Goal: Task Accomplishment & Management: Complete application form

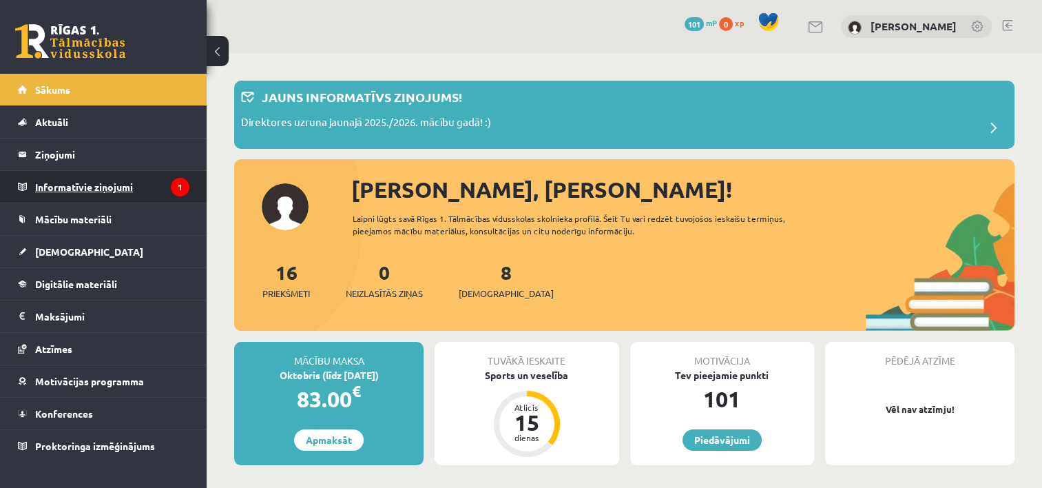
click at [162, 187] on legend "Informatīvie ziņojumi 1" at bounding box center [112, 187] width 154 height 32
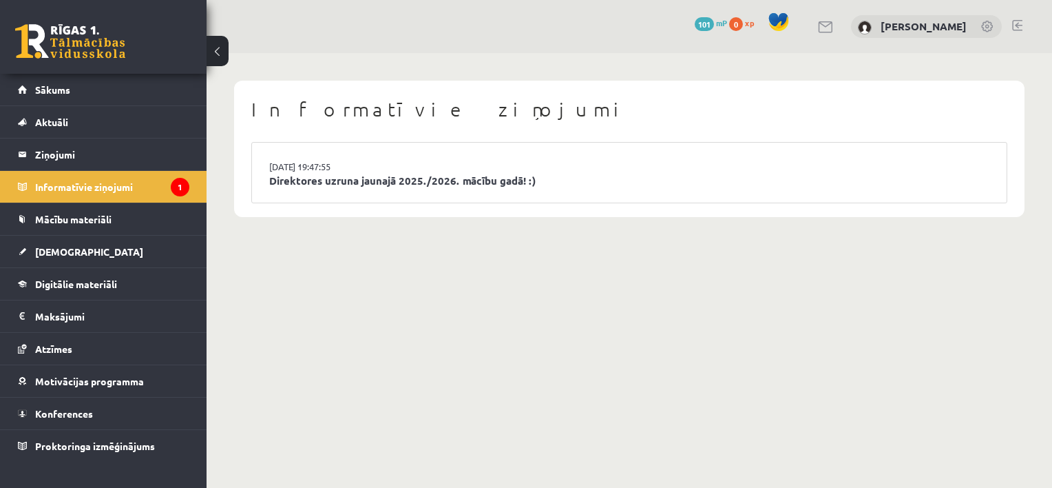
click at [433, 190] on li "[DATE] 19:47:55 Direktores uzruna jaunajā 2025./2026. mācību gadā! :)" at bounding box center [629, 173] width 755 height 60
click at [333, 182] on link "Direktores uzruna jaunajā 2025./2026. mācību gadā! :)" at bounding box center [629, 181] width 720 height 16
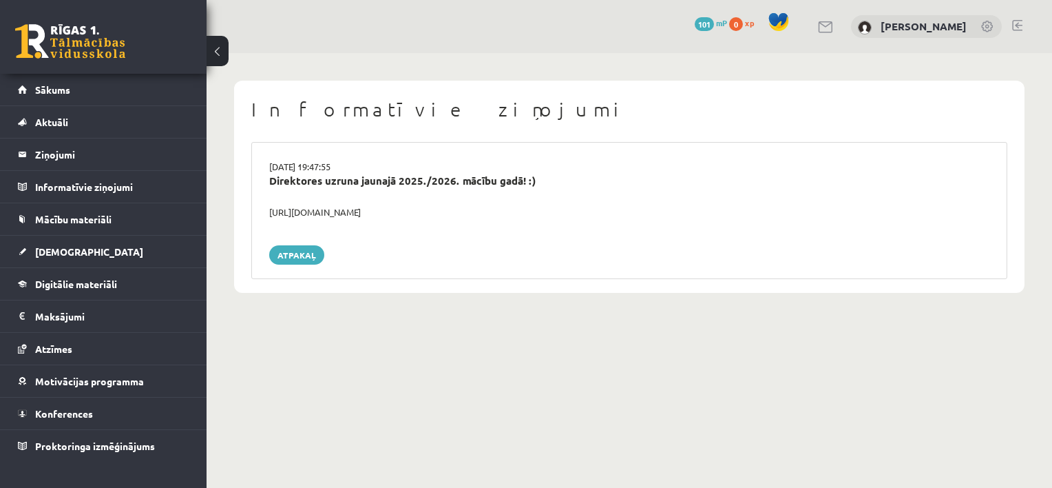
click at [385, 180] on div "Direktores uzruna jaunajā 2025./2026. mācību gadā! :)" at bounding box center [629, 181] width 720 height 16
click at [68, 91] on span "Sākums" at bounding box center [52, 89] width 35 height 12
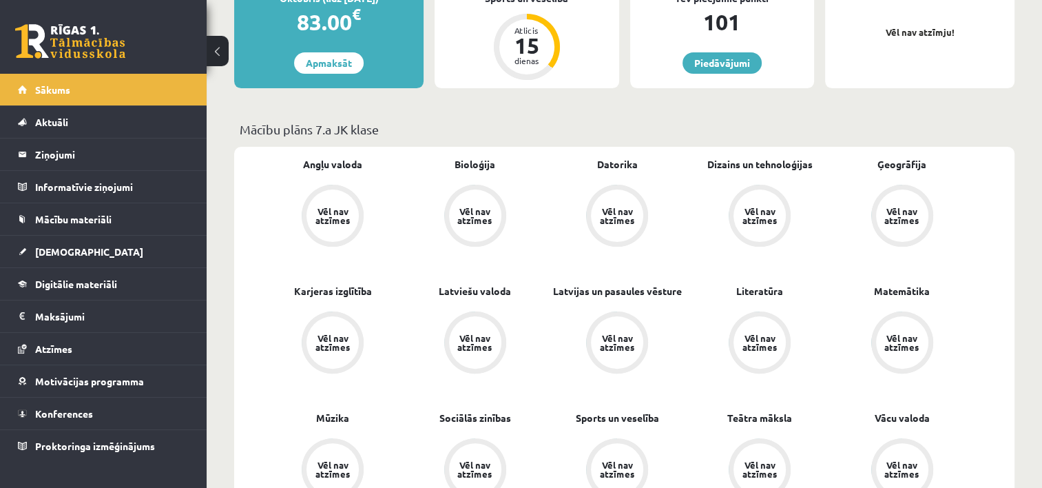
scroll to position [413, 0]
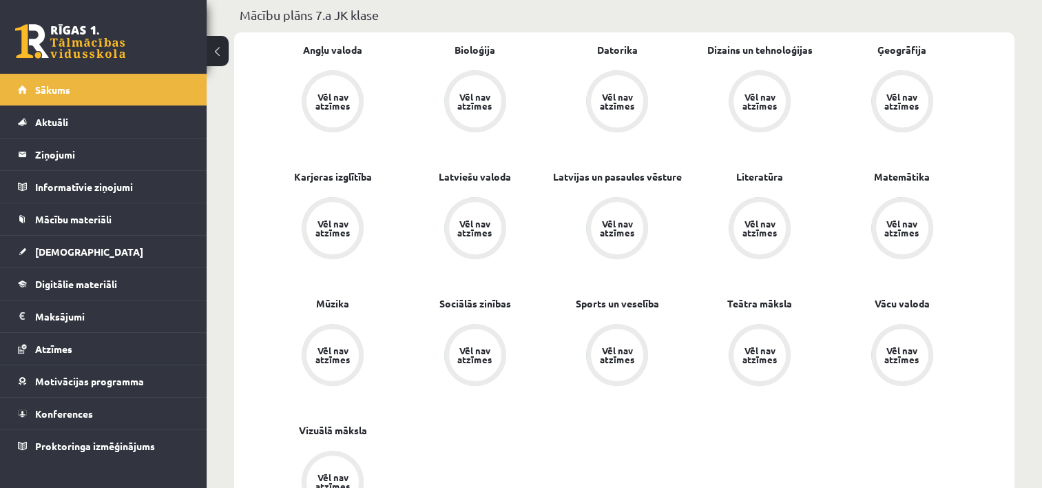
click at [339, 98] on div "Vēl nav atzīmes" at bounding box center [332, 101] width 39 height 18
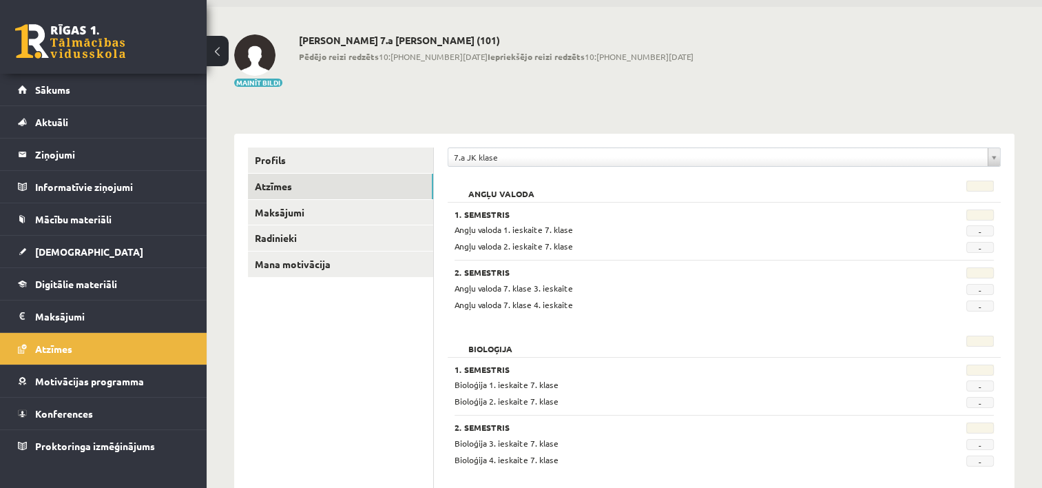
scroll to position [138, 0]
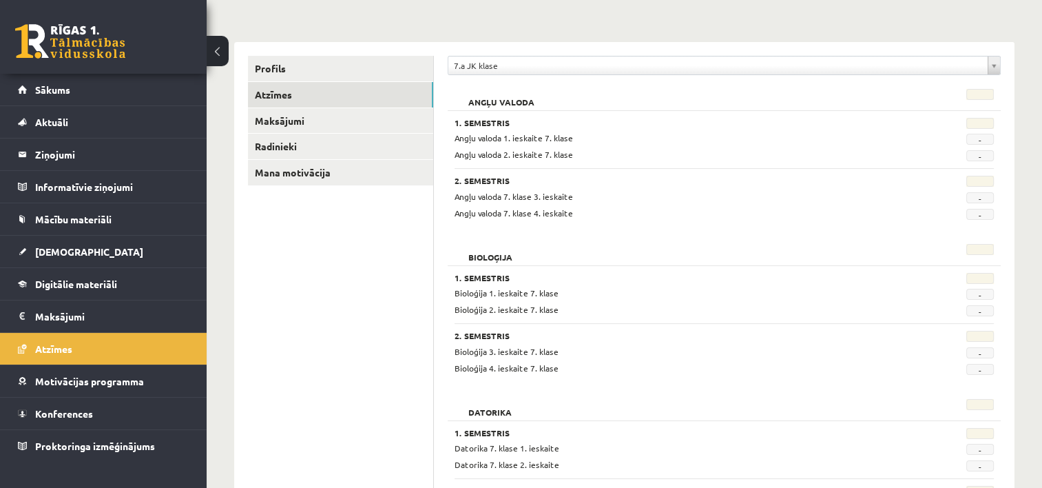
click at [471, 136] on span "Angļu valoda 1. ieskaite 7. klase" at bounding box center [513, 137] width 118 height 11
click at [499, 139] on span "Angļu valoda 1. ieskaite 7. klase" at bounding box center [513, 137] width 118 height 11
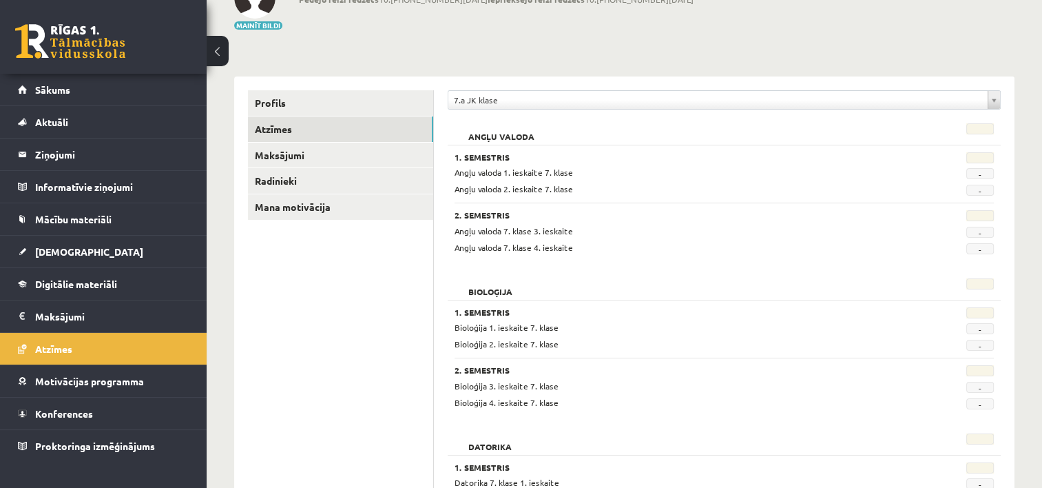
scroll to position [0, 0]
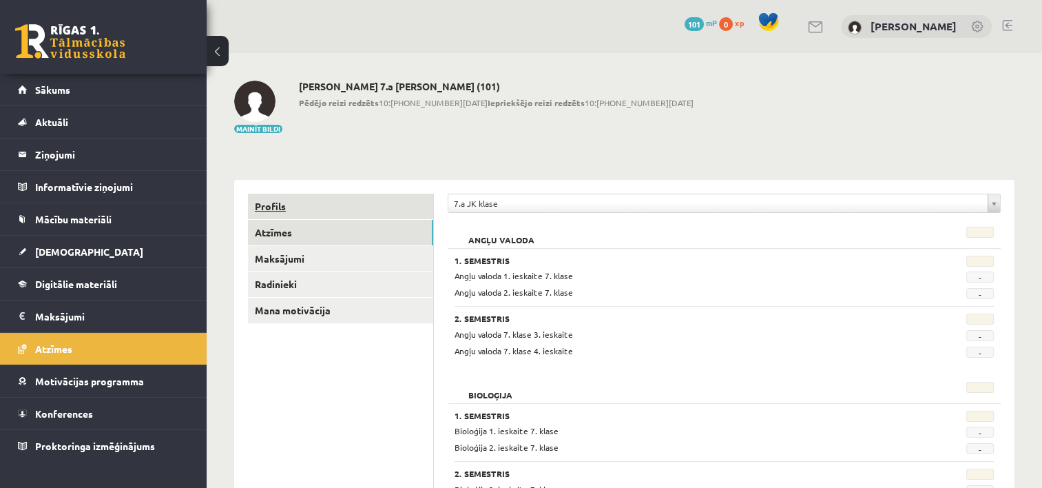
click at [290, 209] on link "Profils" at bounding box center [340, 205] width 185 height 25
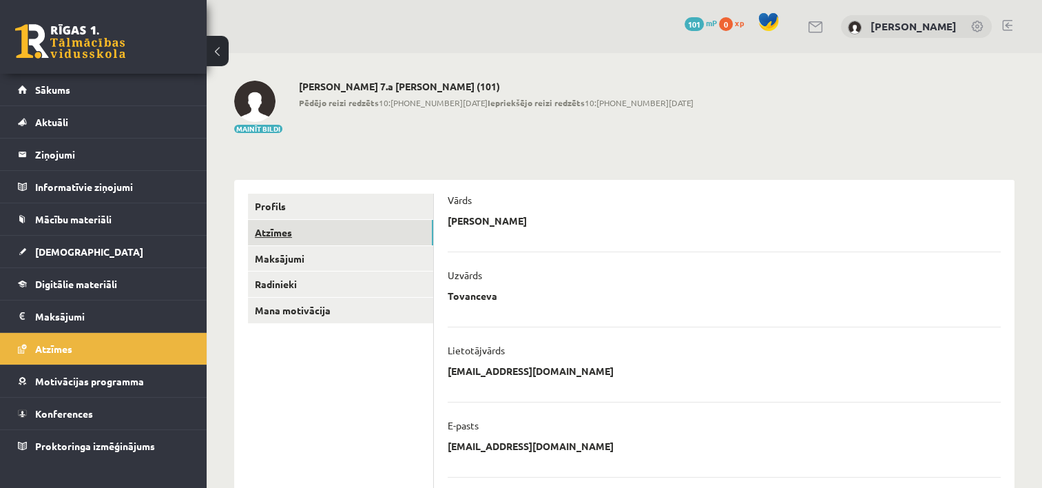
click at [285, 235] on link "Atzīmes" at bounding box center [340, 232] width 185 height 25
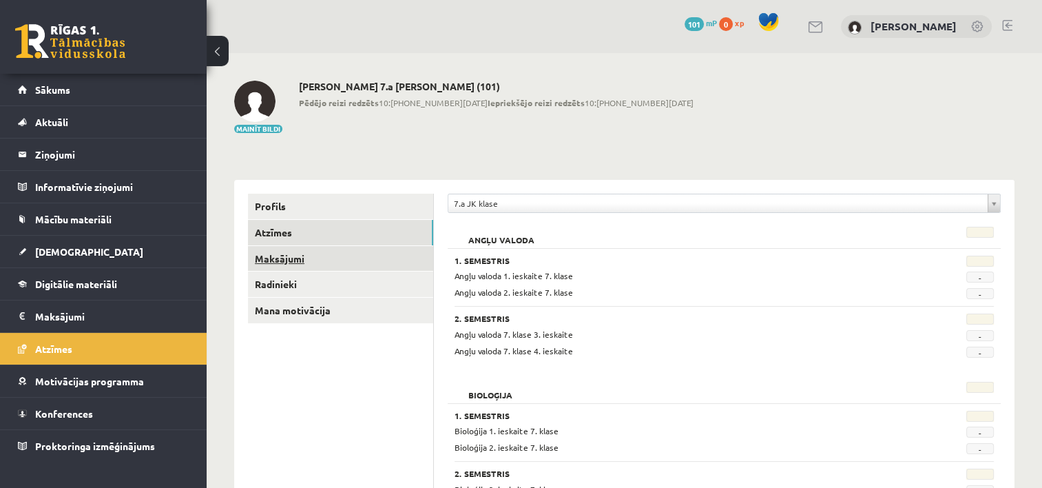
click at [309, 254] on link "Maksājumi" at bounding box center [340, 258] width 185 height 25
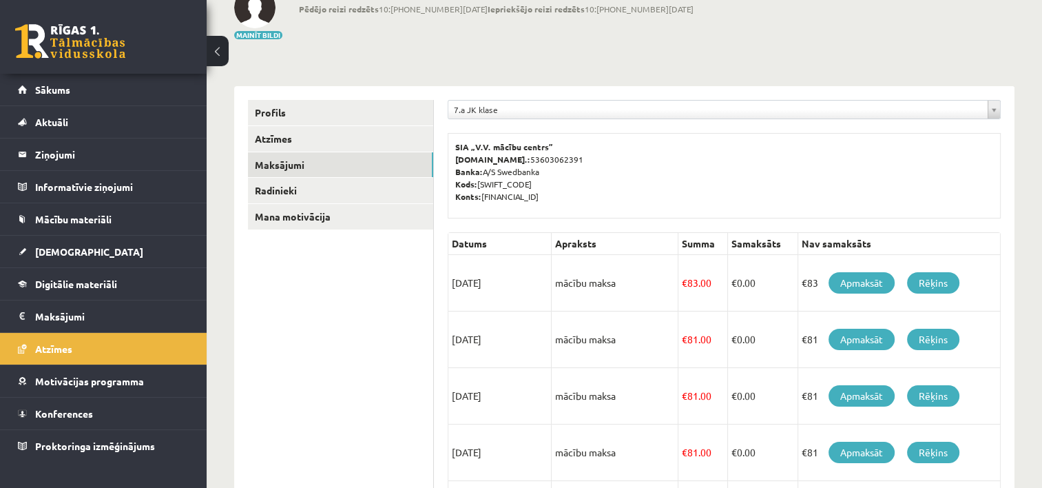
scroll to position [63, 0]
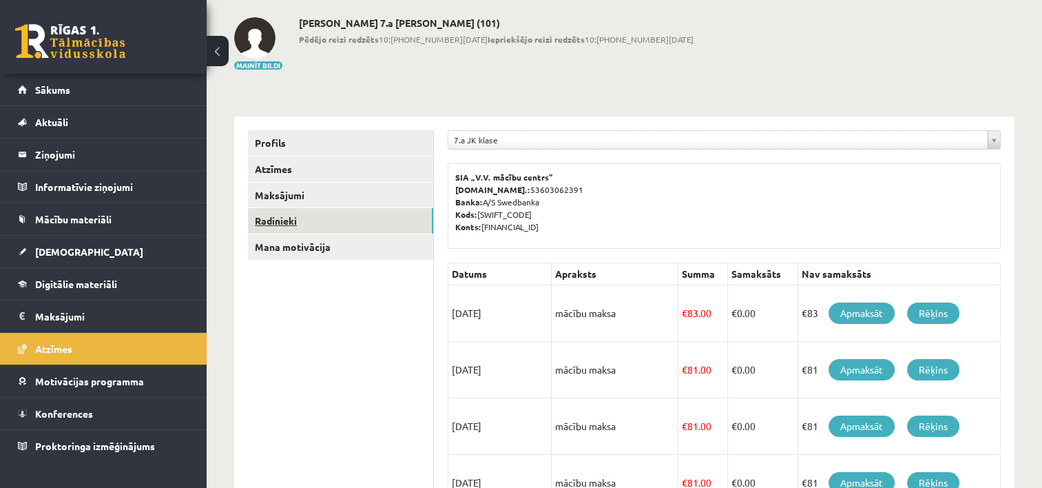
click at [302, 224] on link "Radinieki" at bounding box center [340, 220] width 185 height 25
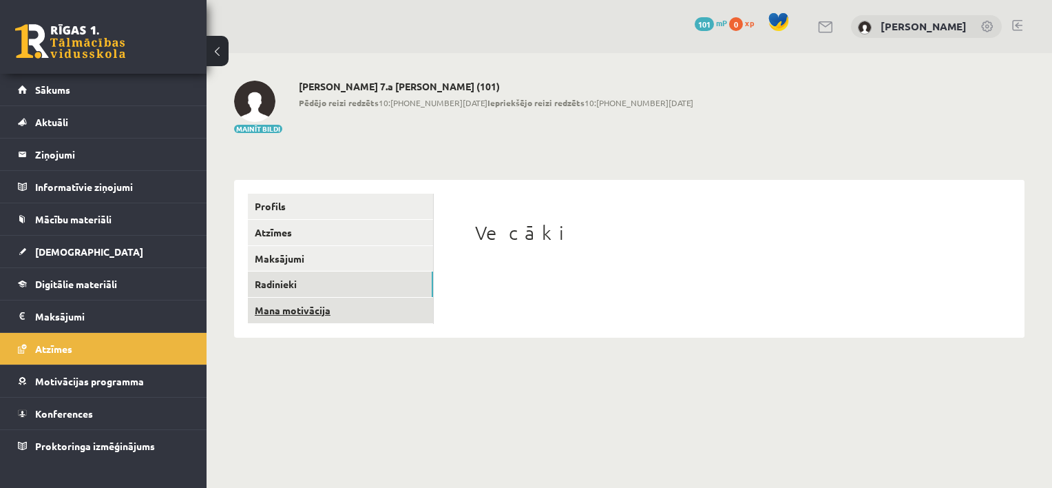
click at [310, 307] on link "Mana motivācija" at bounding box center [340, 309] width 185 height 25
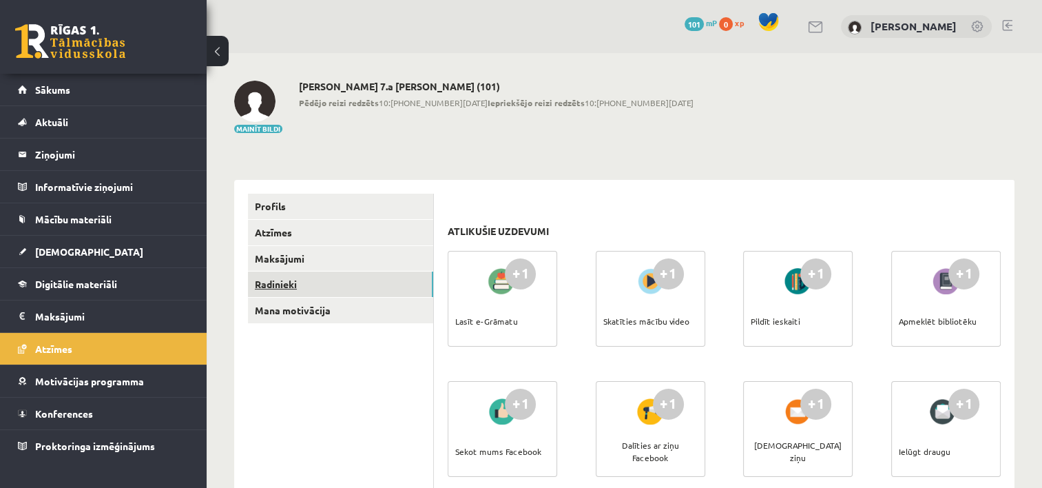
click at [305, 284] on link "Radinieki" at bounding box center [340, 283] width 185 height 25
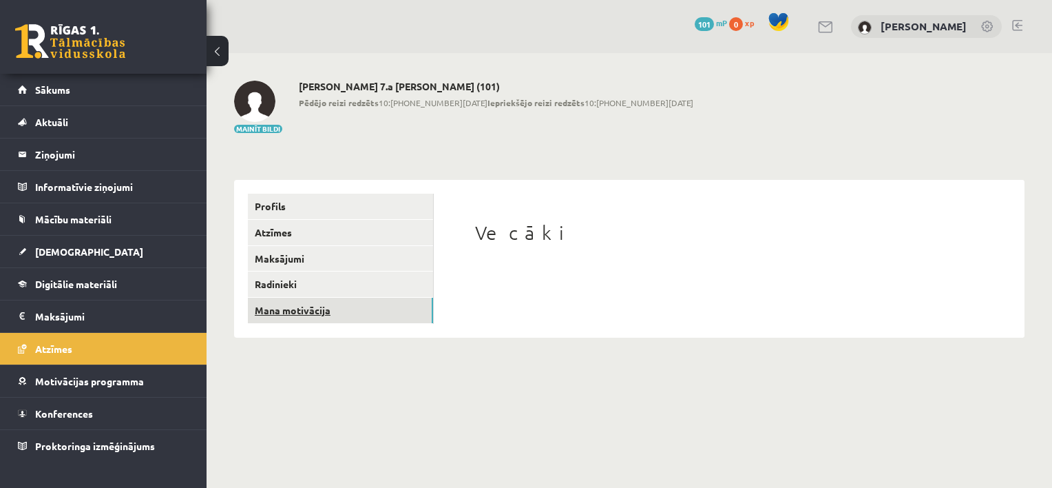
click at [317, 306] on link "Mana motivācija" at bounding box center [340, 309] width 185 height 25
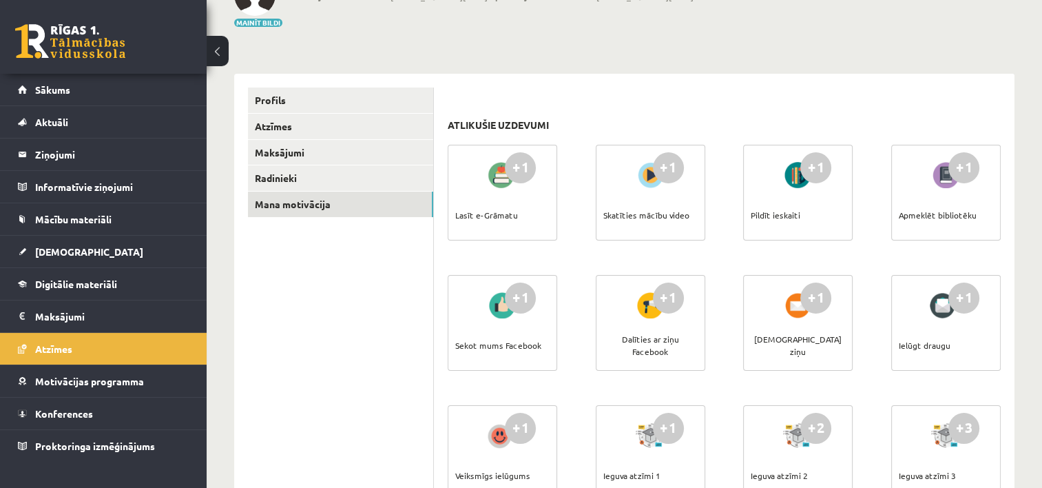
scroll to position [138, 0]
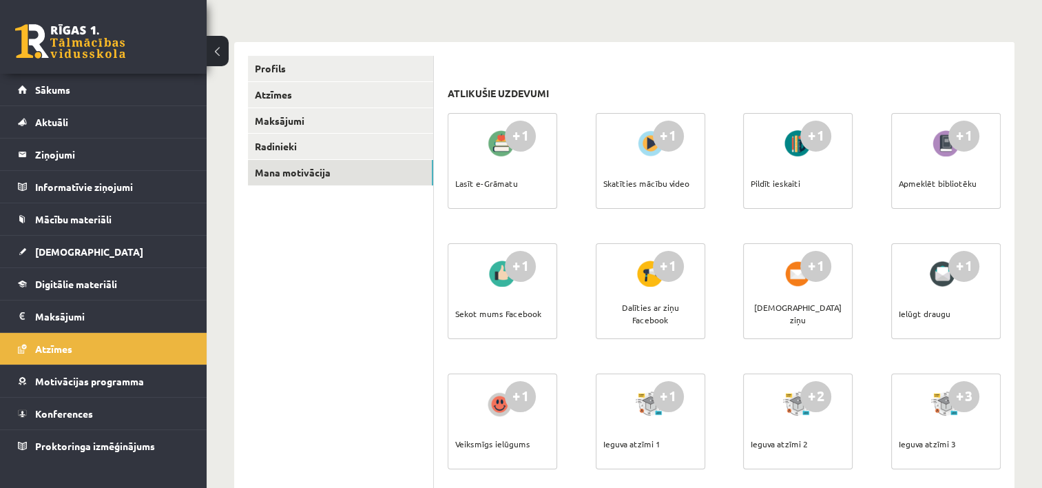
click at [499, 156] on div at bounding box center [502, 143] width 39 height 32
click at [501, 136] on div at bounding box center [502, 143] width 39 height 32
click at [510, 166] on div "+1 Lasīt e-Grāmatu" at bounding box center [502, 161] width 109 height 96
drag, startPoint x: 510, startPoint y: 166, endPoint x: 515, endPoint y: 191, distance: 25.4
click at [515, 191] on div "+1 Lasīt e-Grāmatu" at bounding box center [502, 161] width 109 height 96
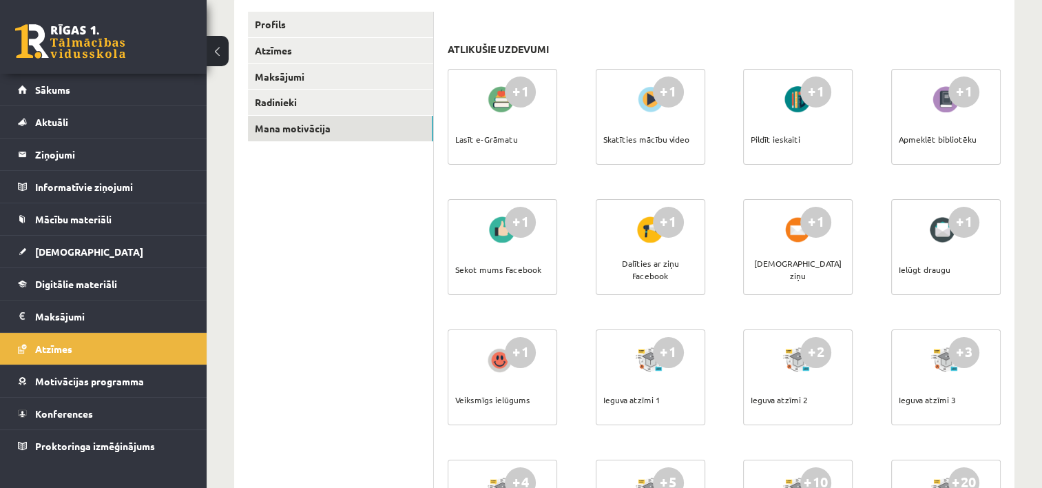
scroll to position [0, 0]
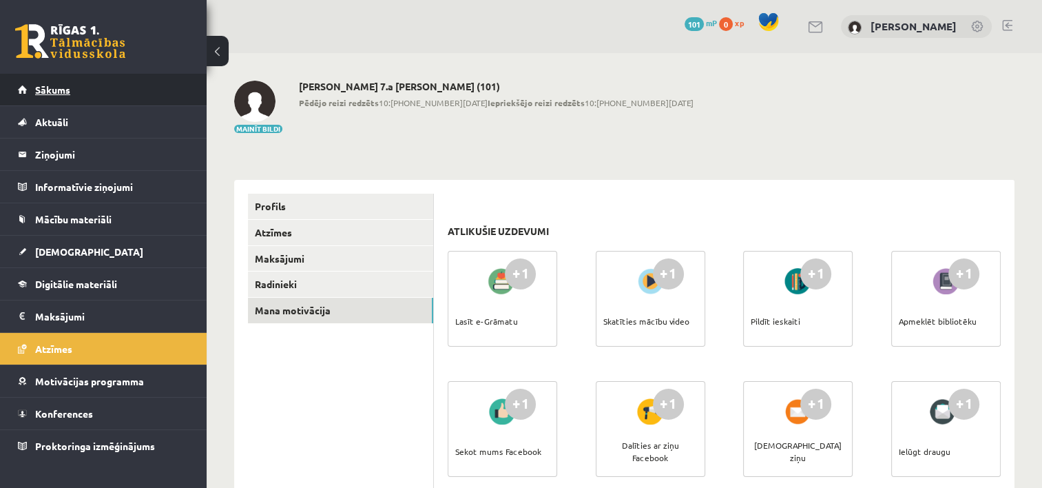
click at [63, 86] on span "Sākums" at bounding box center [52, 89] width 35 height 12
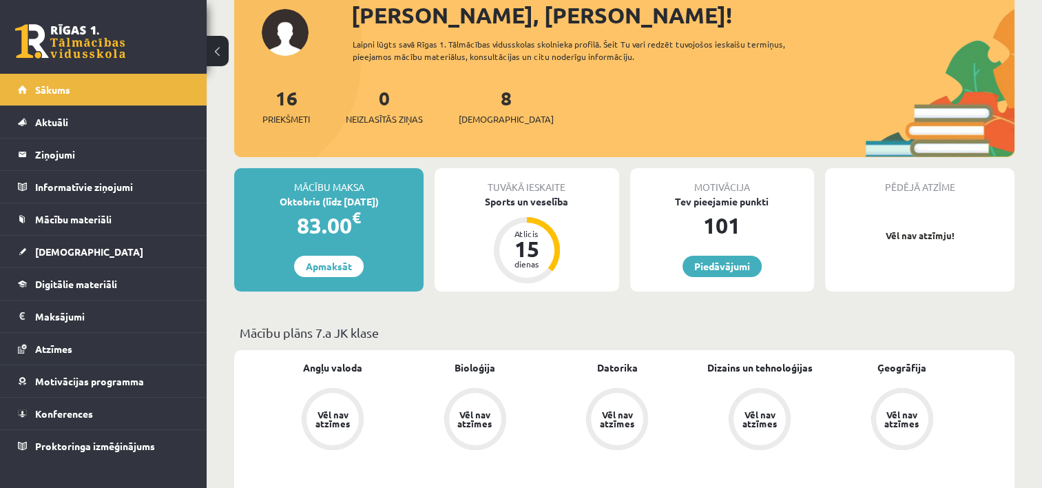
scroll to position [138, 0]
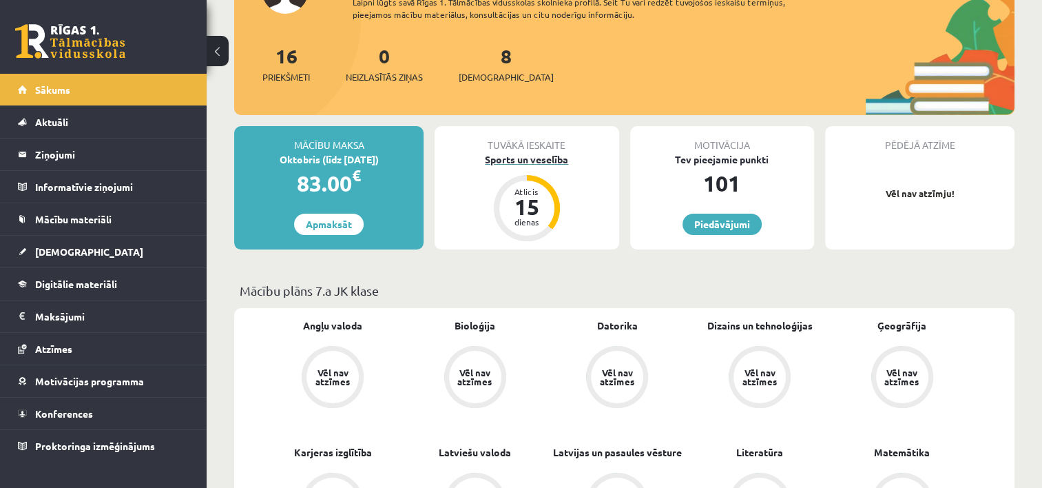
click at [507, 199] on div "15" at bounding box center [526, 207] width 41 height 22
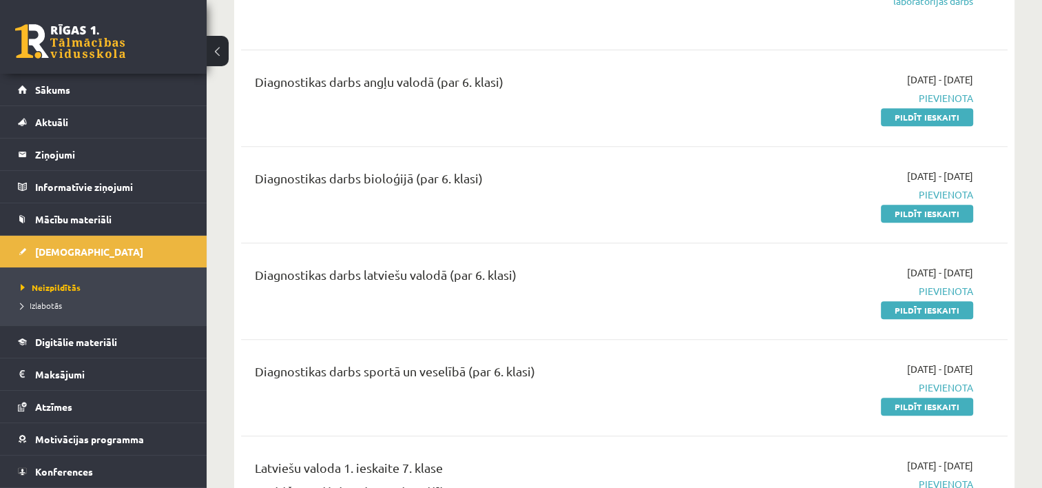
scroll to position [551, 0]
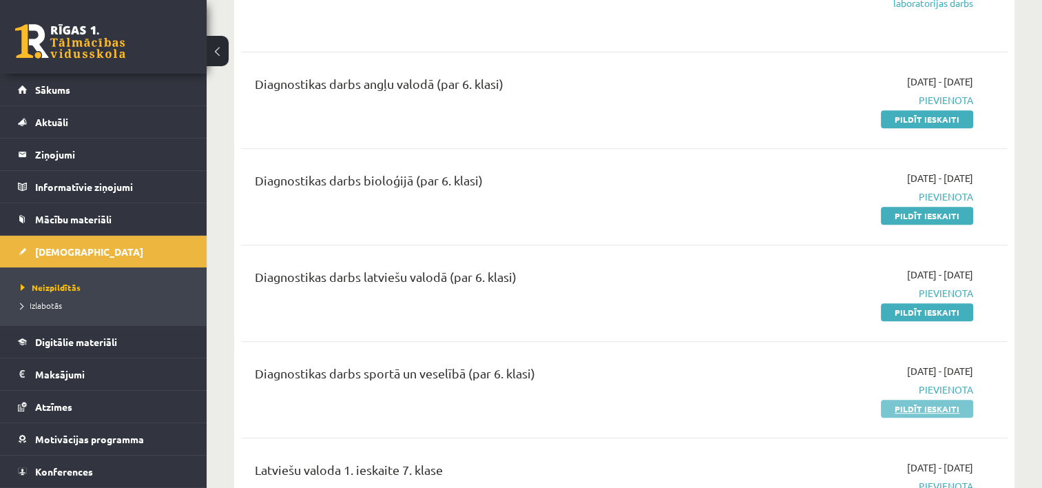
click at [922, 404] on link "Pildīt ieskaiti" at bounding box center [927, 408] width 92 height 18
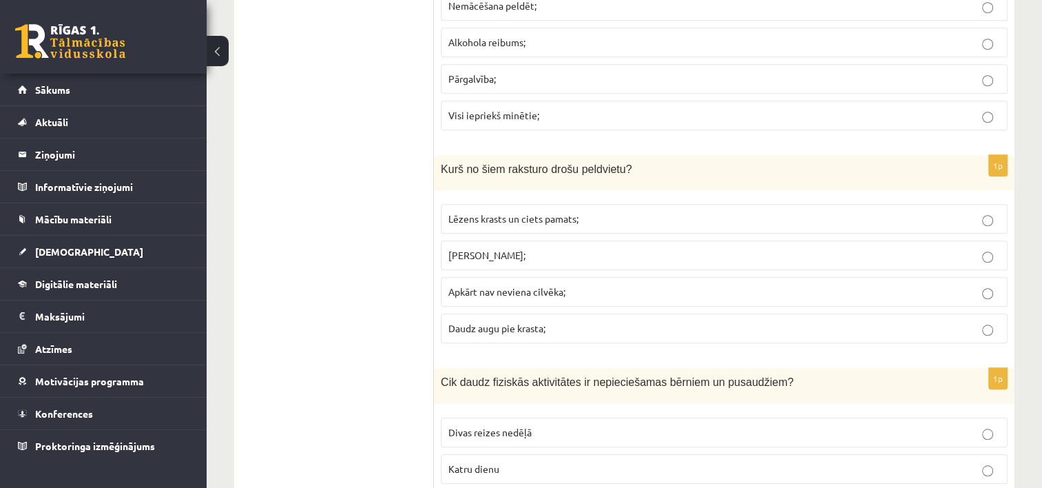
scroll to position [1239, 0]
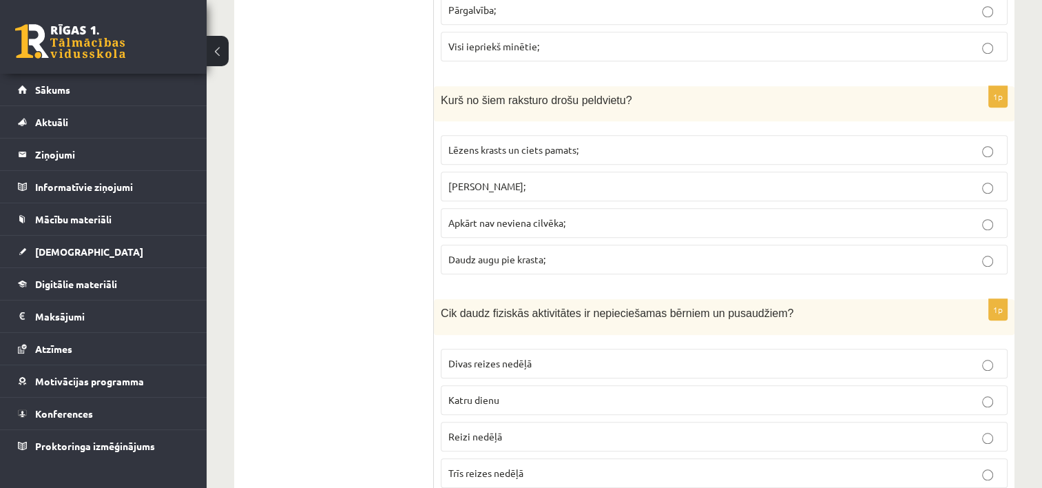
click at [507, 143] on span "Lēzens krasts un ciets pamats;" at bounding box center [513, 149] width 130 height 12
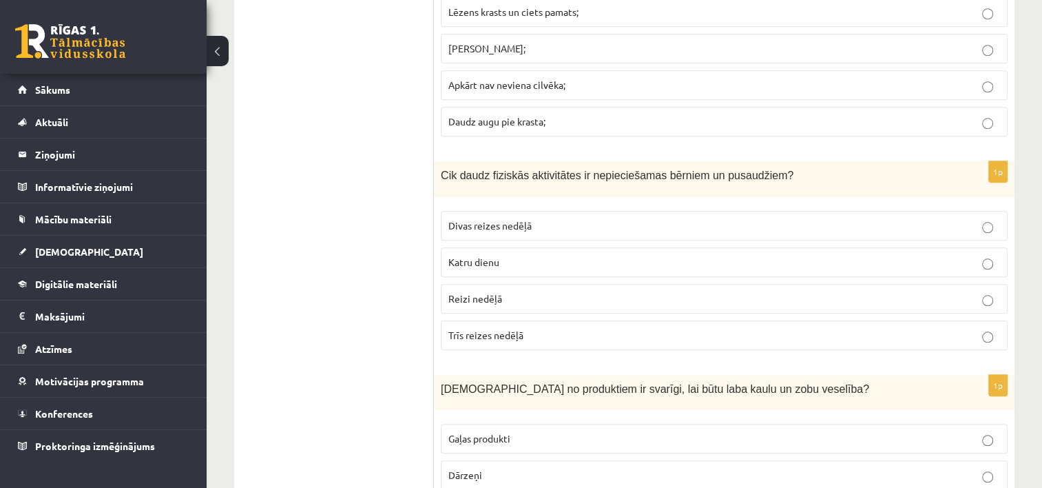
scroll to position [1446, 0]
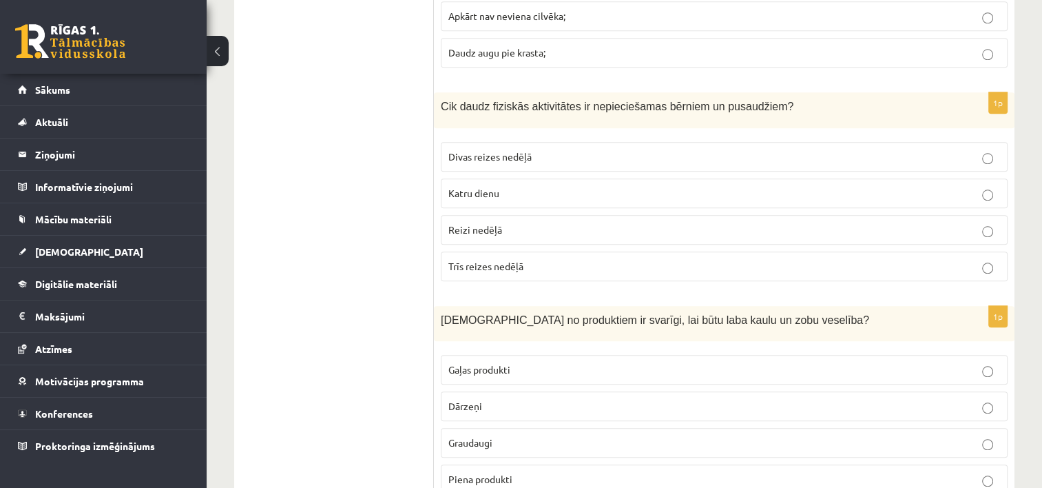
click at [495, 187] on span "Katru dienu" at bounding box center [473, 193] width 51 height 12
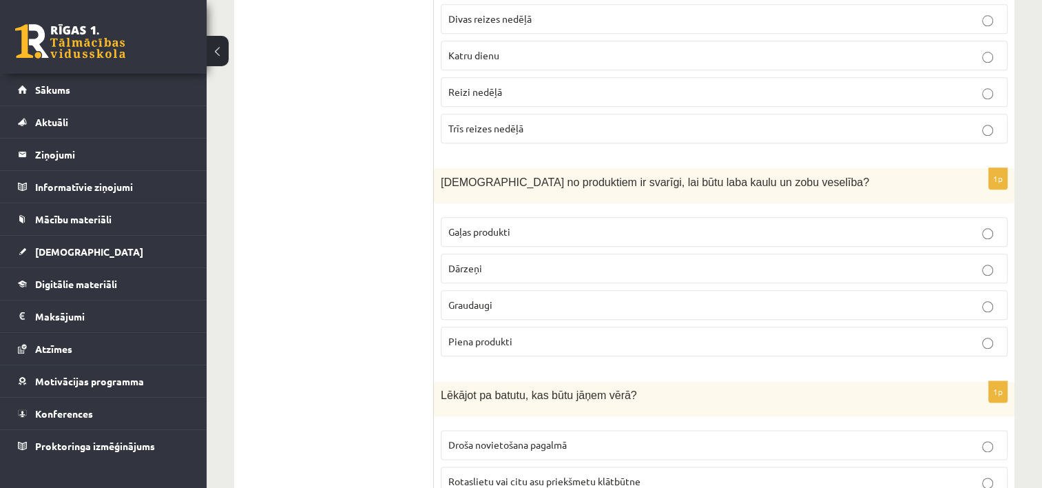
scroll to position [1653, 0]
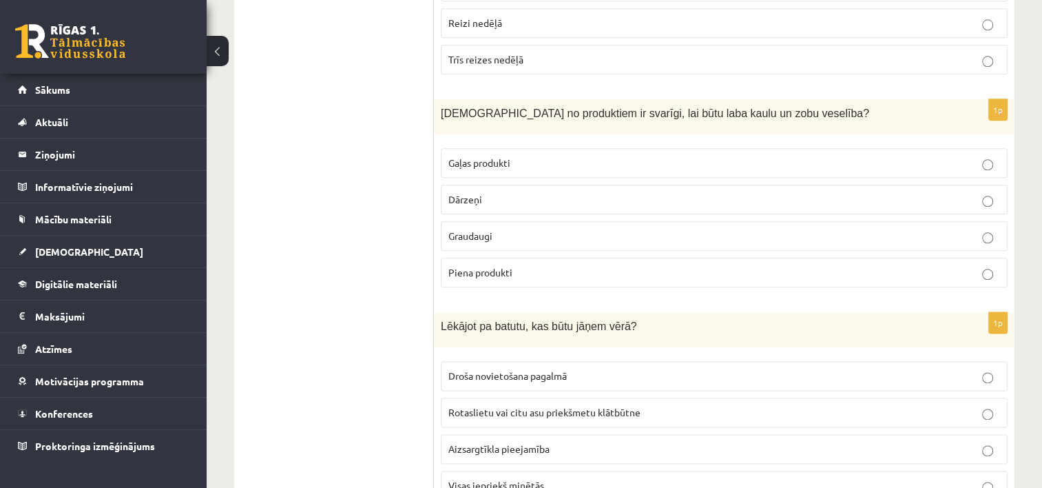
click at [505, 266] on span "Piena produkti" at bounding box center [480, 272] width 64 height 12
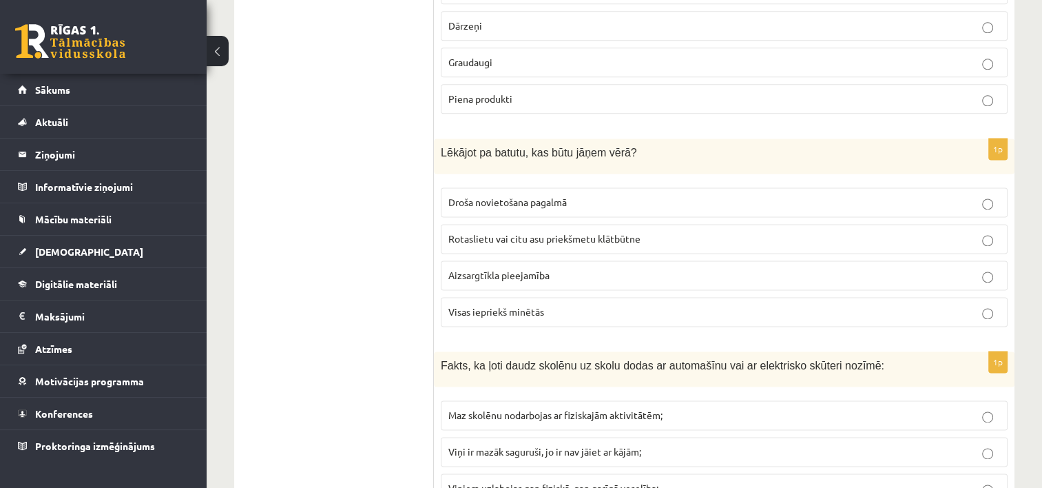
scroll to position [1859, 0]
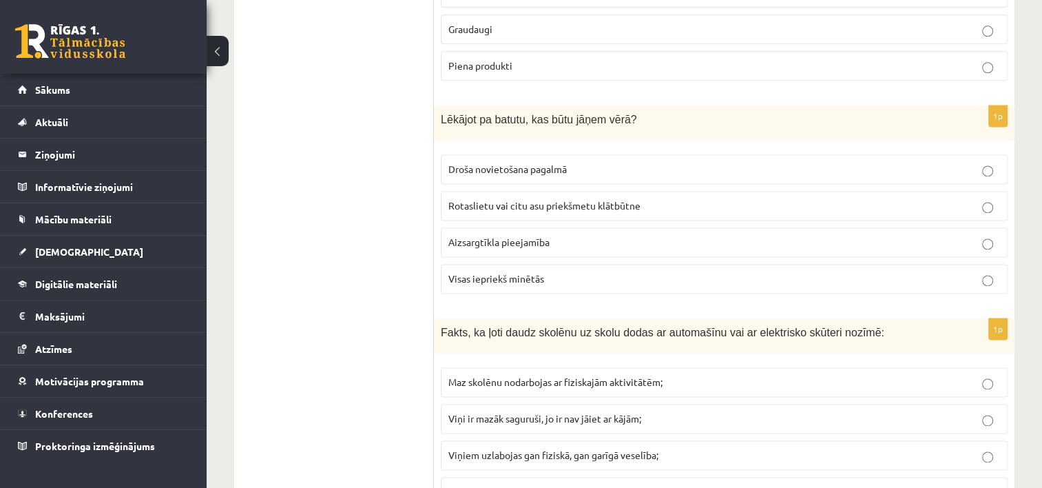
click at [597, 271] on p "Visas iepriekš minētās" at bounding box center [724, 278] width 552 height 14
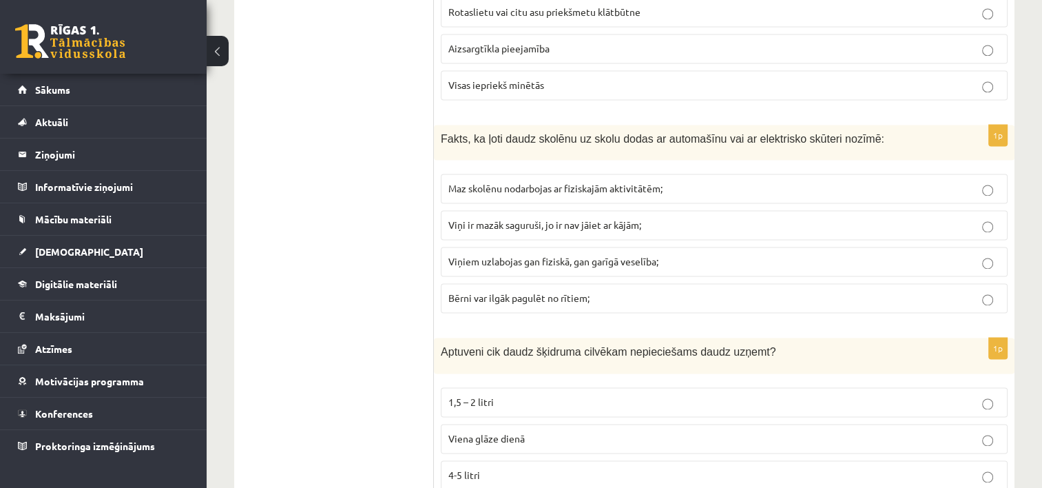
scroll to position [2066, 0]
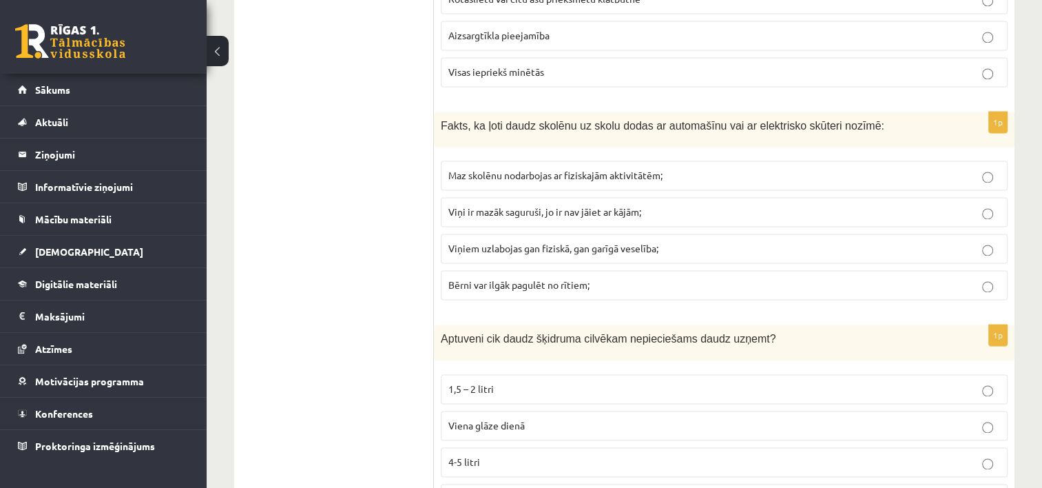
click at [514, 169] on span "Maz skolēnu nodarbojas ar fiziskajām aktivitātēm;" at bounding box center [555, 175] width 214 height 12
click at [556, 205] on span "Viņi ir mazāk saguruši, jo ir nav jāiet ar kājām;" at bounding box center [544, 211] width 193 height 12
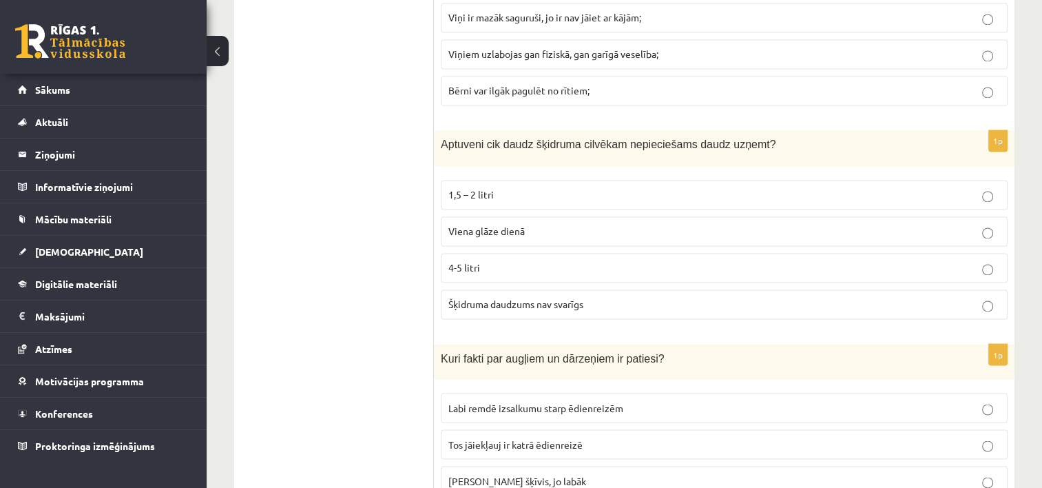
scroll to position [2272, 0]
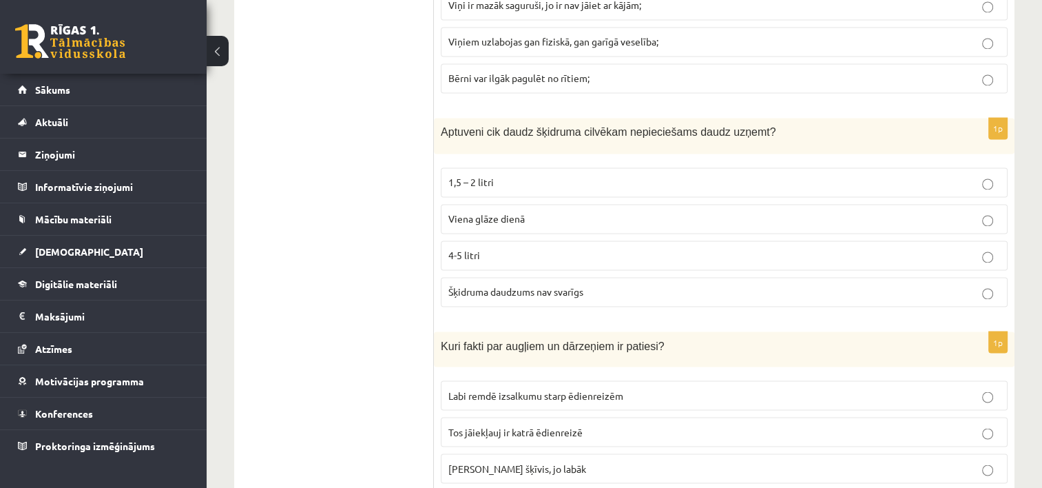
click at [463, 176] on span "1,5 – 2 litri" at bounding box center [470, 182] width 45 height 12
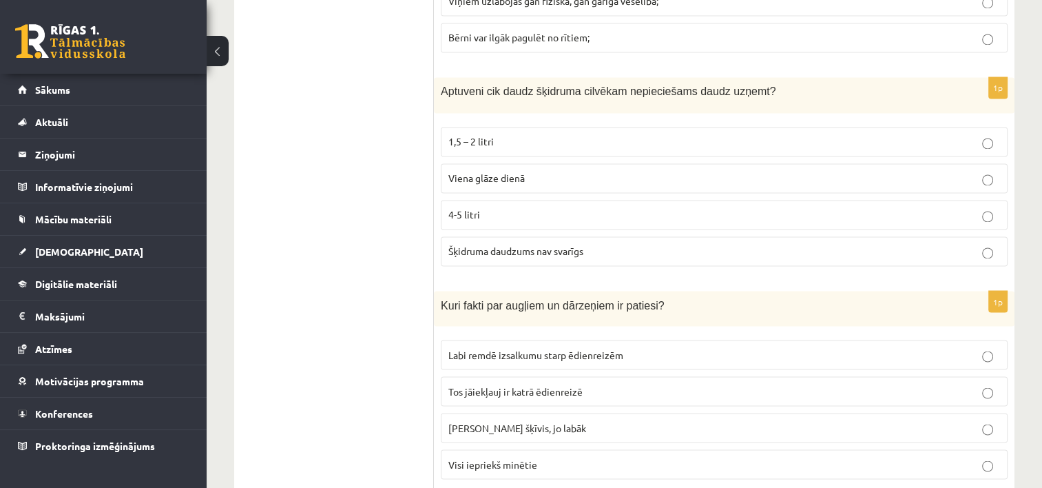
scroll to position [2479, 0]
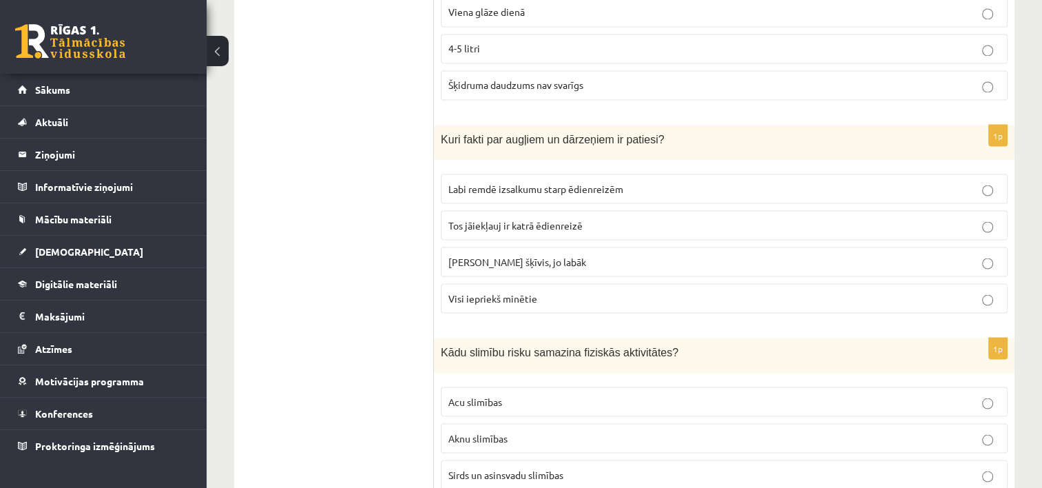
click at [521, 291] on span "Visi iepriekš minētie" at bounding box center [492, 297] width 89 height 12
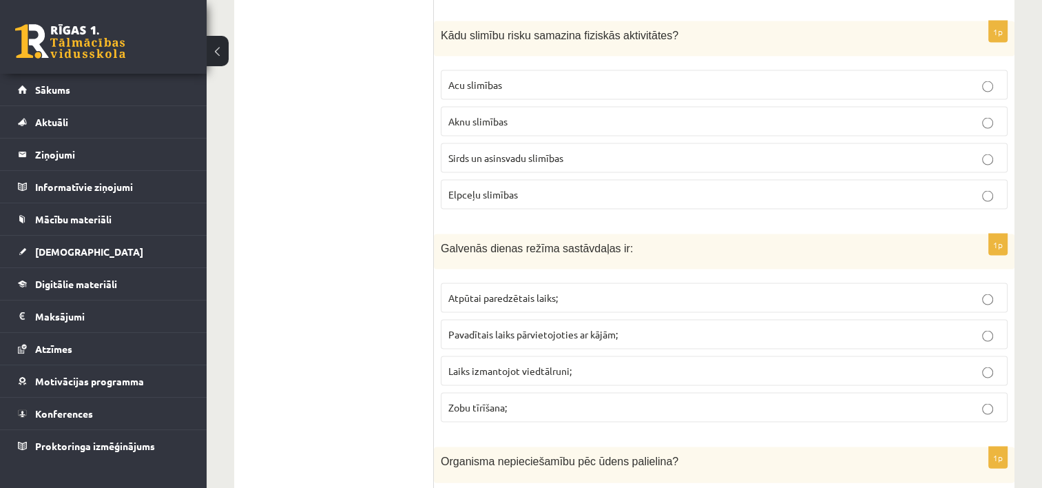
scroll to position [2726, 0]
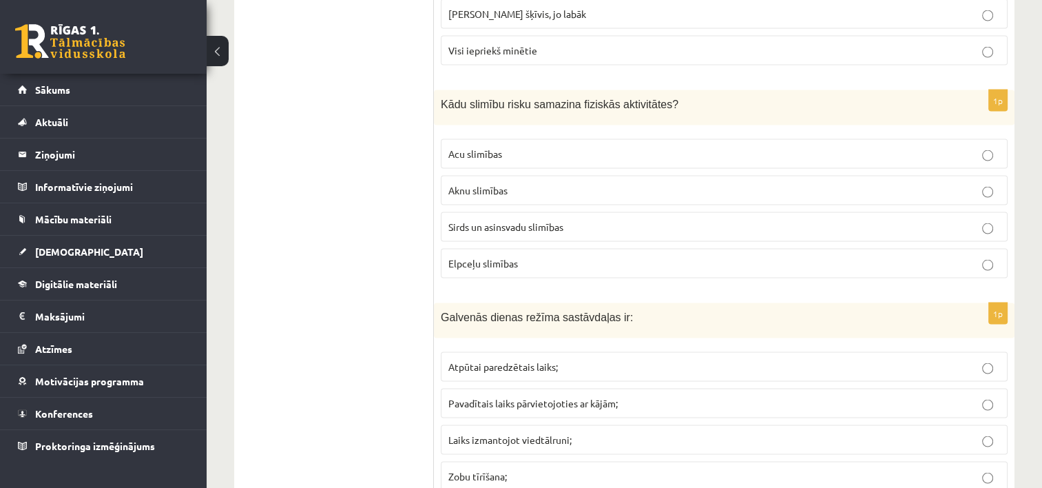
click at [470, 220] on span "Sirds un asinsvadu slimības" at bounding box center [505, 226] width 115 height 12
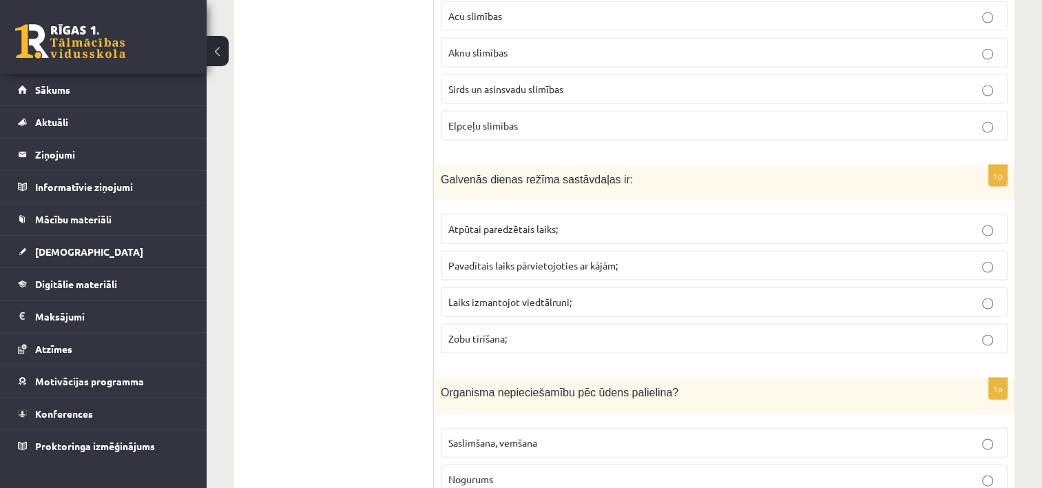
scroll to position [2933, 0]
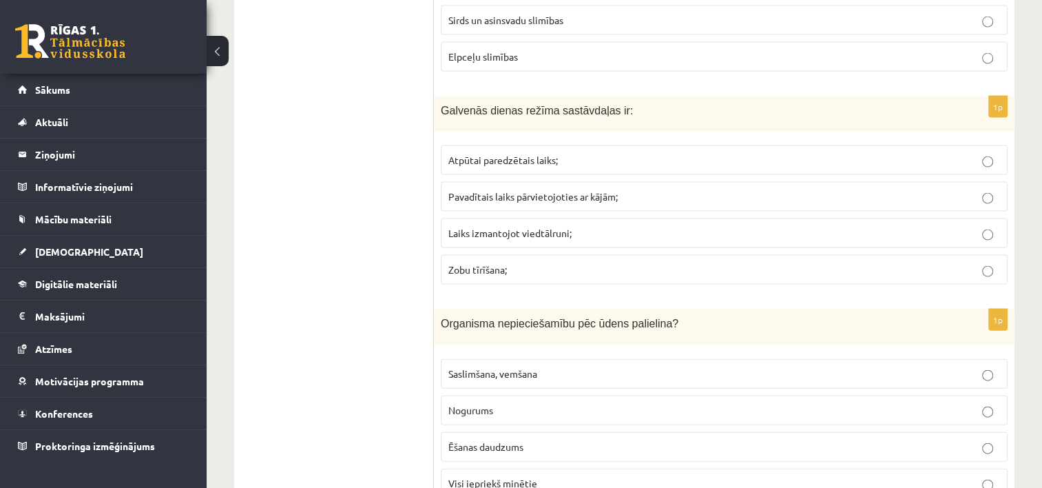
click at [494, 154] on span "Atpūtai paredzētais laiks;" at bounding box center [502, 160] width 109 height 12
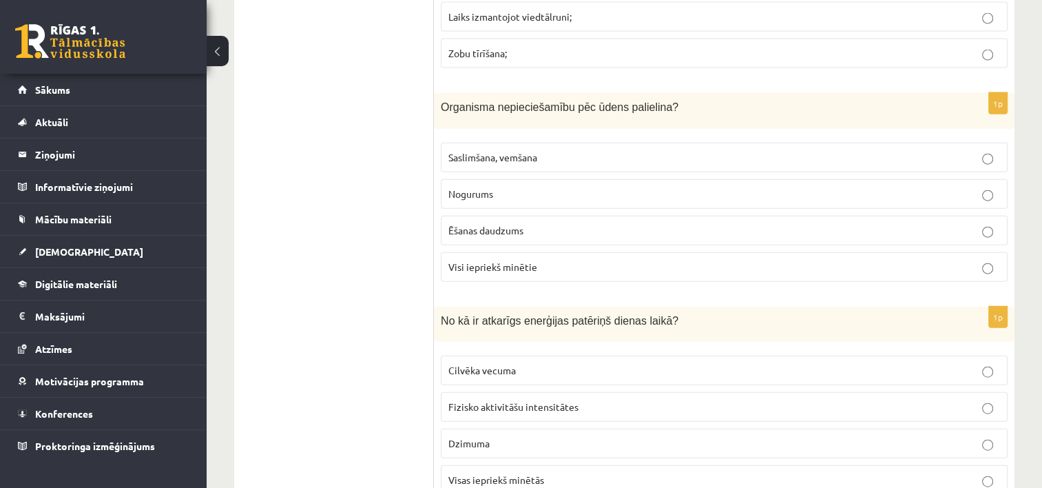
scroll to position [3208, 0]
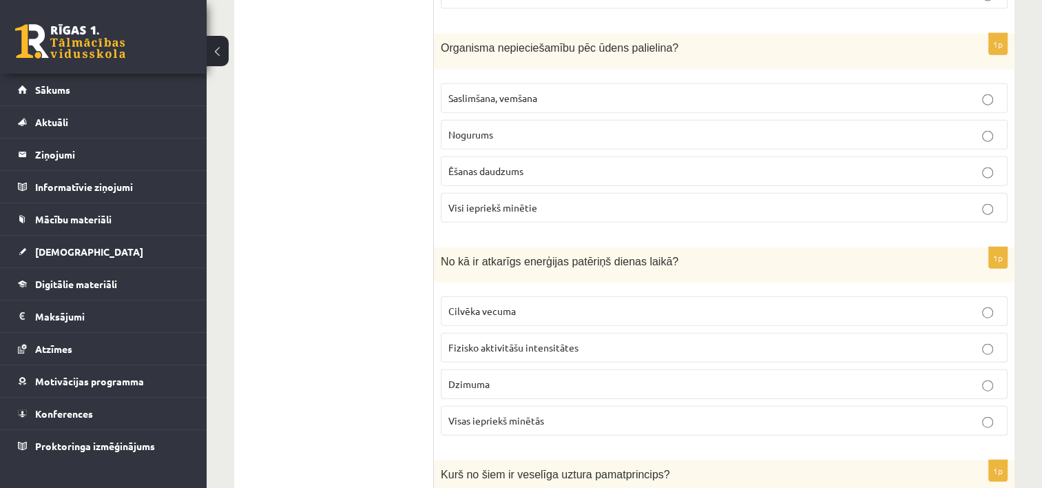
click at [516, 92] on span "Saslimšana, vemšana" at bounding box center [492, 98] width 89 height 12
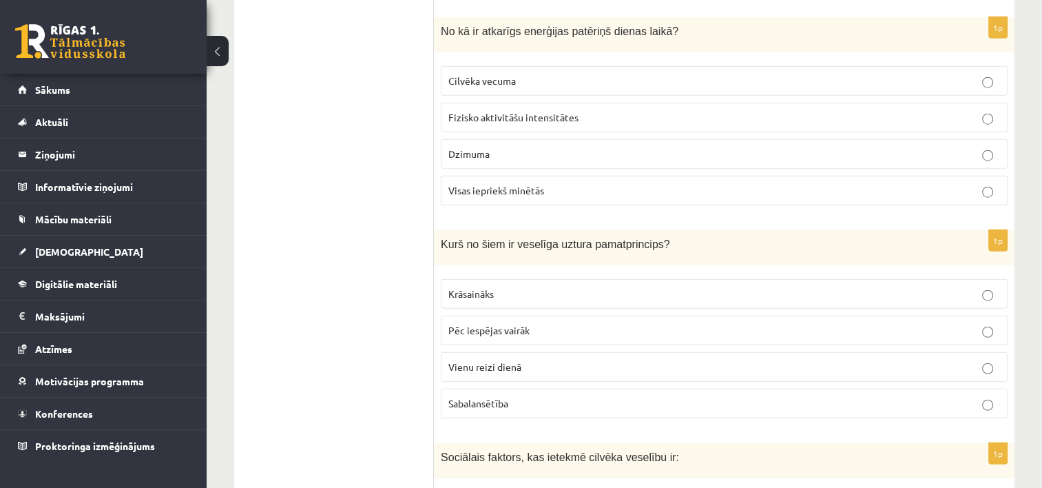
scroll to position [3415, 0]
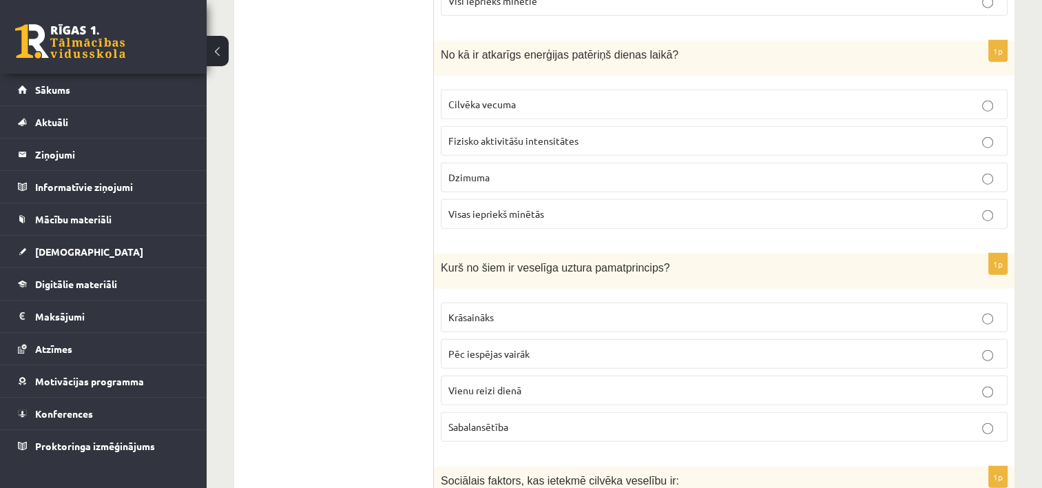
click at [496, 207] on span "Visas iepriekš minētās" at bounding box center [496, 213] width 96 height 12
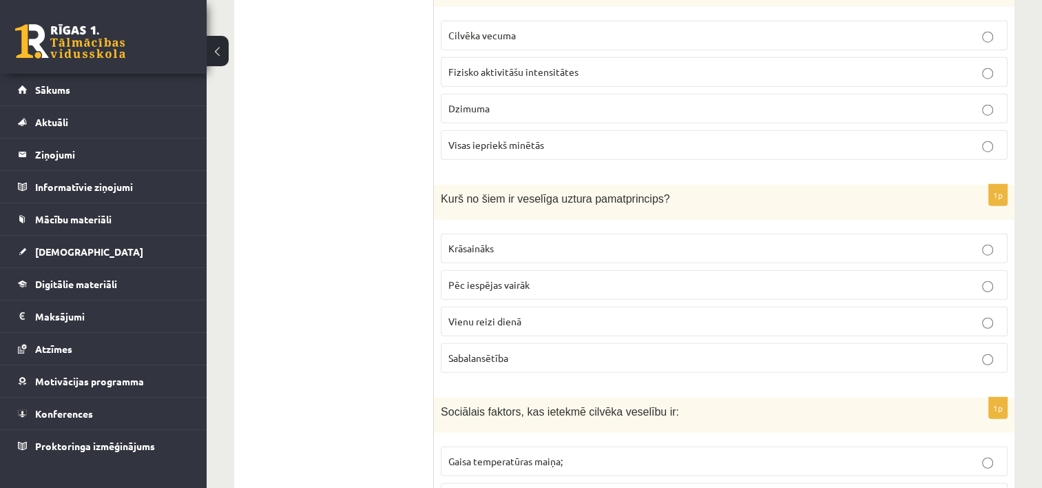
scroll to position [3552, 0]
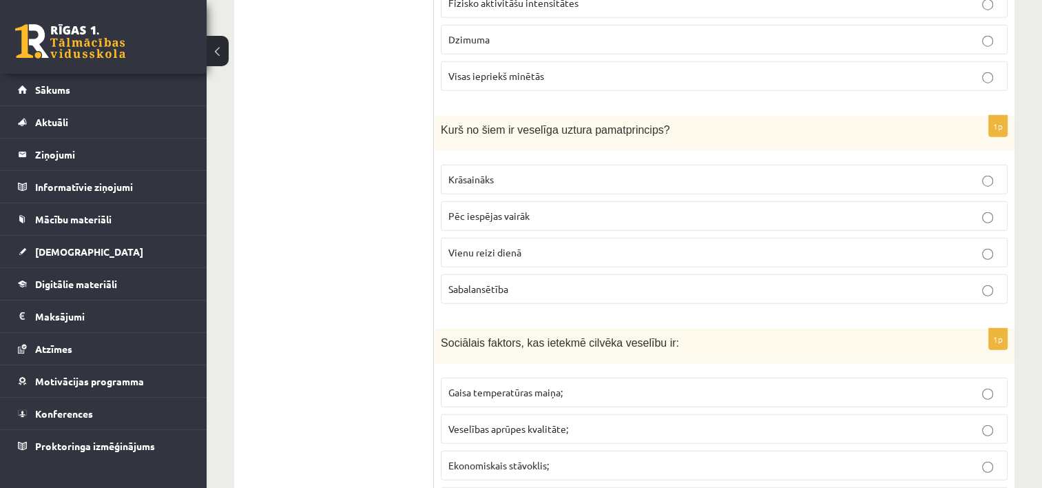
click at [464, 282] on span "Sabalansētība" at bounding box center [478, 288] width 60 height 12
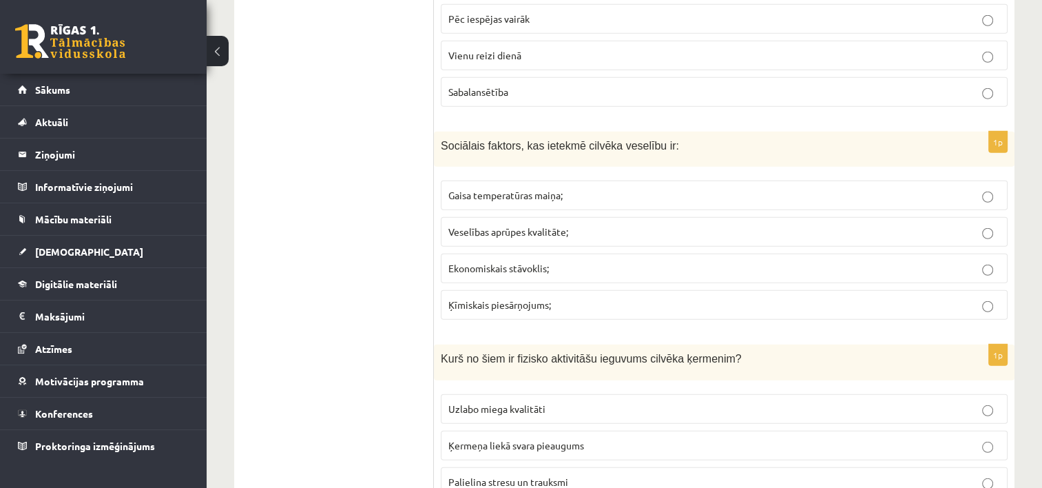
scroll to position [3759, 0]
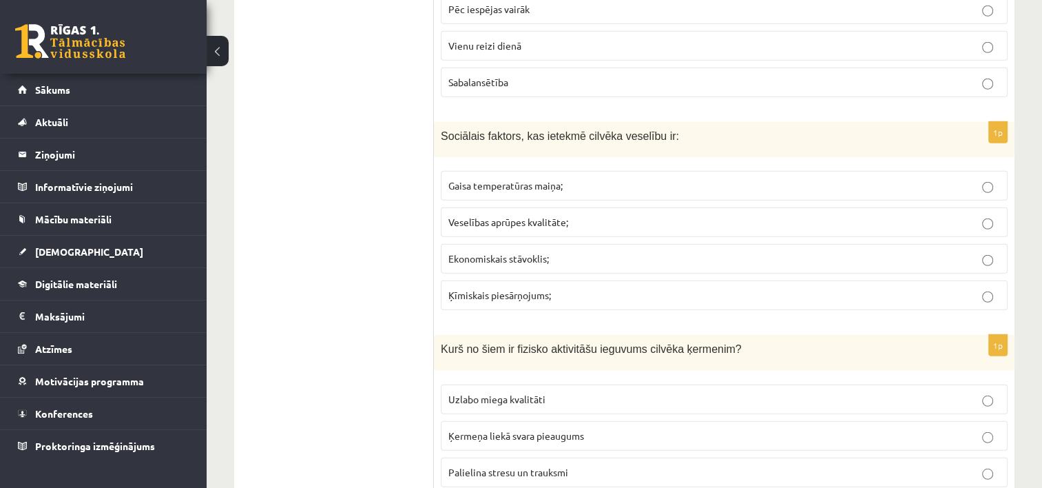
click at [472, 252] on span "Ekonomiskais stāvoklis;" at bounding box center [498, 258] width 101 height 12
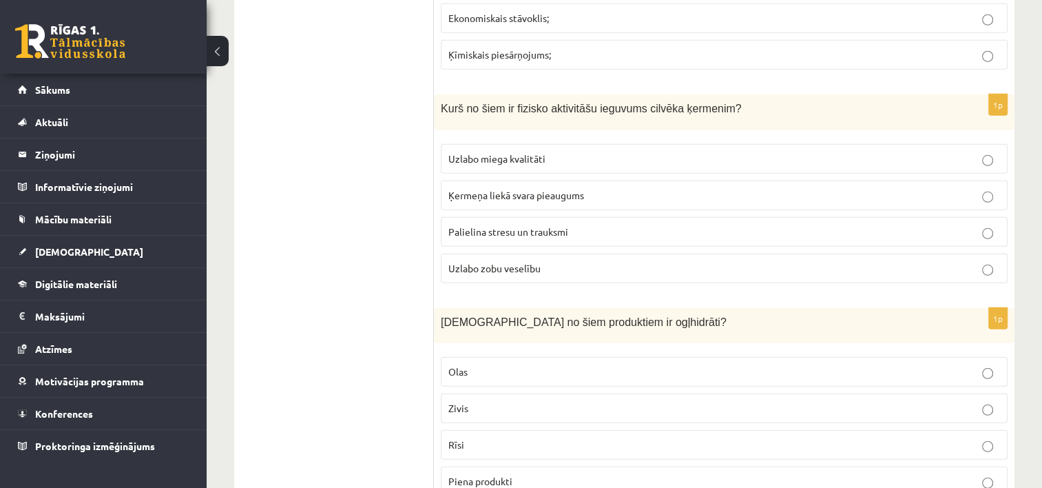
scroll to position [3966, 0]
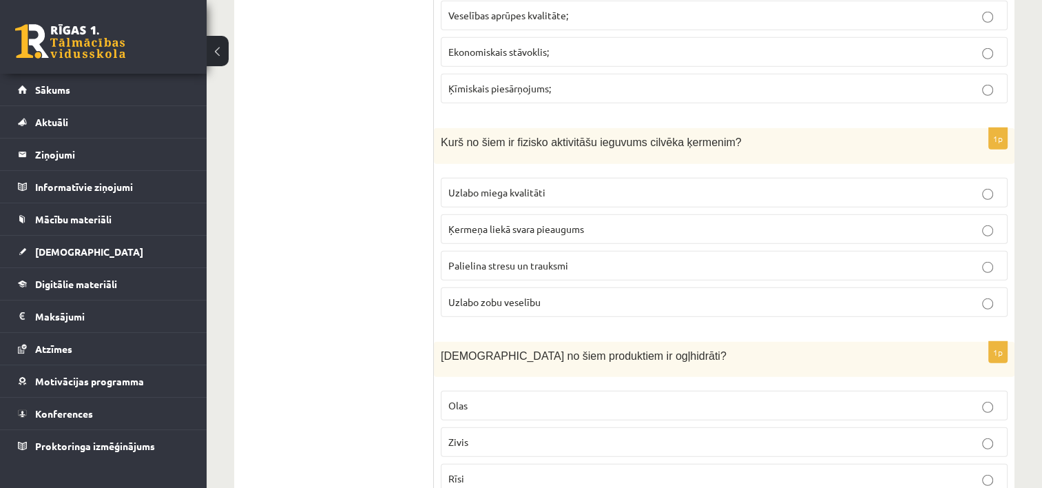
click at [496, 186] on span "Uzlabo miega kvalitāti" at bounding box center [496, 192] width 97 height 12
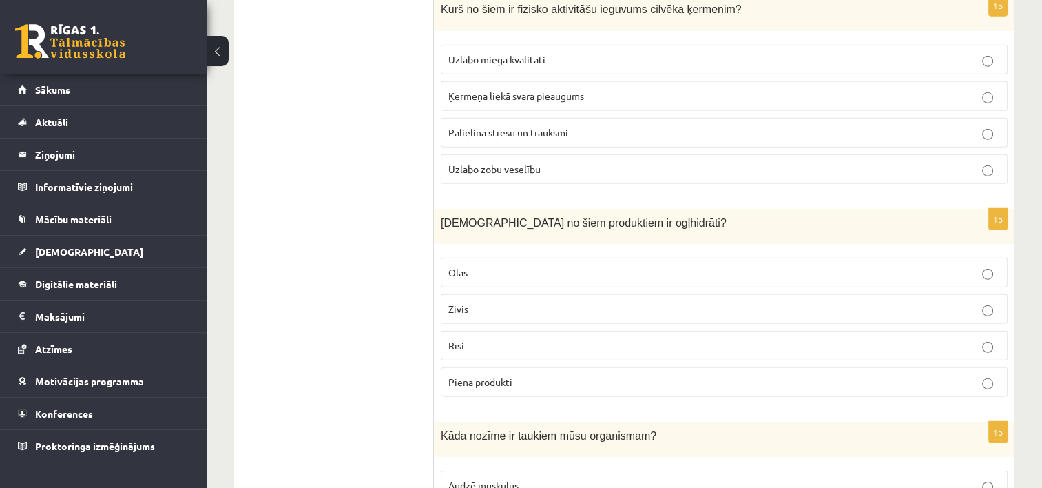
scroll to position [4172, 0]
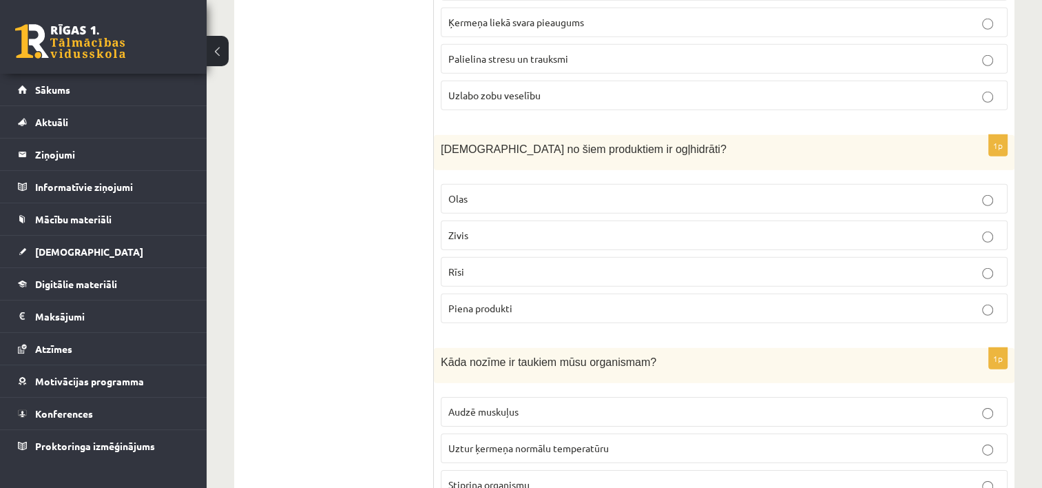
click at [463, 264] on p "Rīsi" at bounding box center [724, 271] width 552 height 14
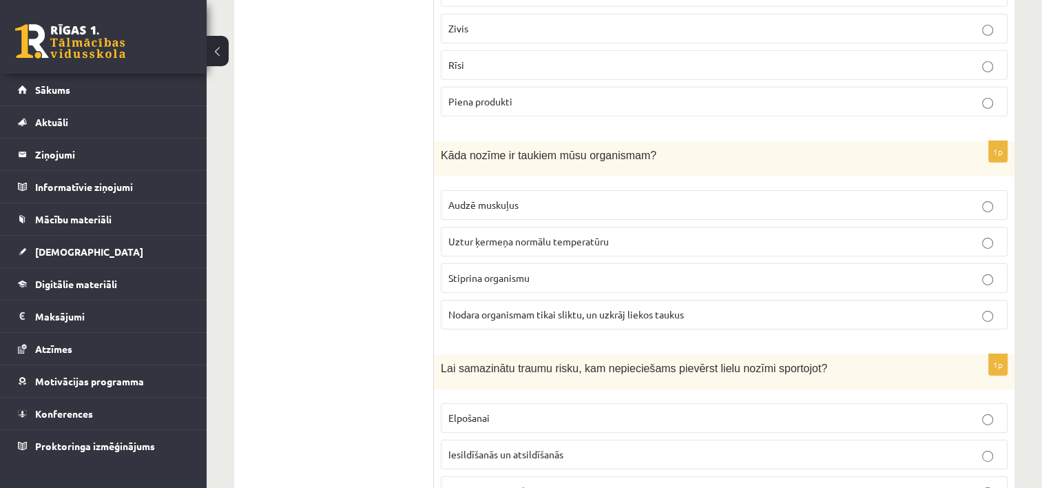
scroll to position [4448, 0]
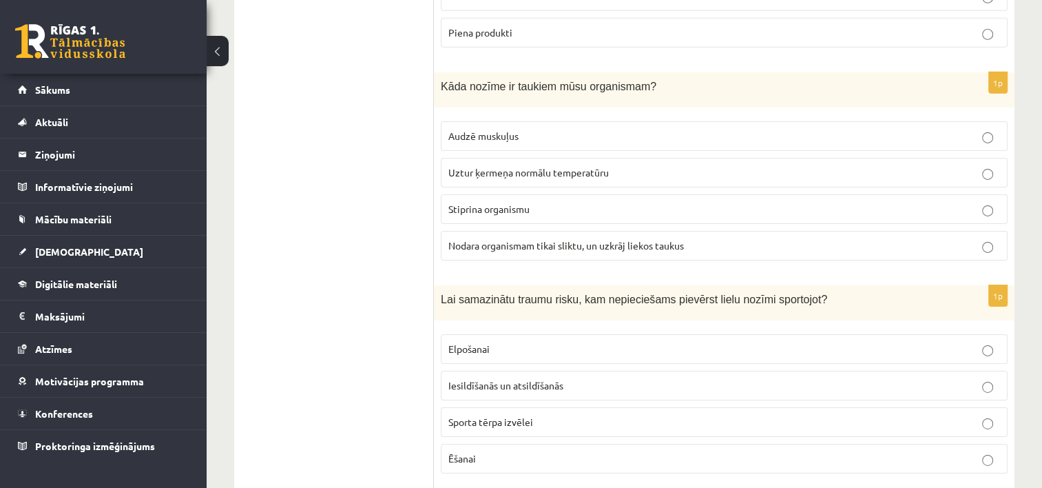
click at [513, 166] on span "Uztur ķermeņa normālu temperatūru" at bounding box center [528, 172] width 160 height 12
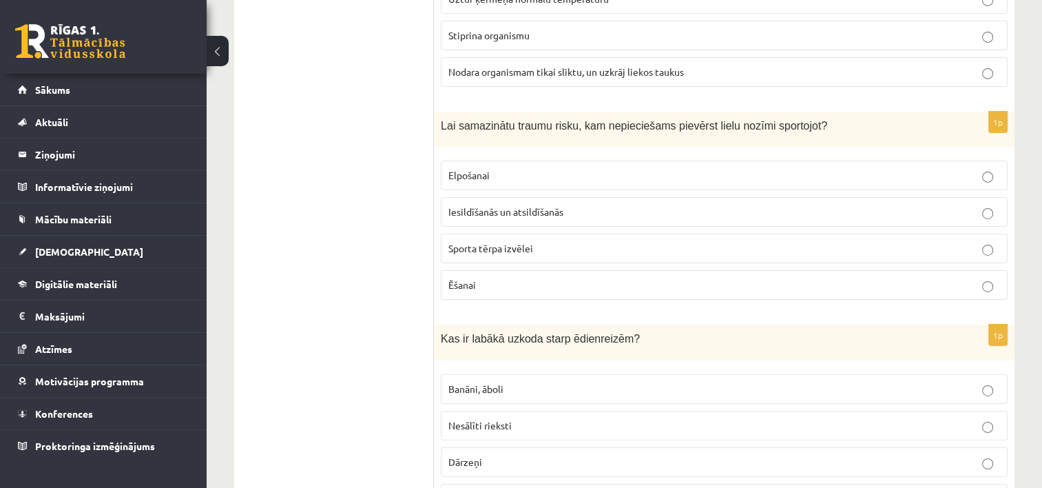
scroll to position [4654, 0]
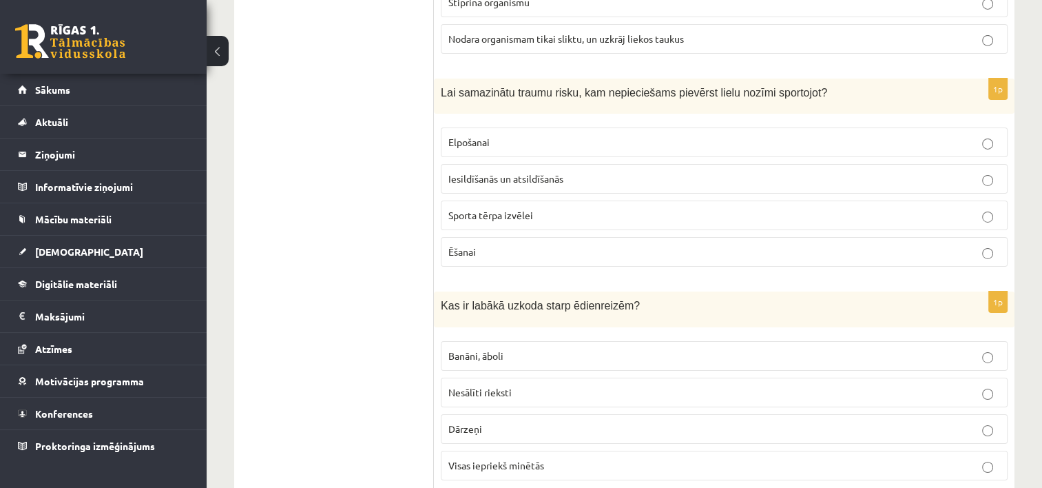
click at [460, 164] on label "Iesildīšanās un atsildīšanās" at bounding box center [724, 179] width 567 height 30
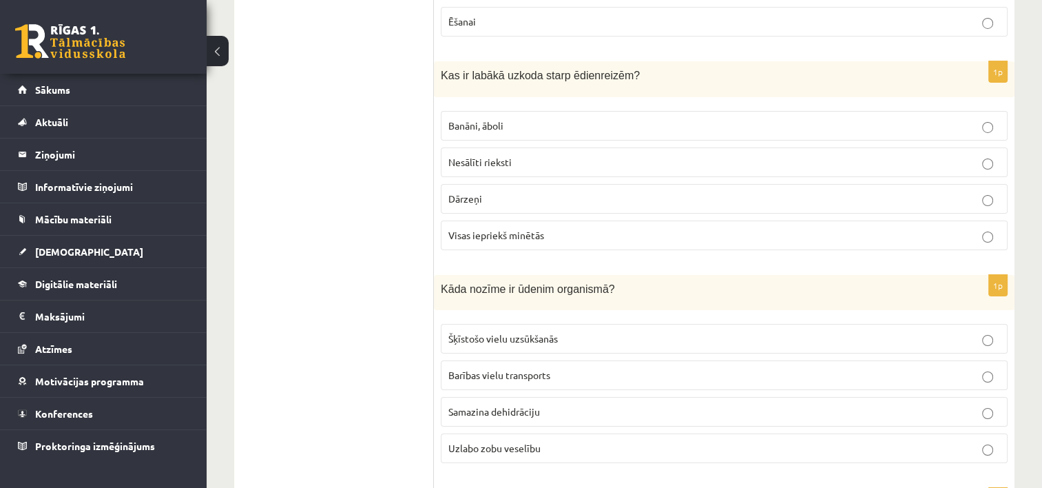
scroll to position [4861, 0]
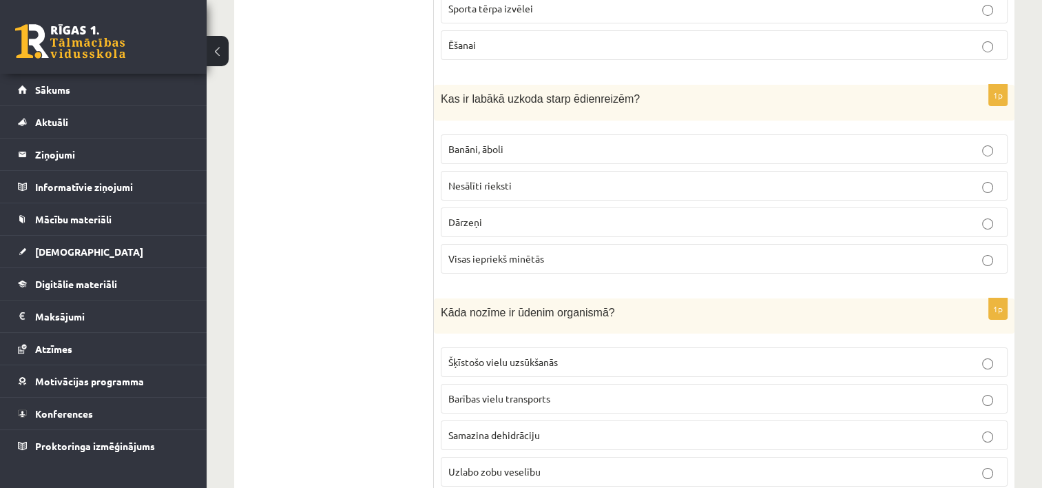
click at [499, 251] on p "Visas iepriekš minētās" at bounding box center [724, 258] width 552 height 14
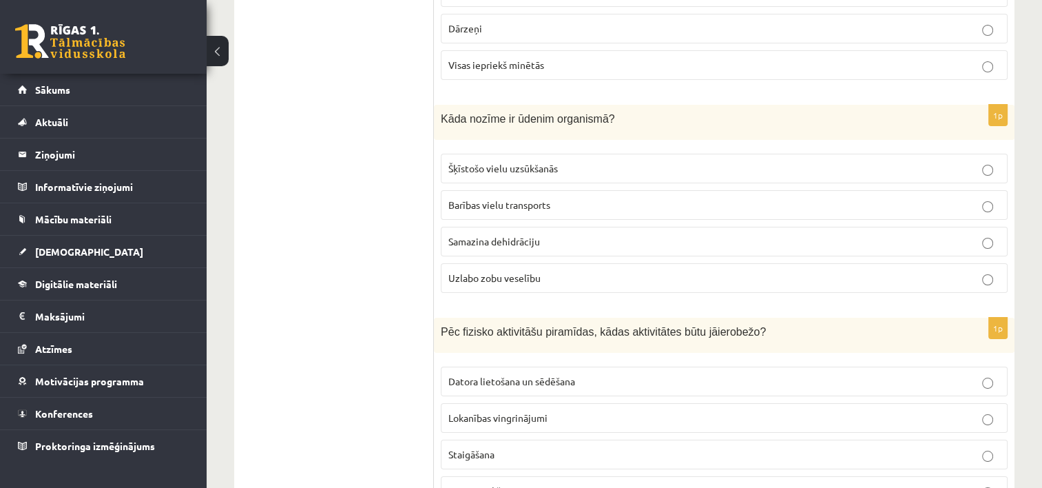
scroll to position [5067, 0]
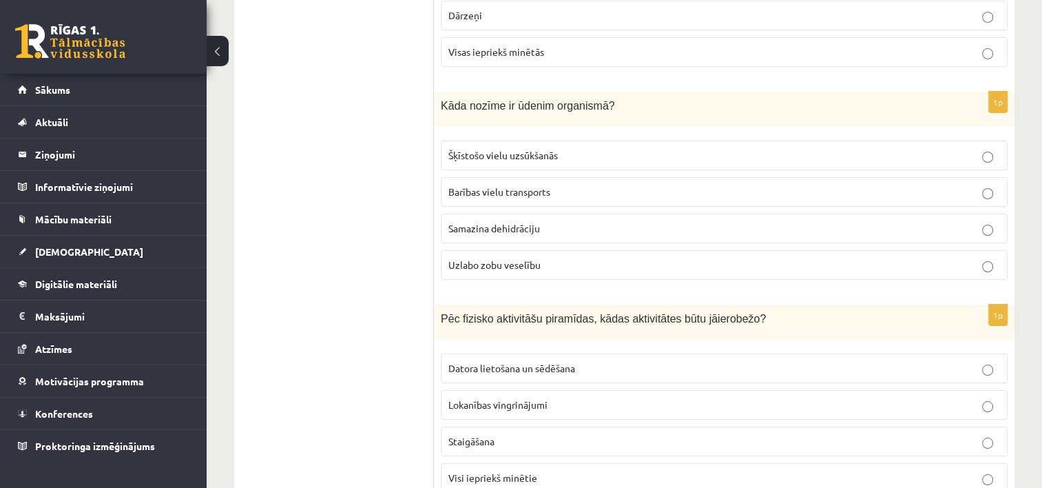
click at [492, 185] on span "Barības vielu transports" at bounding box center [499, 191] width 102 height 12
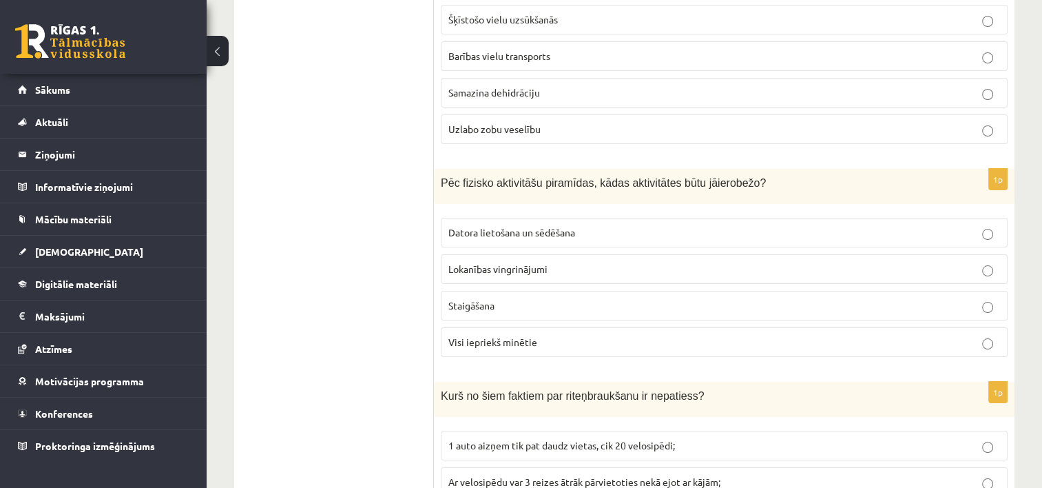
scroll to position [5205, 0]
click at [479, 224] on span "Datora lietošana un sēdēšana" at bounding box center [511, 230] width 127 height 12
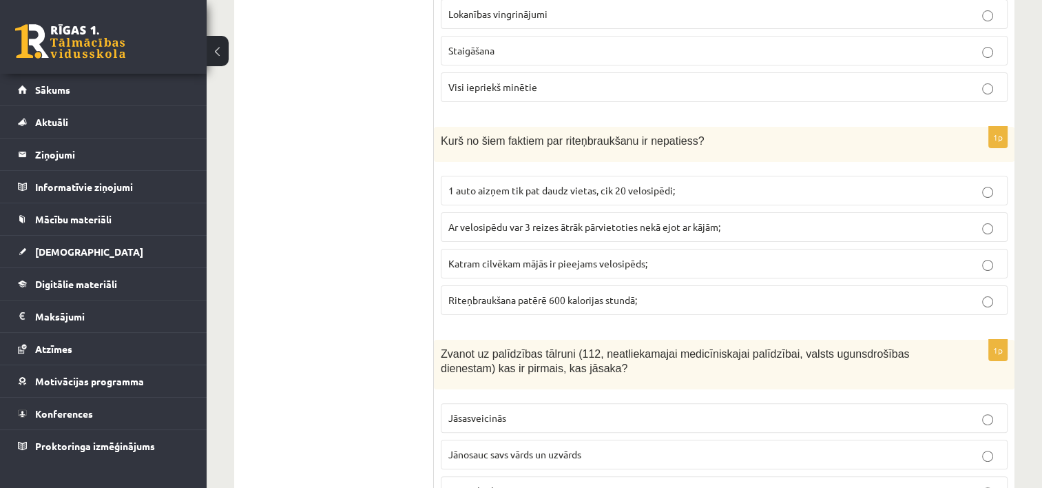
scroll to position [5480, 0]
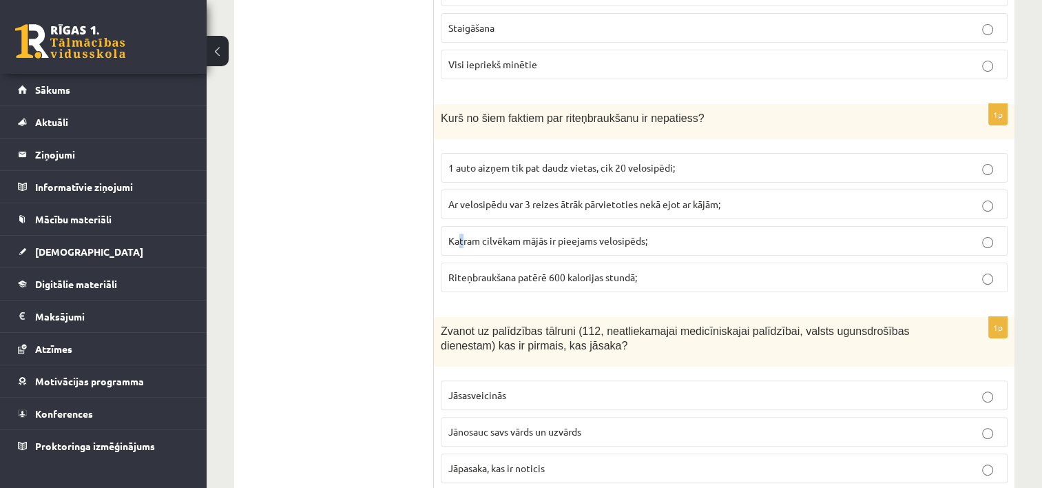
click at [460, 233] on p "Katram cilvēkam mājās ir pieejams velosipēds;" at bounding box center [724, 240] width 552 height 14
click at [583, 226] on label "Katram cilvēkam mājās ir pieejams velosipēds;" at bounding box center [724, 241] width 567 height 30
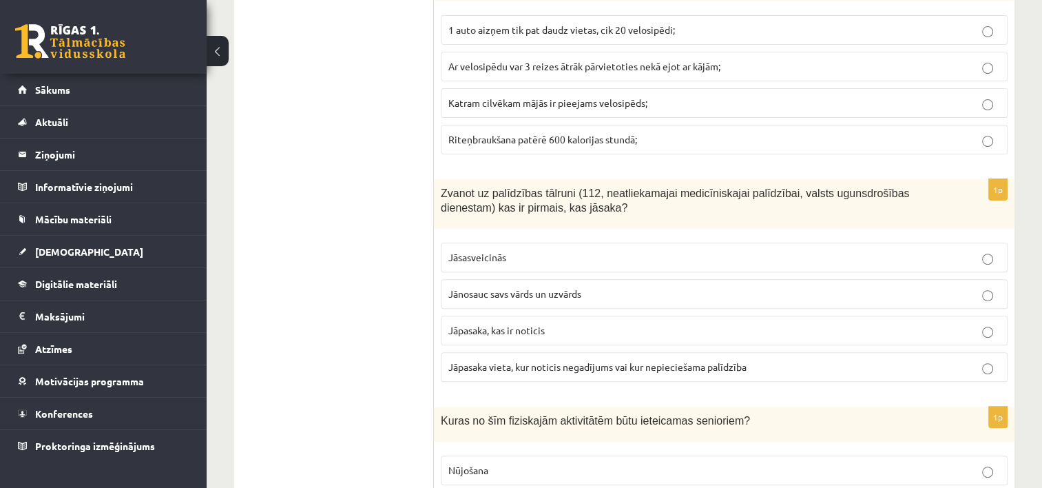
scroll to position [5687, 0]
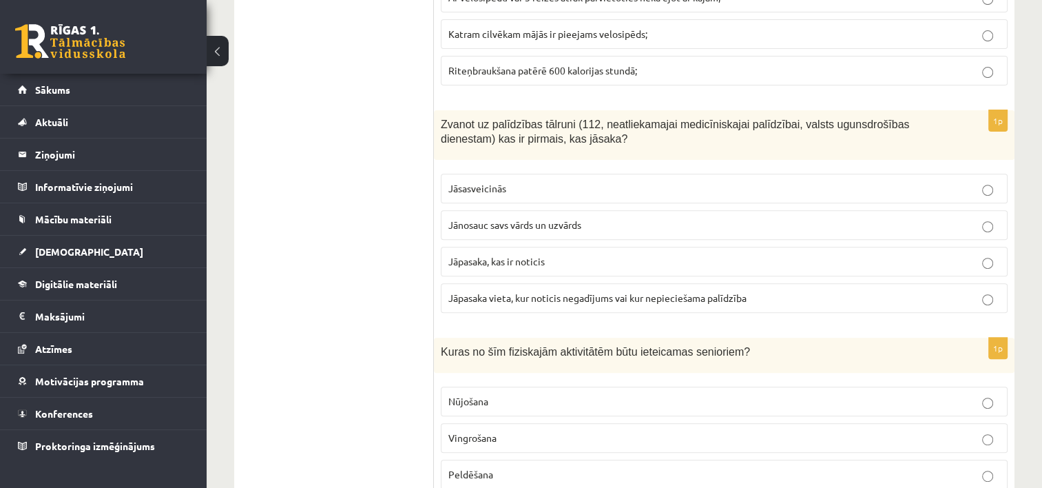
click at [492, 291] on span "Jāpasaka vieta, kur noticis negadījums vai kur nepieciešama palīdzība" at bounding box center [597, 297] width 298 height 12
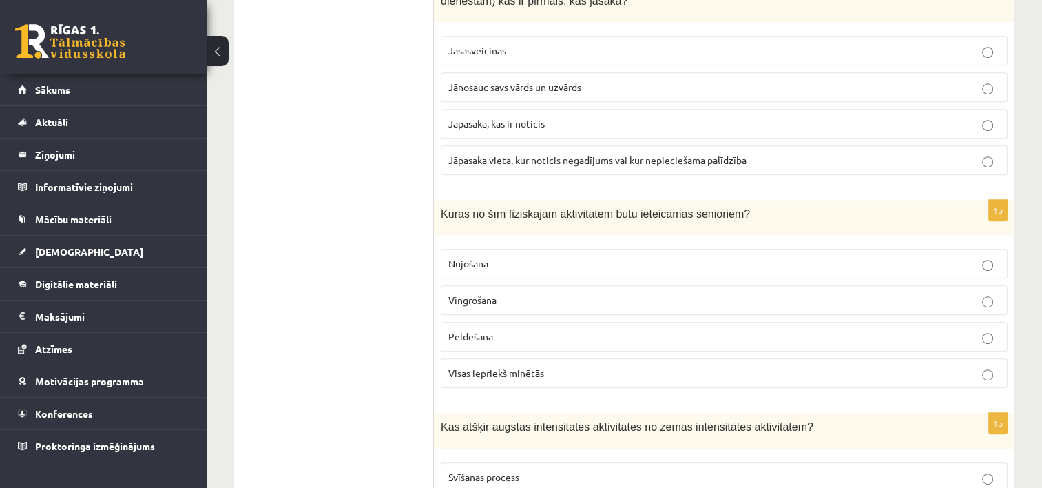
scroll to position [5894, 0]
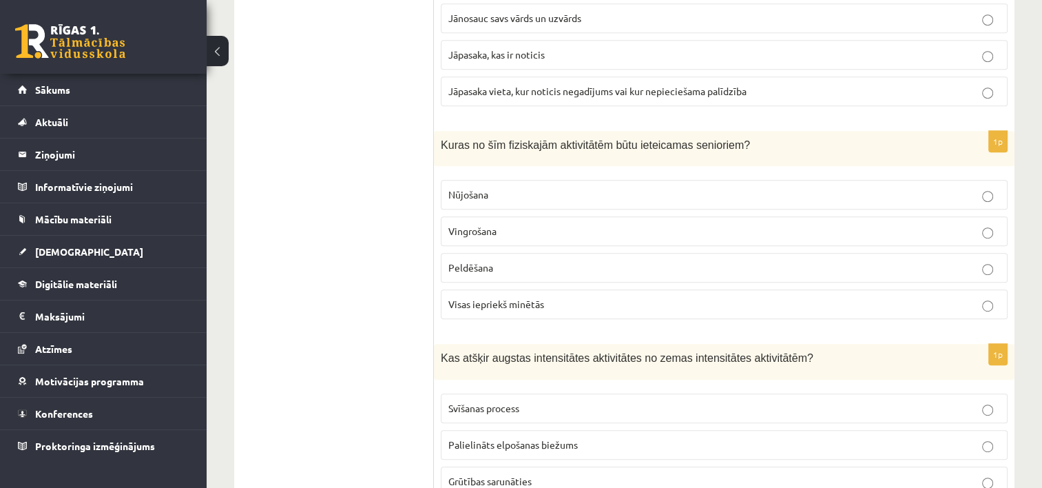
click at [490, 261] on span "Peldēšana" at bounding box center [470, 267] width 45 height 12
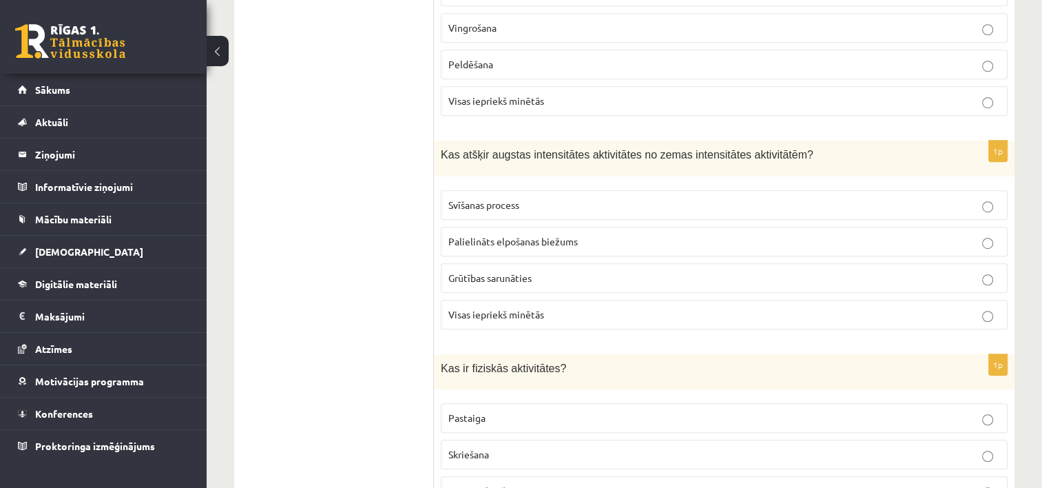
scroll to position [6100, 0]
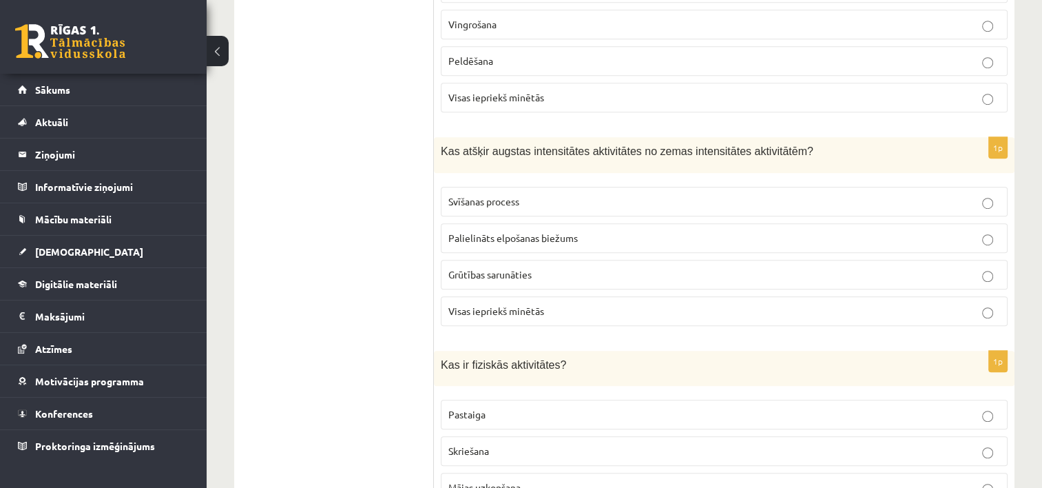
click at [469, 304] on span "Visas iepriekš minētās" at bounding box center [496, 310] width 96 height 12
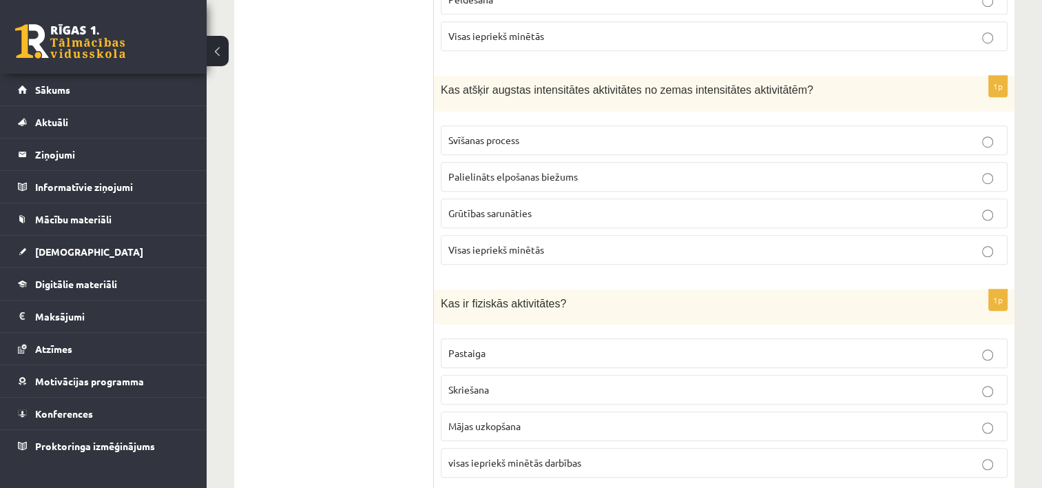
scroll to position [6169, 0]
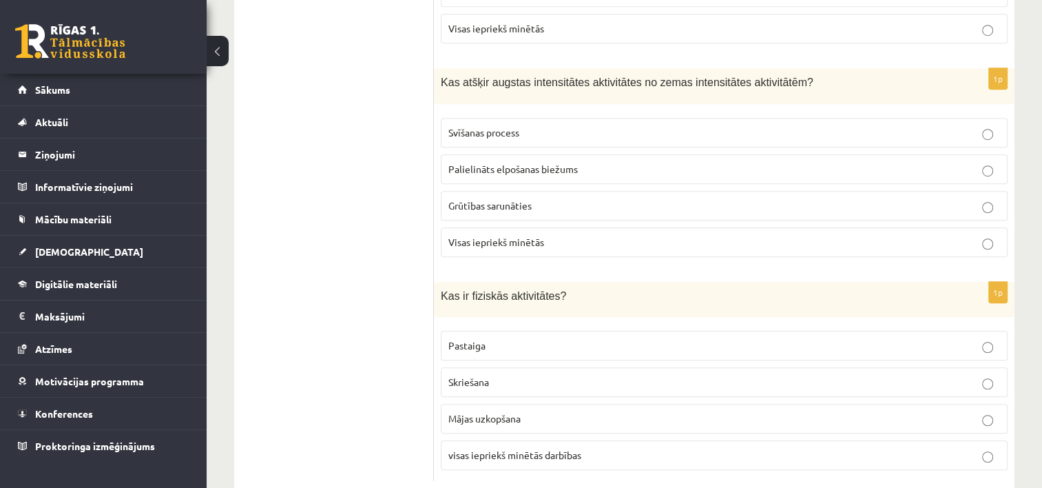
click at [518, 448] on span "visas iepriekš minētās darbības" at bounding box center [514, 454] width 133 height 12
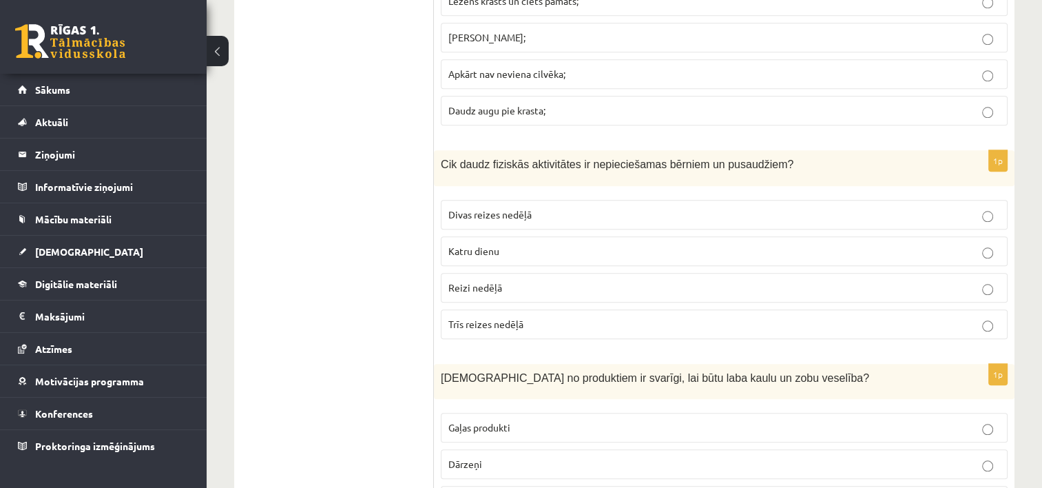
scroll to position [1349, 0]
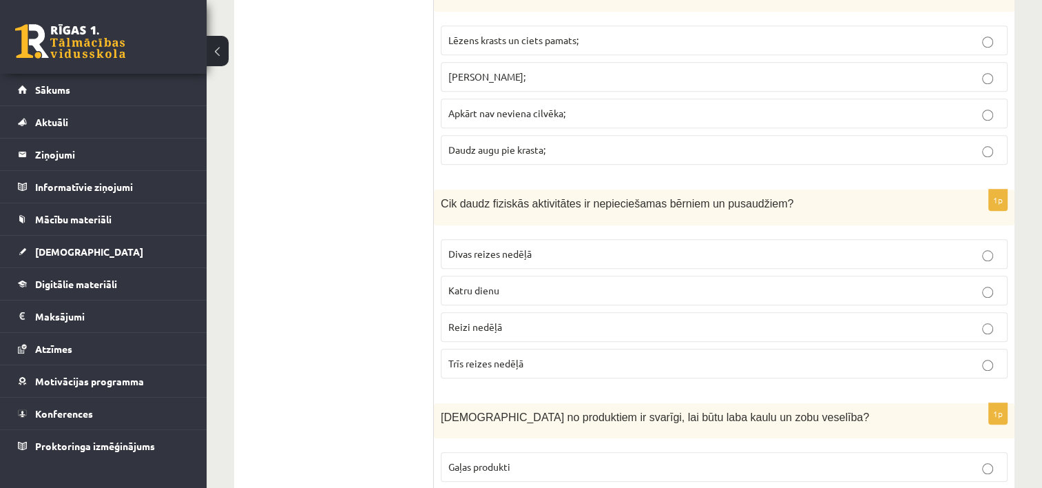
click at [825, 322] on p "Reizi nedēļā" at bounding box center [724, 327] width 552 height 14
click at [837, 283] on p "Katru dienu" at bounding box center [724, 290] width 552 height 14
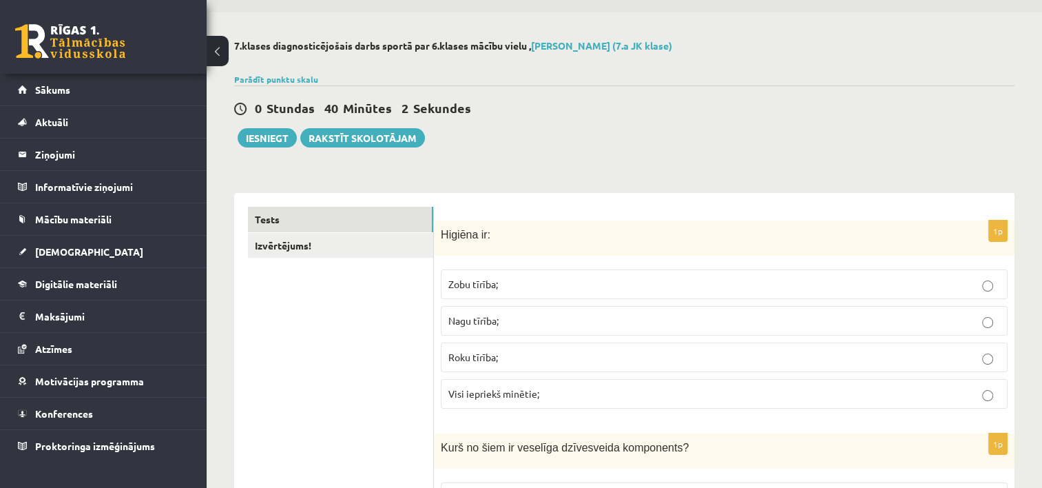
scroll to position [0, 0]
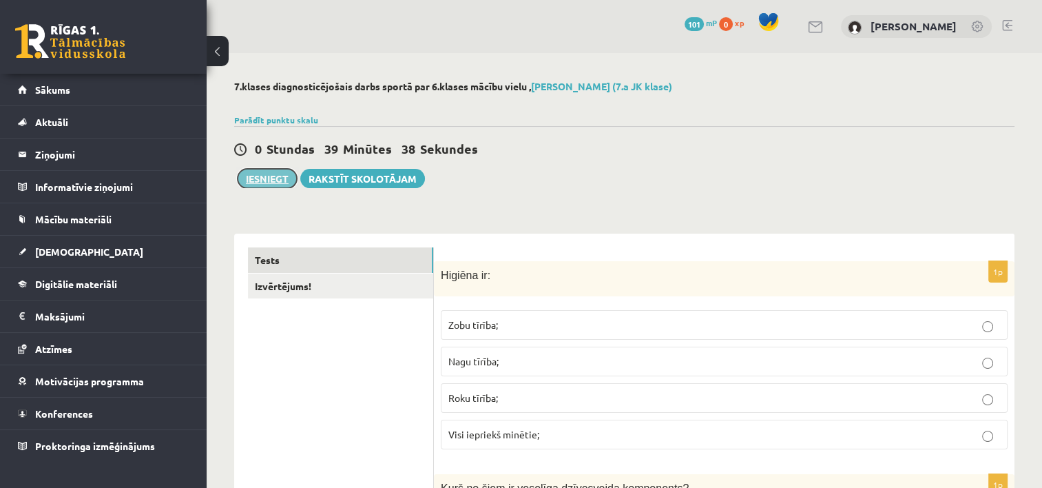
click at [258, 173] on button "Iesniegt" at bounding box center [267, 178] width 59 height 19
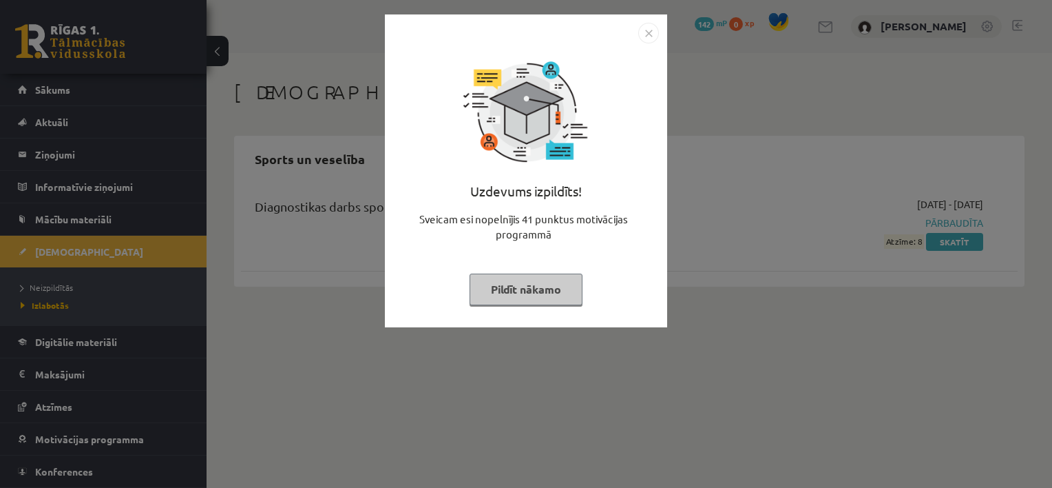
click at [552, 291] on button "Pildīt nākamo" at bounding box center [526, 289] width 113 height 32
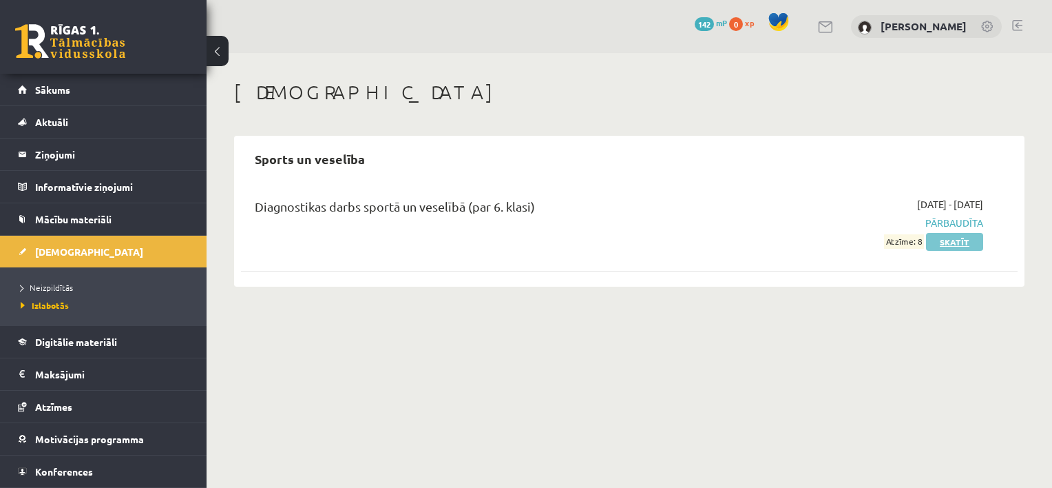
click at [951, 242] on link "Skatīt" at bounding box center [954, 242] width 57 height 18
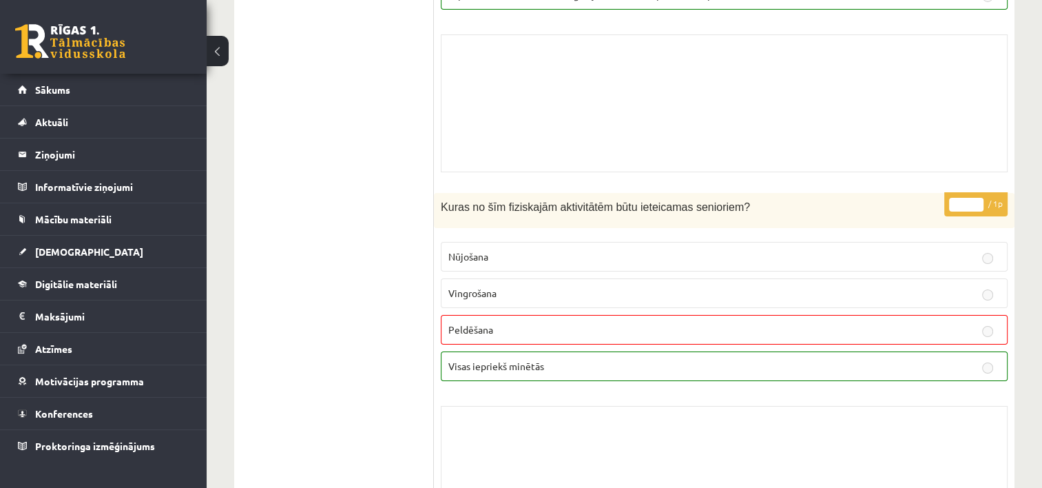
scroll to position [10067, 0]
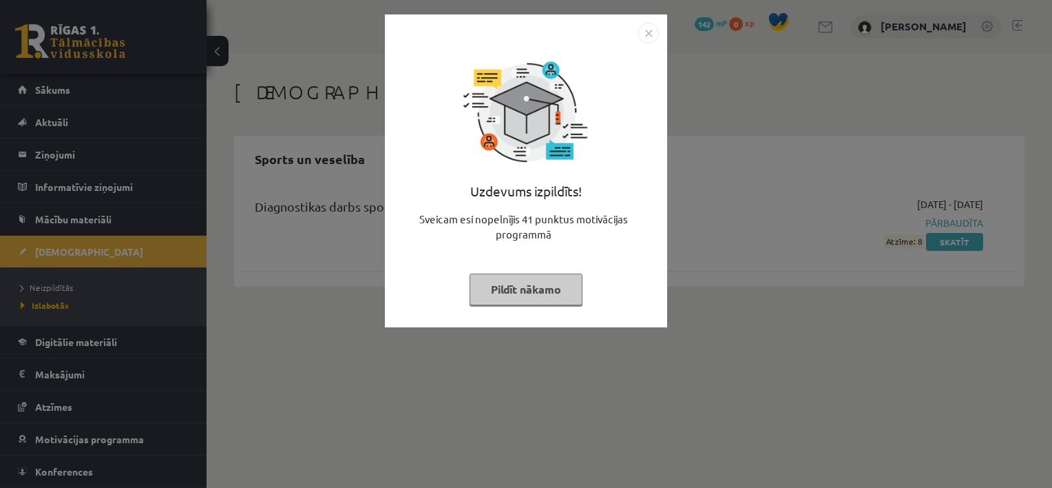
click at [521, 288] on button "Pildīt nākamo" at bounding box center [526, 289] width 113 height 32
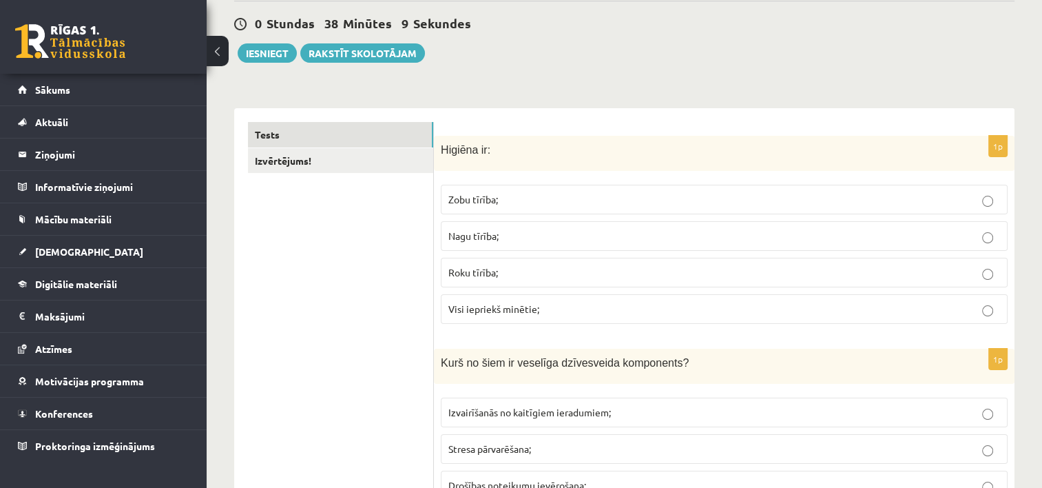
scroll to position [138, 0]
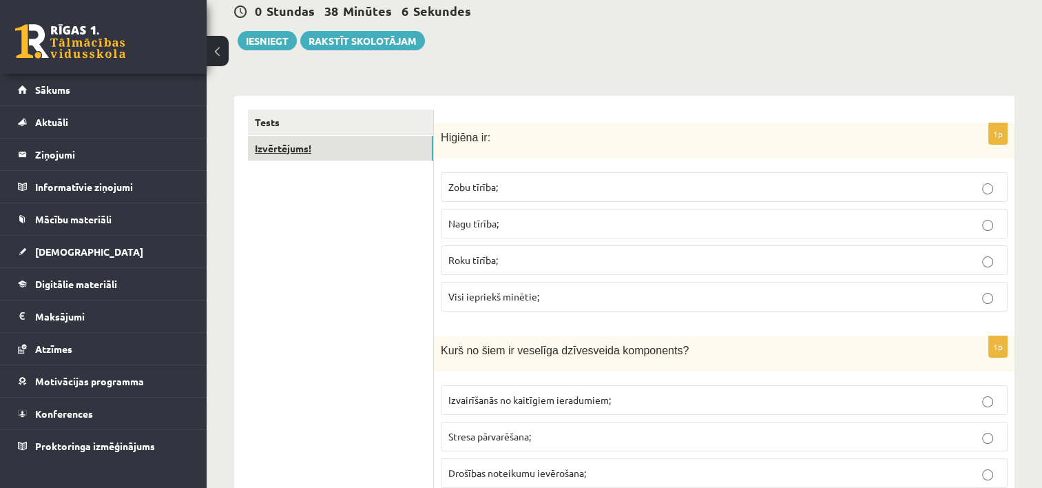
click at [337, 149] on link "Izvērtējums!" at bounding box center [340, 148] width 185 height 25
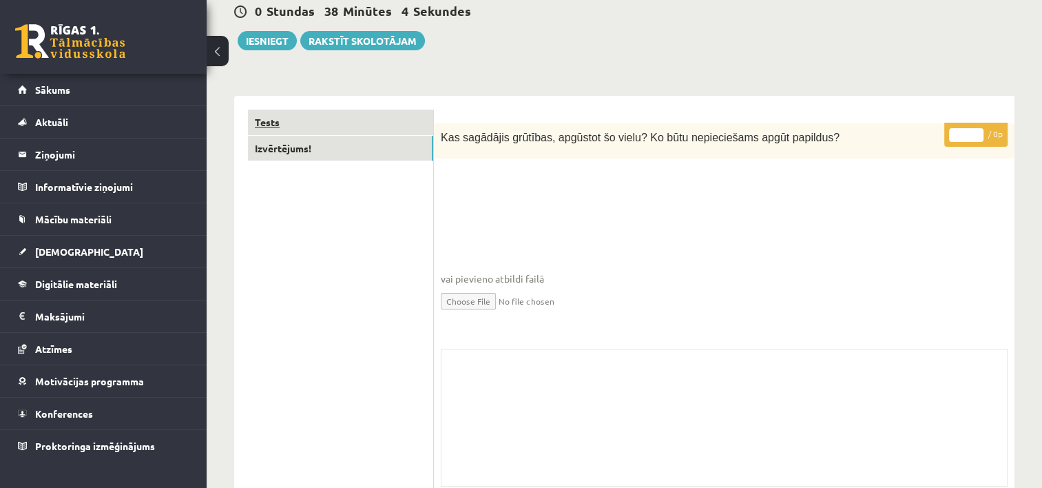
click at [317, 124] on link "Tests" at bounding box center [340, 121] width 185 height 25
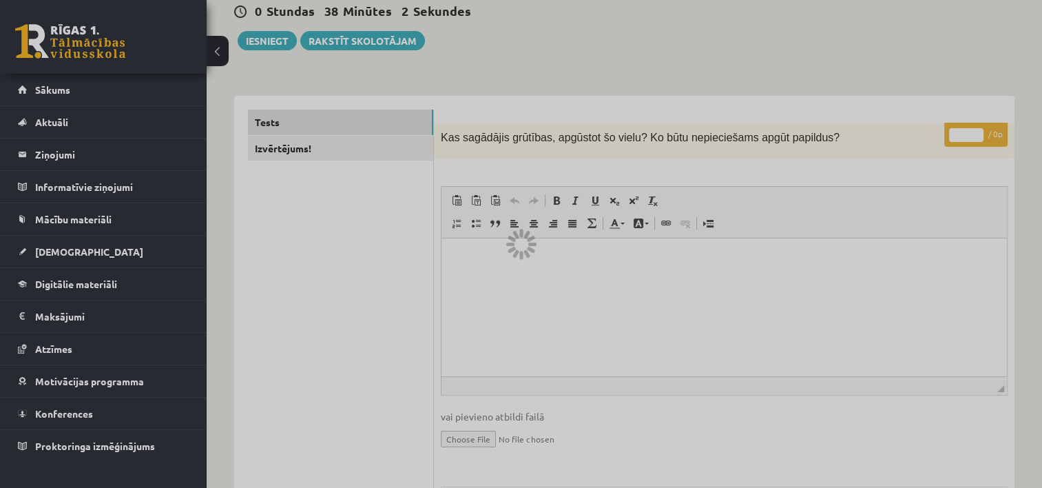
scroll to position [0, 0]
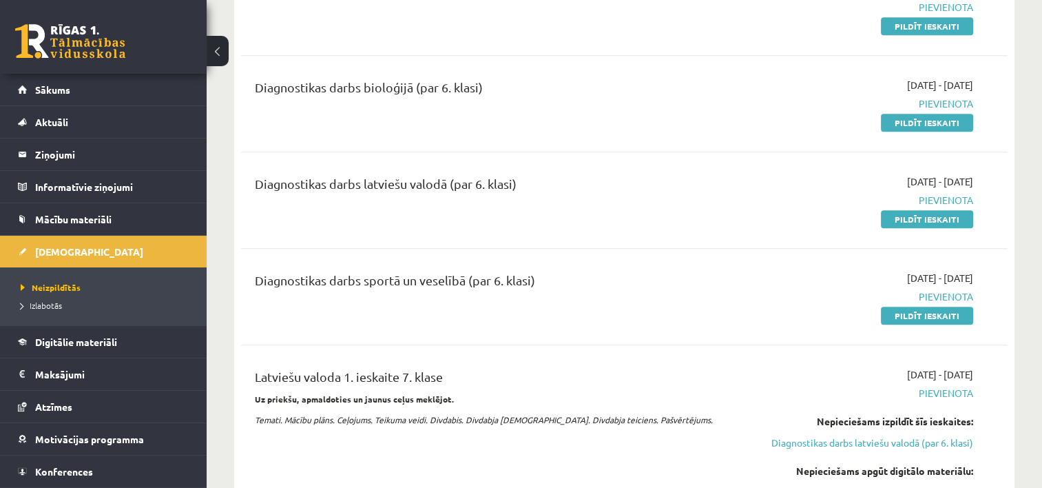
scroll to position [620, 0]
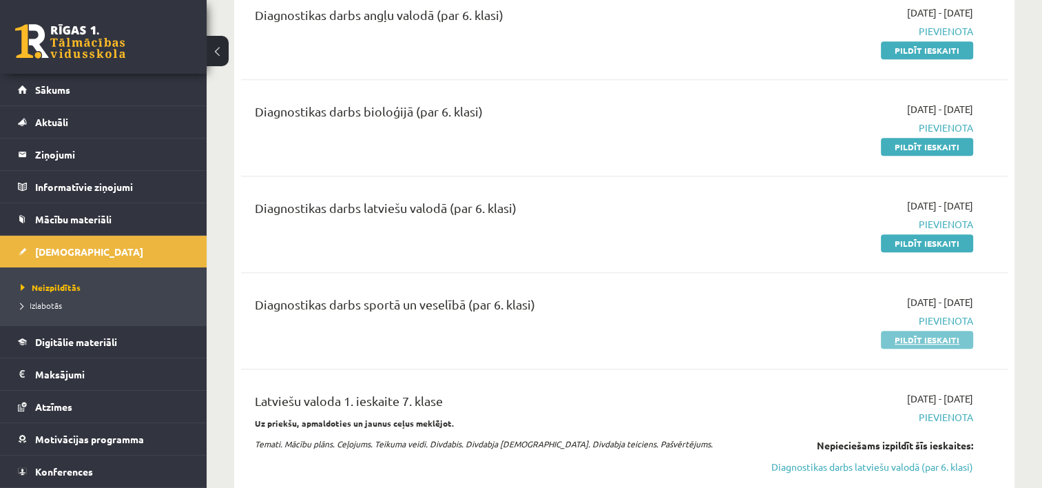
click at [916, 340] on link "Pildīt ieskaiti" at bounding box center [927, 340] width 92 height 18
click at [920, 335] on link "Pildīt ieskaiti" at bounding box center [927, 340] width 92 height 18
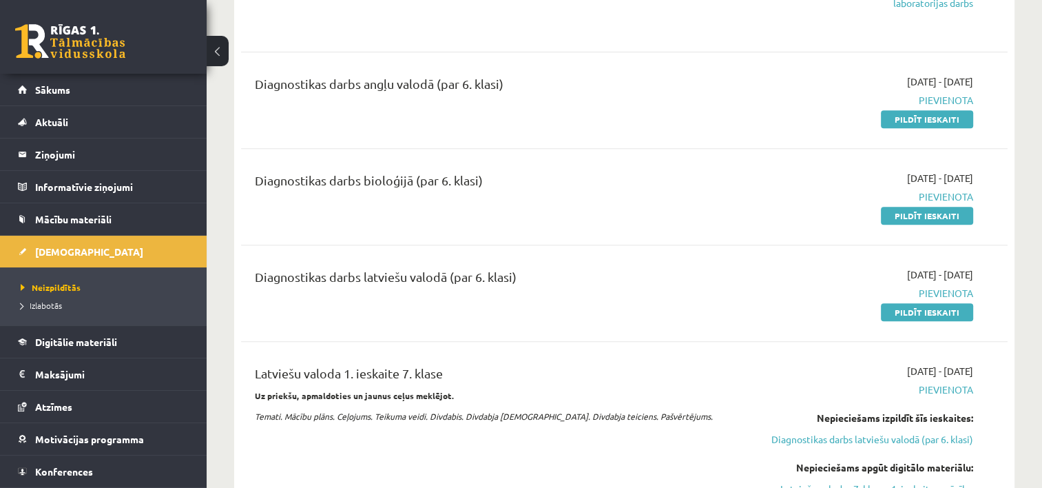
scroll to position [413, 0]
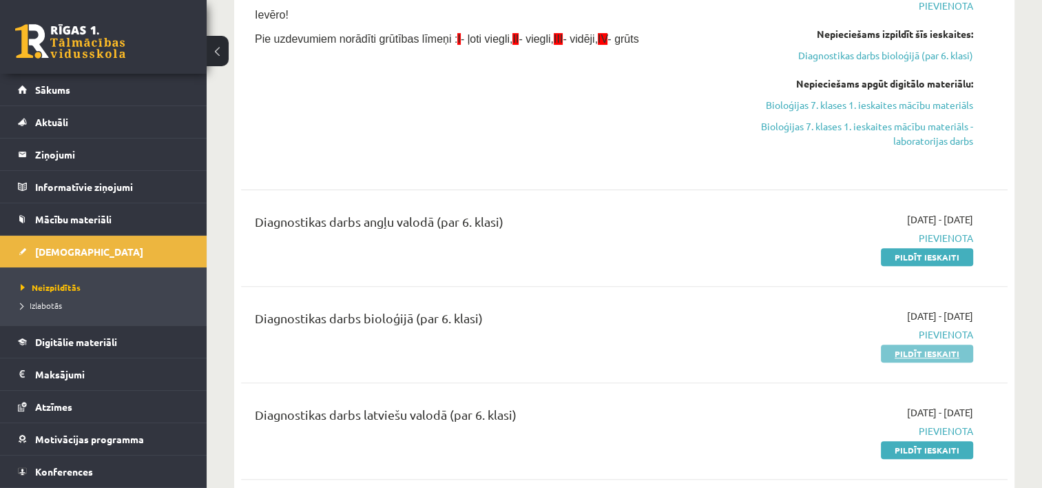
click at [909, 355] on link "Pildīt ieskaiti" at bounding box center [927, 353] width 92 height 18
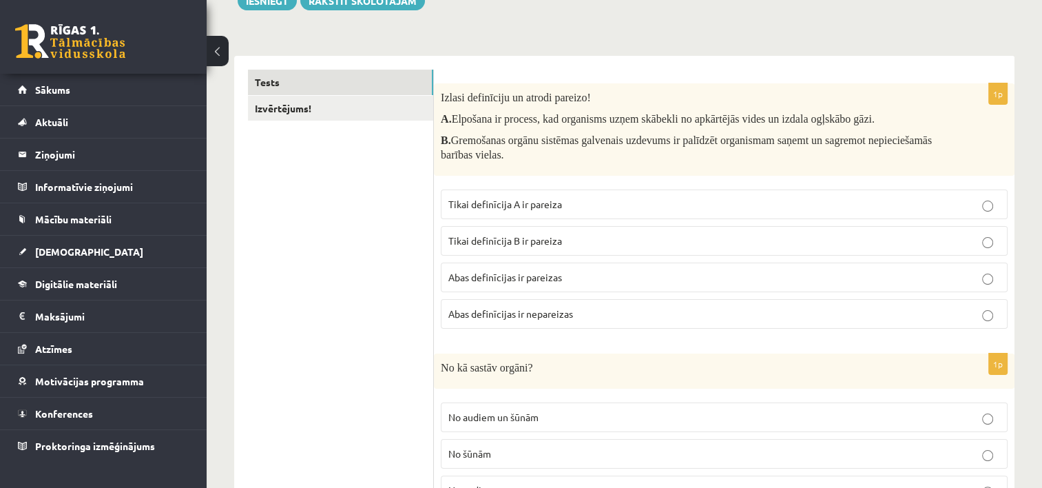
scroll to position [207, 0]
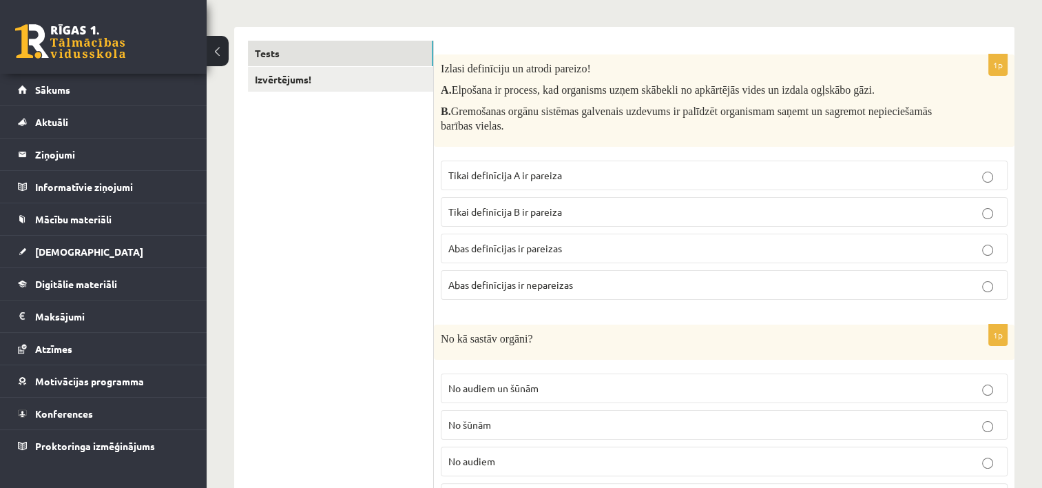
click at [488, 249] on span "Abas definīcijas ir pareizas" at bounding box center [505, 248] width 114 height 12
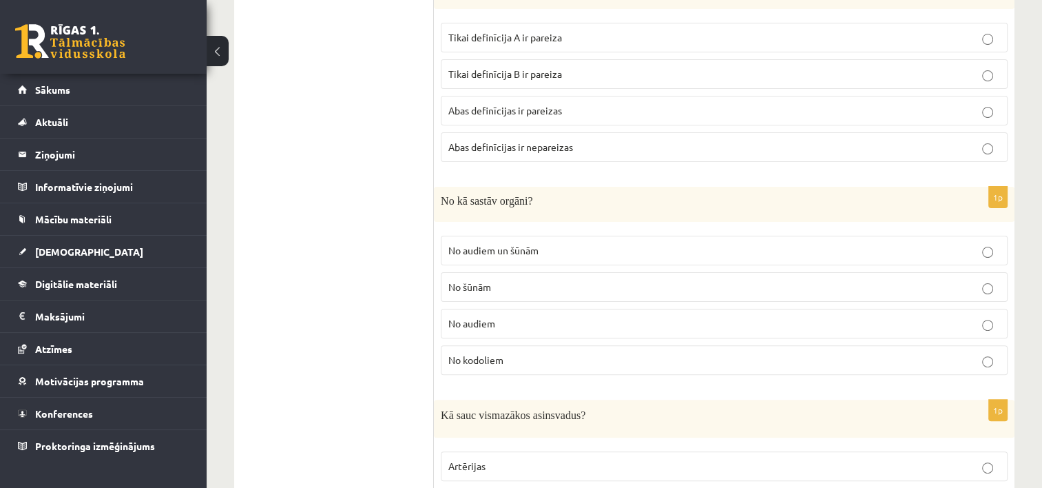
scroll to position [413, 0]
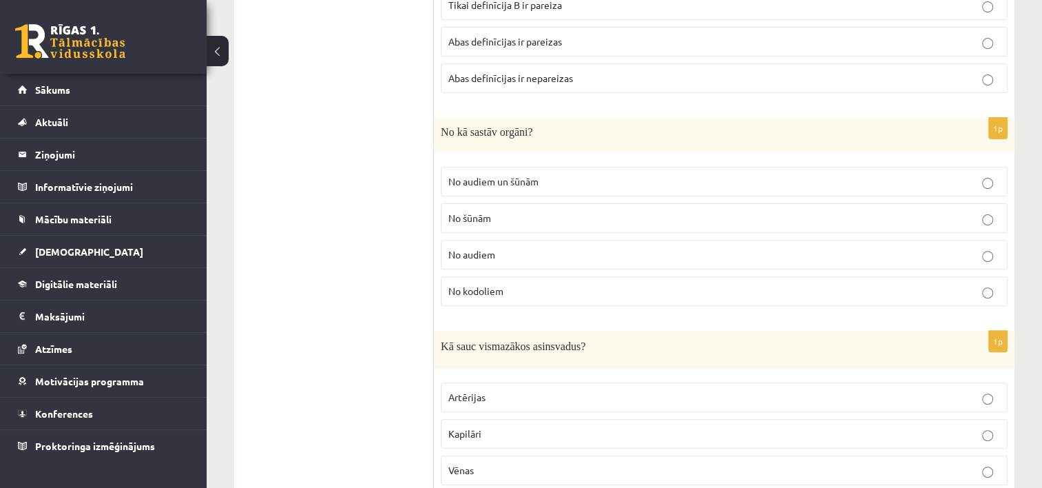
click at [474, 182] on span "No audiem un šūnām" at bounding box center [493, 181] width 90 height 12
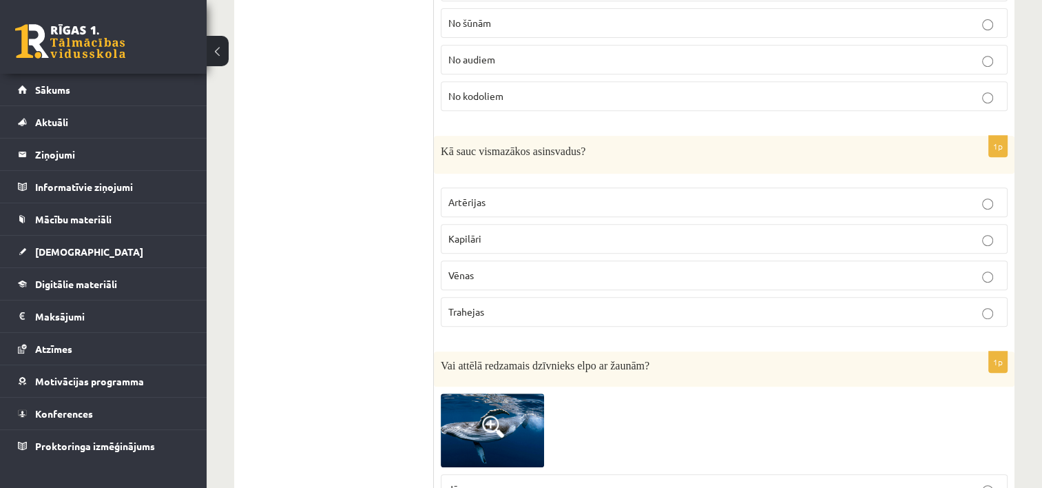
scroll to position [689, 0]
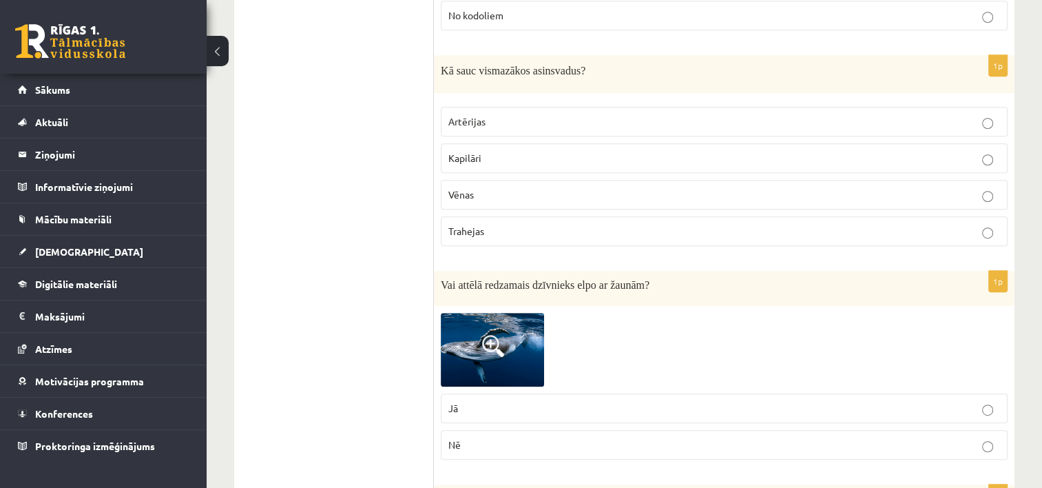
click at [487, 162] on p "Kapilāri" at bounding box center [724, 158] width 552 height 14
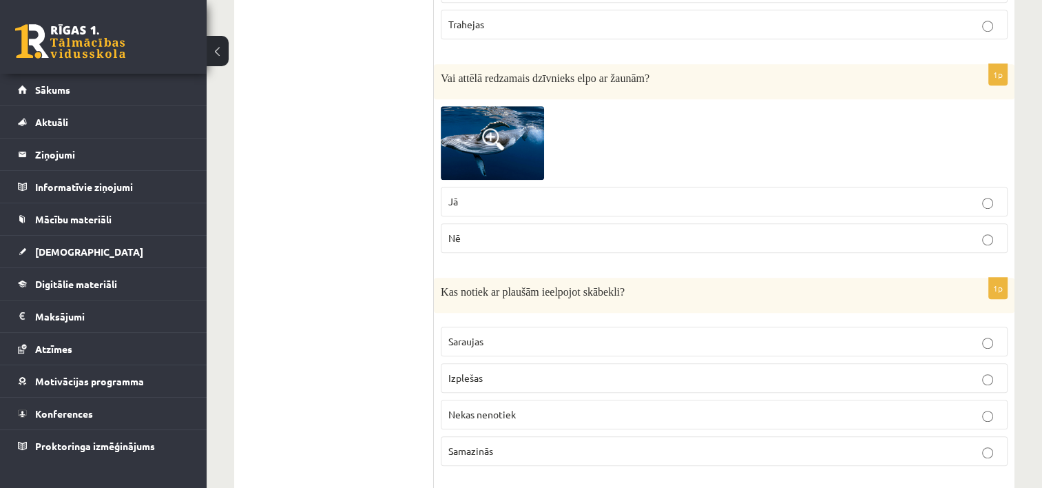
scroll to position [826, 0]
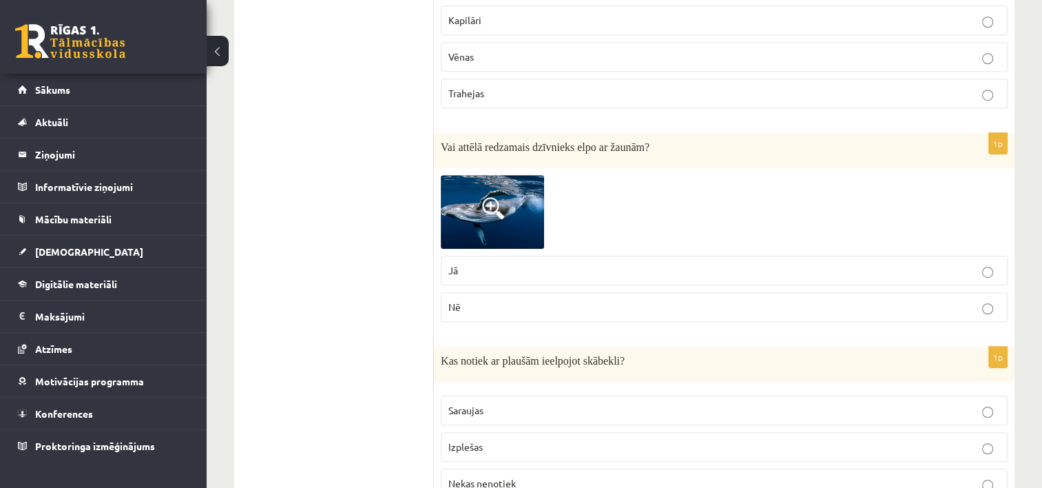
click at [505, 199] on img at bounding box center [492, 212] width 103 height 74
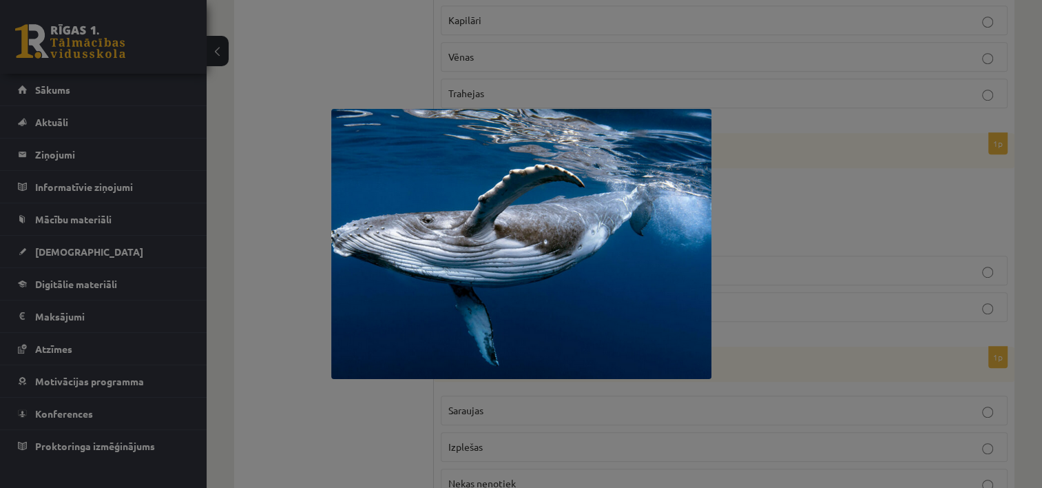
click at [767, 305] on div at bounding box center [521, 244] width 1042 height 488
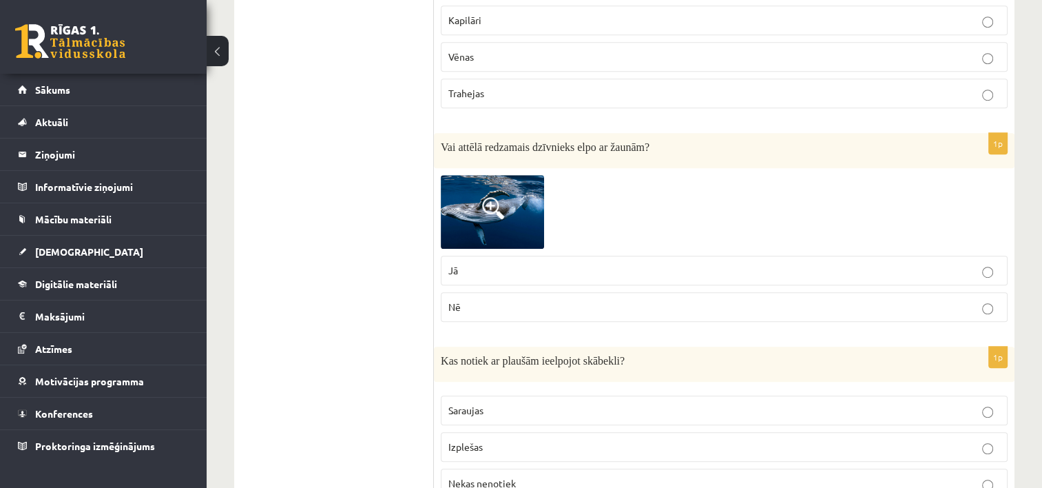
click at [490, 301] on p "Nē" at bounding box center [724, 307] width 552 height 14
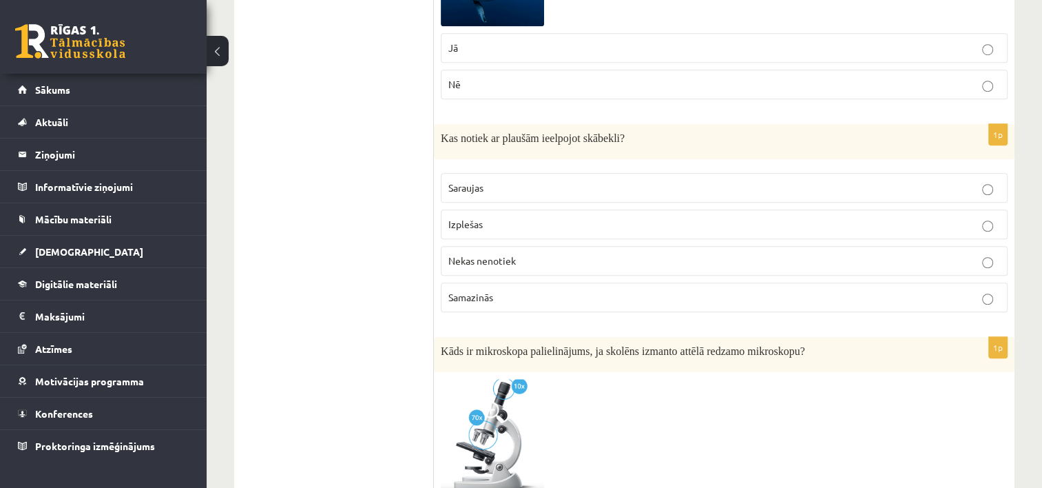
scroll to position [1102, 0]
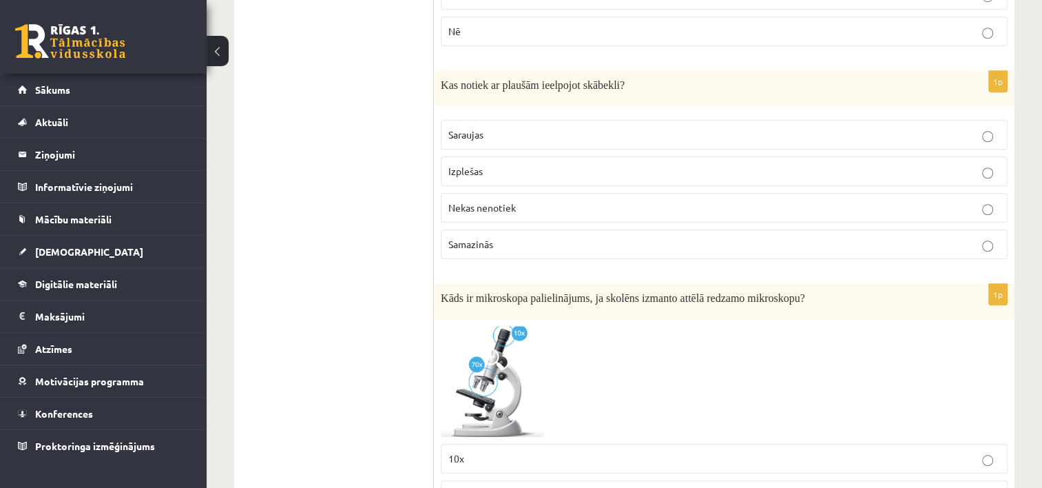
click at [494, 165] on p "Izplešas" at bounding box center [724, 171] width 552 height 14
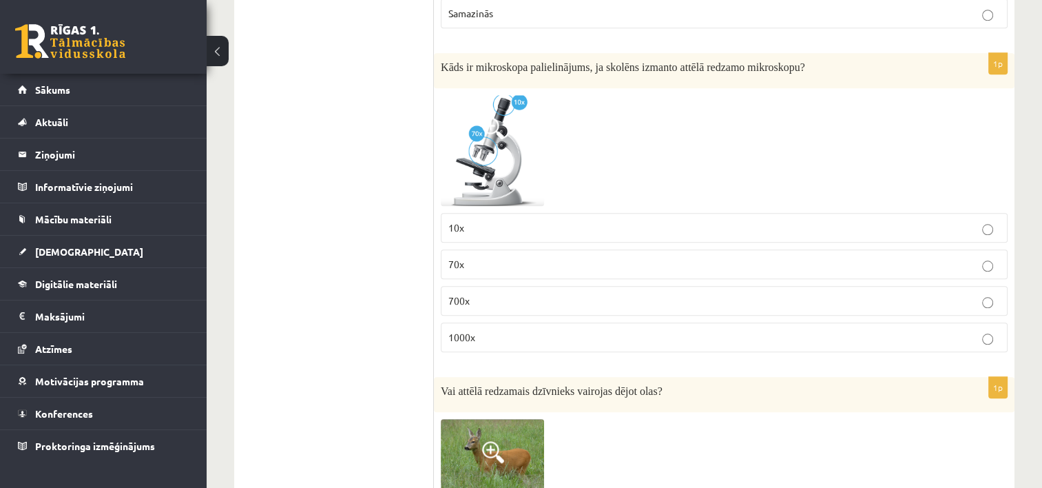
scroll to position [1308, 0]
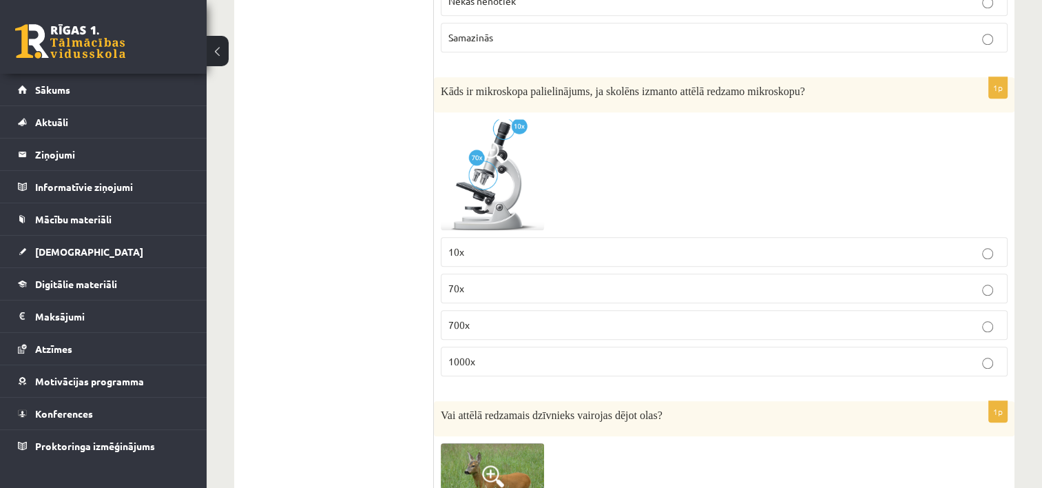
click at [463, 328] on label "700x" at bounding box center [724, 325] width 567 height 30
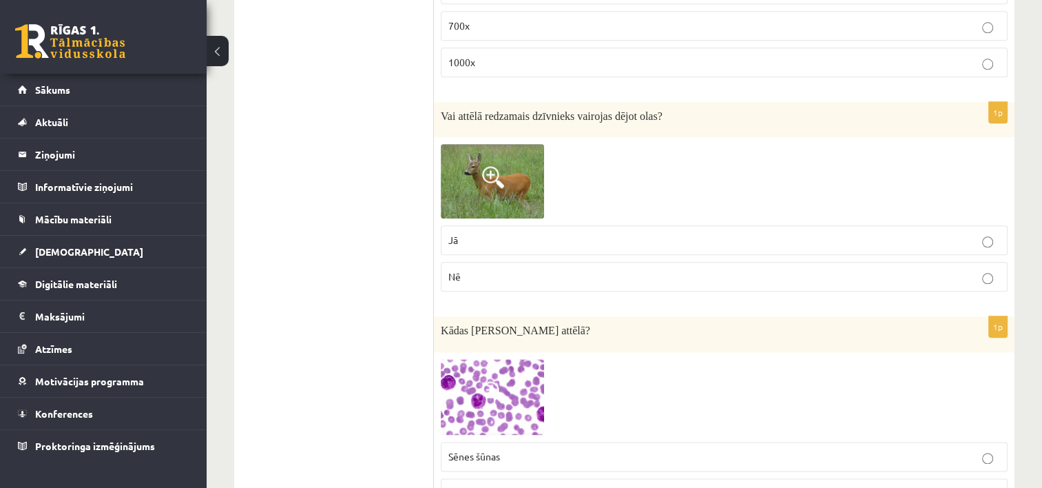
scroll to position [1584, 0]
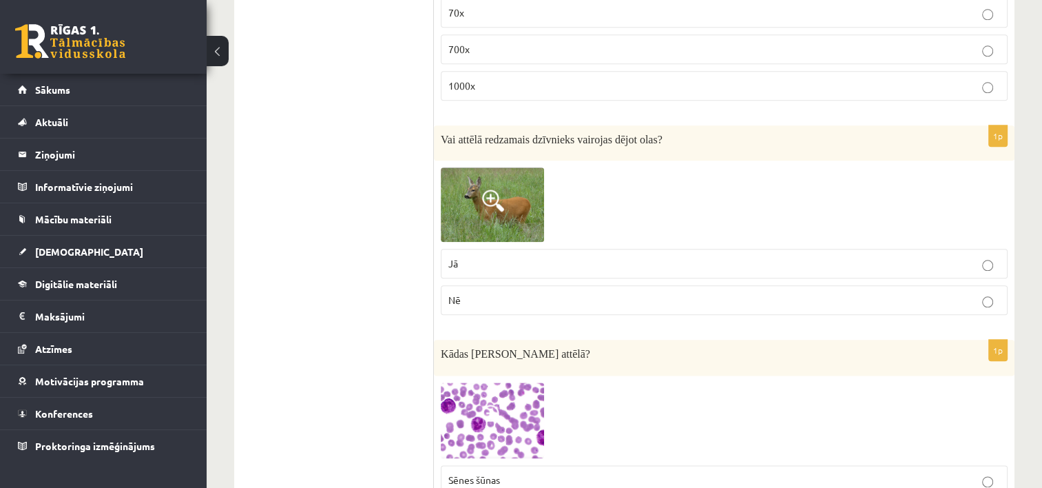
click at [472, 294] on p "Nē" at bounding box center [724, 300] width 552 height 14
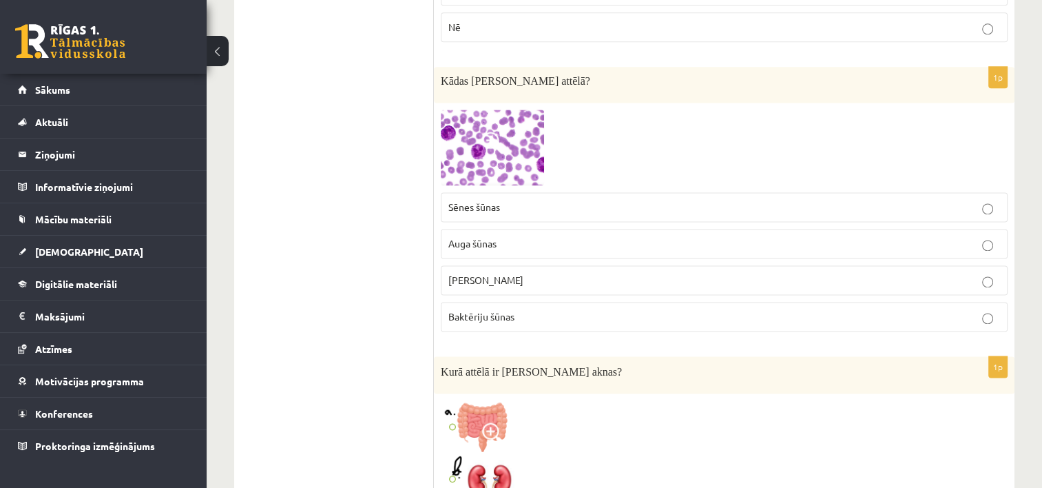
scroll to position [1859, 0]
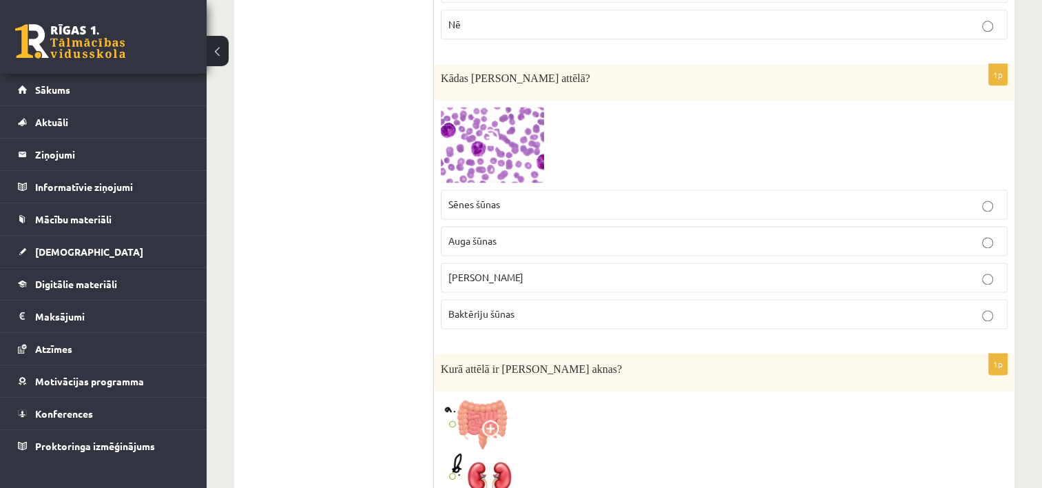
click at [487, 307] on span "Baktēriju šūnas" at bounding box center [481, 313] width 66 height 12
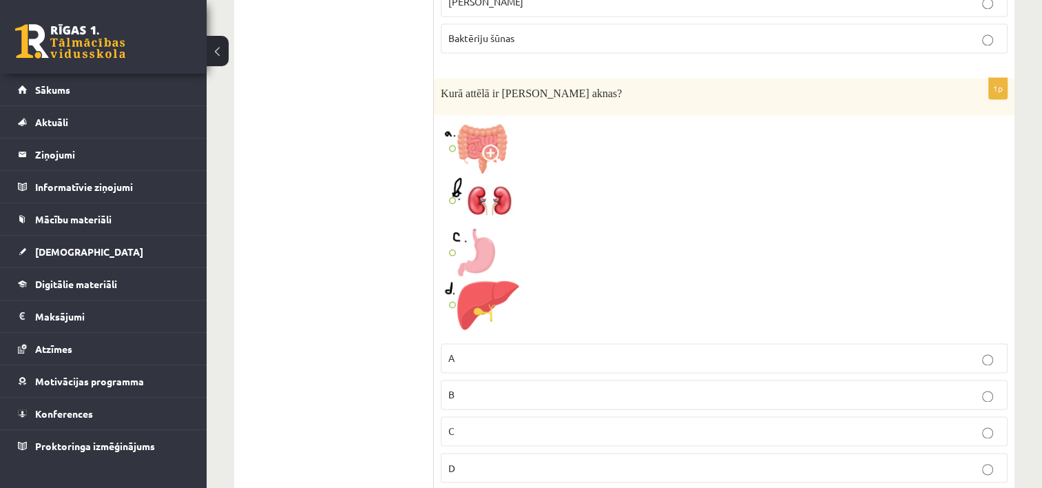
scroll to position [2203, 0]
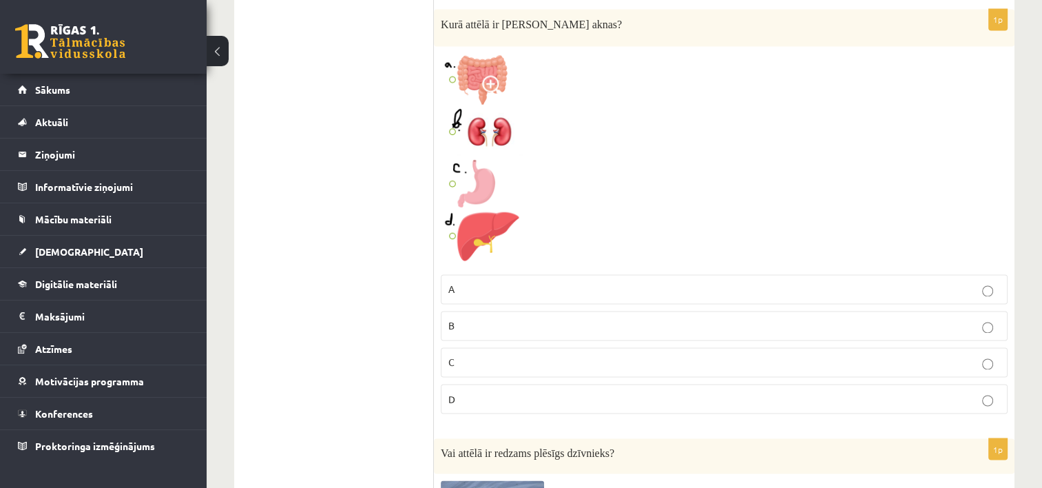
click at [450, 220] on img at bounding box center [492, 159] width 103 height 213
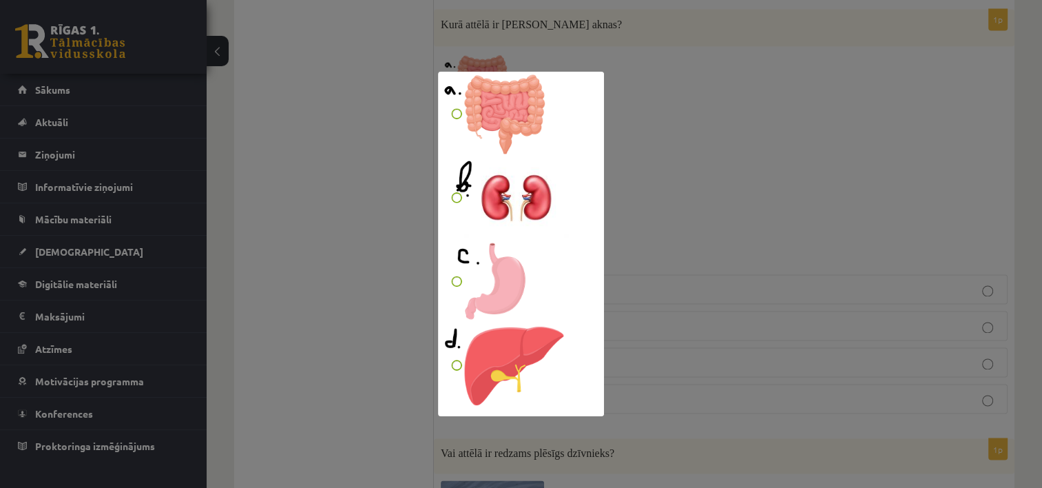
click at [342, 312] on div at bounding box center [521, 244] width 1042 height 488
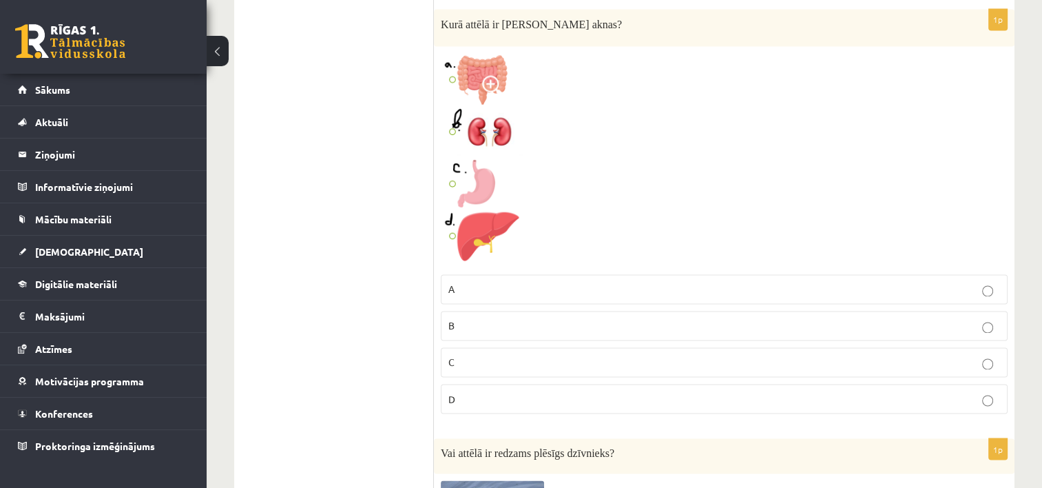
click at [456, 319] on p "B" at bounding box center [724, 325] width 552 height 14
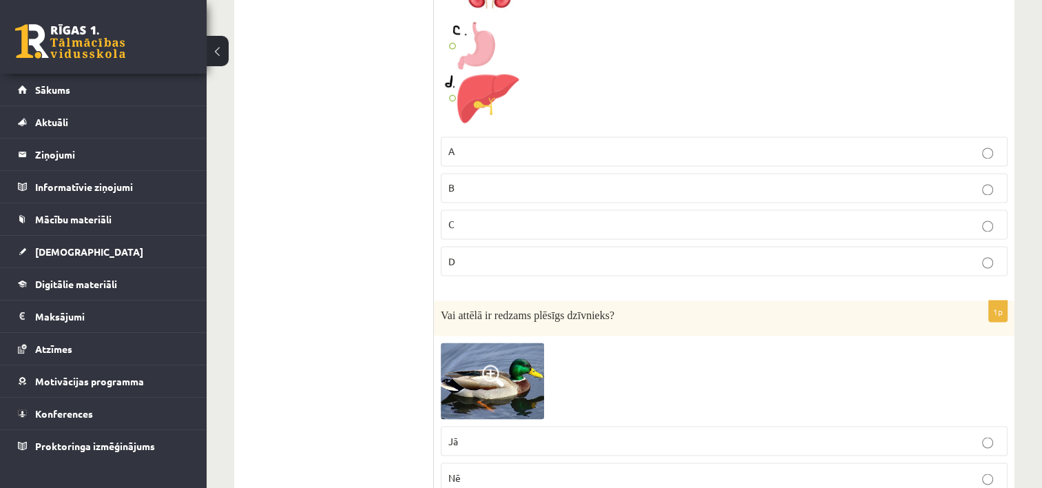
scroll to position [2479, 0]
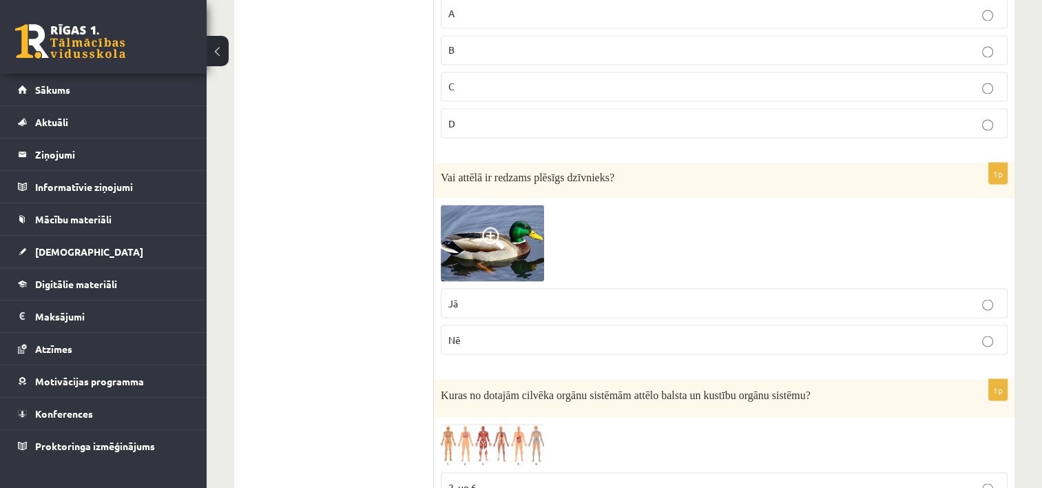
click at [455, 333] on span "Nē" at bounding box center [454, 339] width 12 height 12
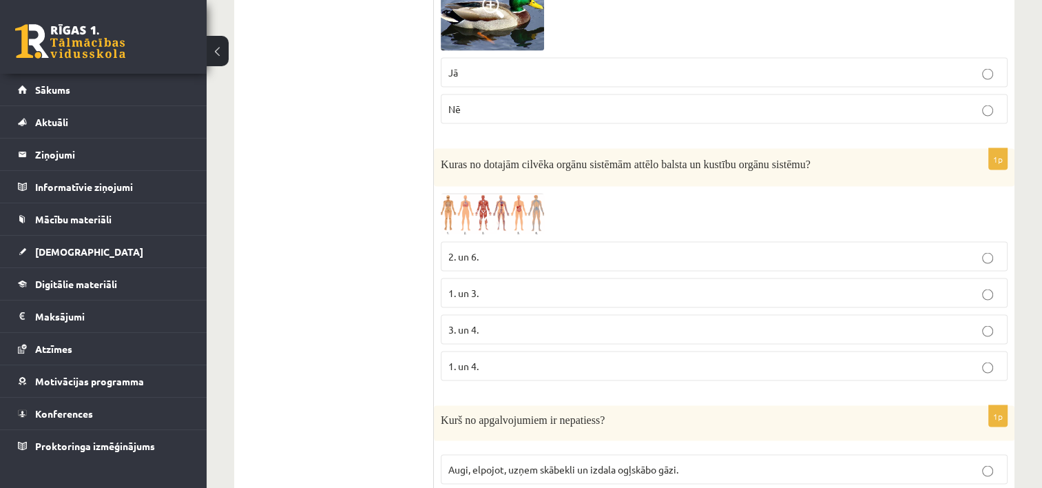
scroll to position [2685, 0]
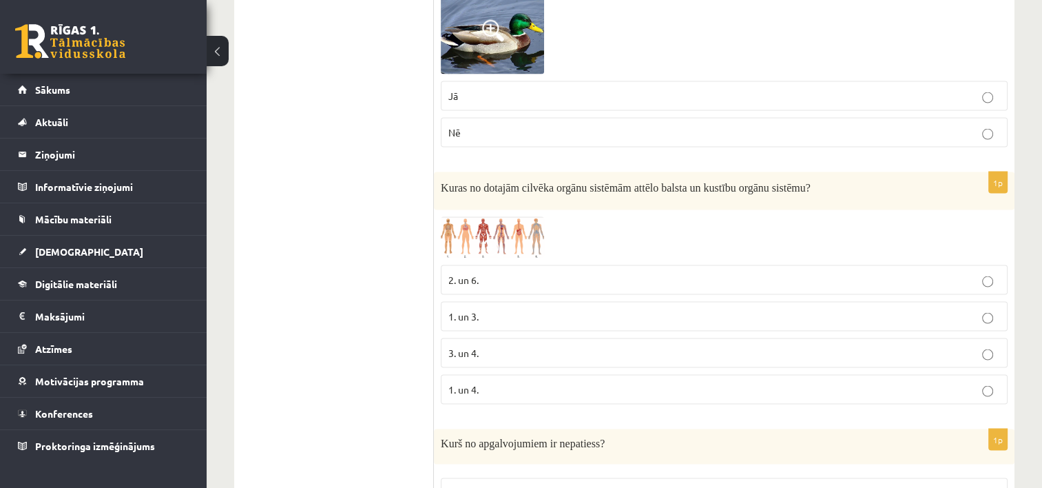
click at [494, 382] on p "1. un 4." at bounding box center [724, 389] width 552 height 14
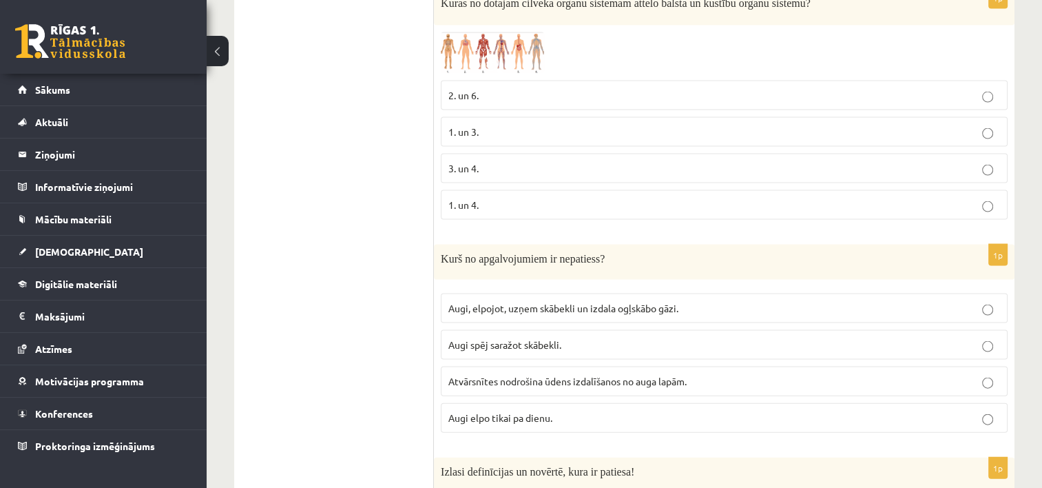
scroll to position [2961, 0]
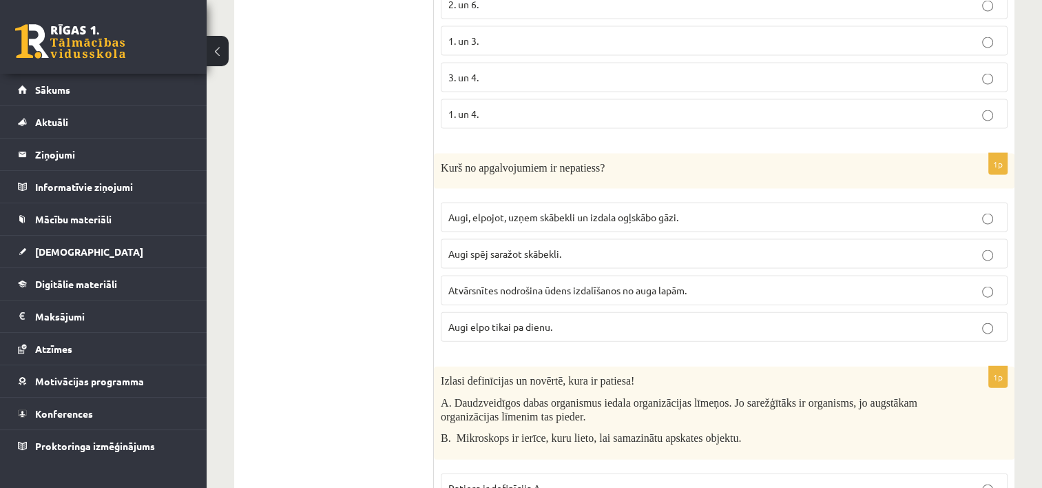
click at [521, 321] on p "Augi elpo tikai pa dienu." at bounding box center [724, 327] width 552 height 14
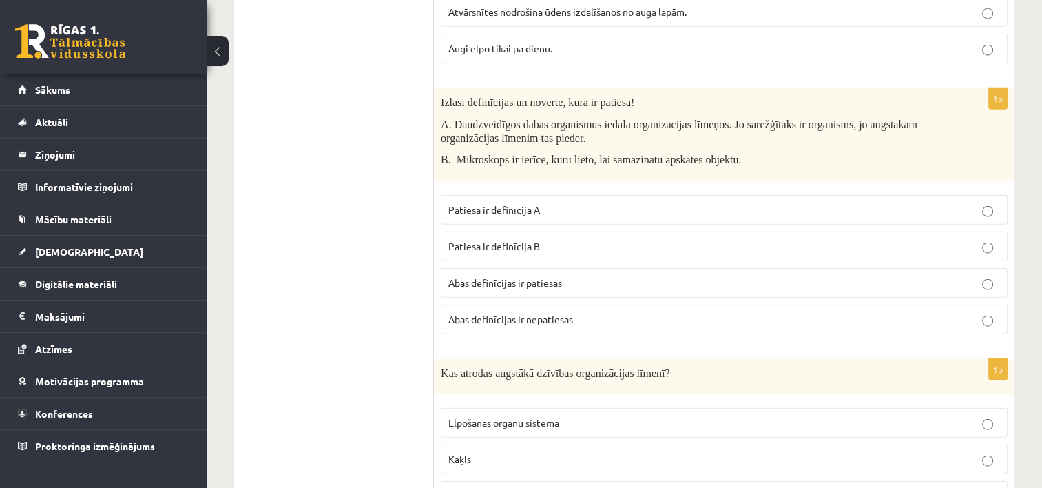
scroll to position [3236, 0]
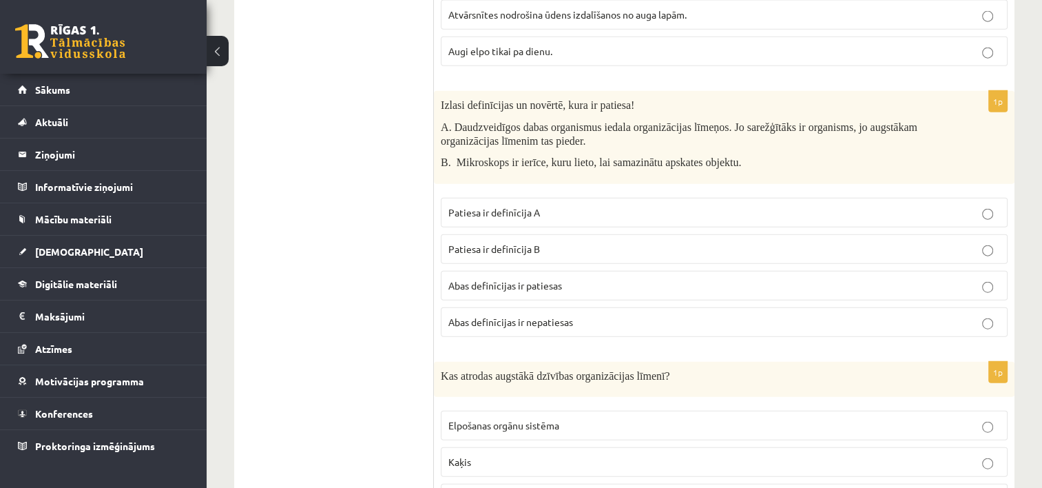
click at [498, 206] on span "Patiesa ir definīcija A" at bounding box center [494, 212] width 92 height 12
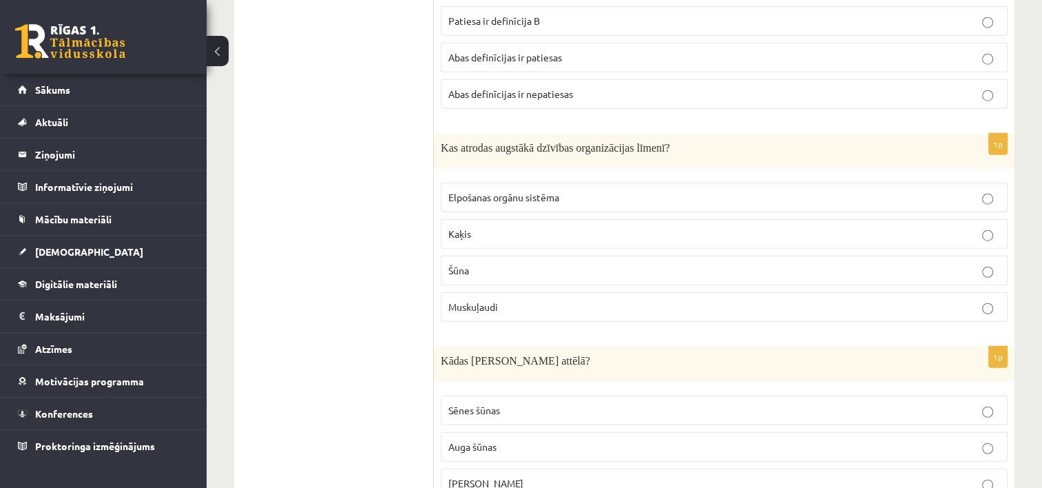
scroll to position [3374, 0]
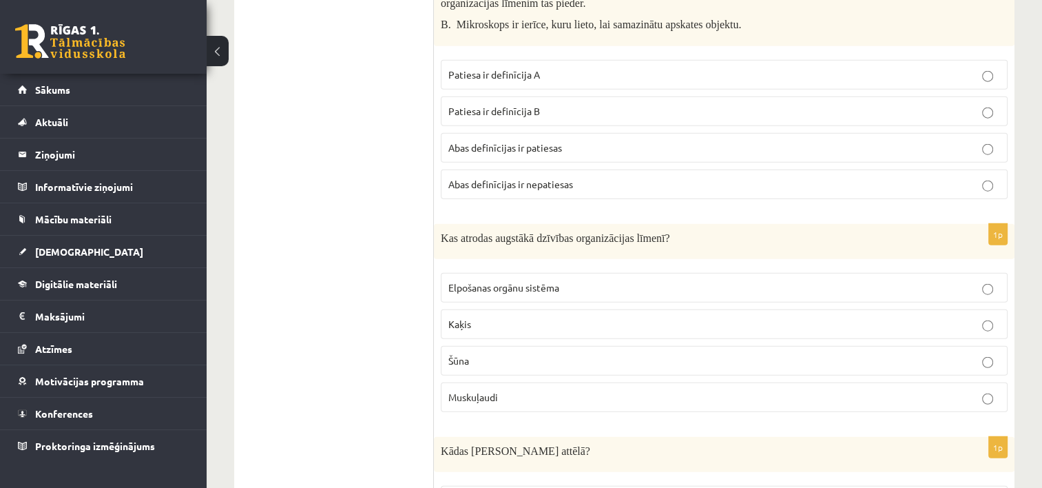
click at [461, 317] on span "Kaķis" at bounding box center [459, 323] width 23 height 12
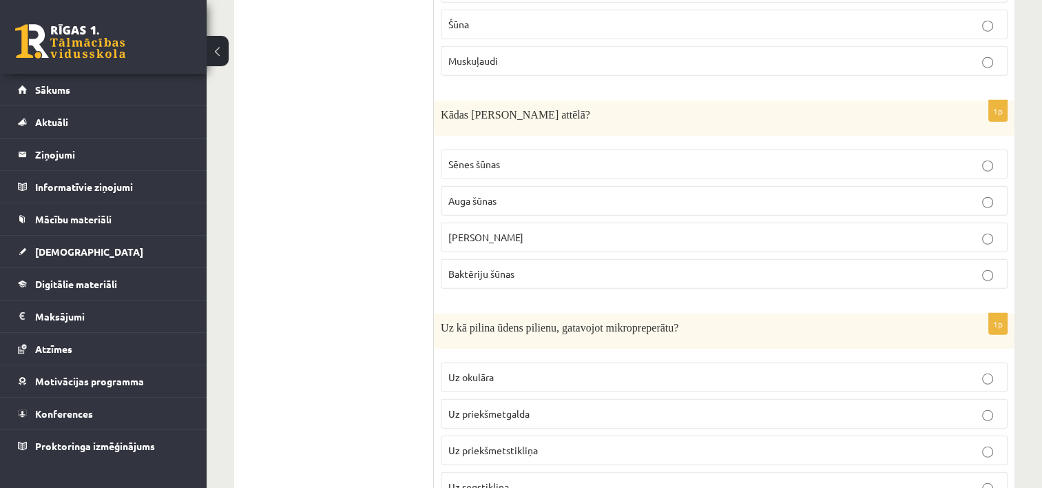
scroll to position [3718, 0]
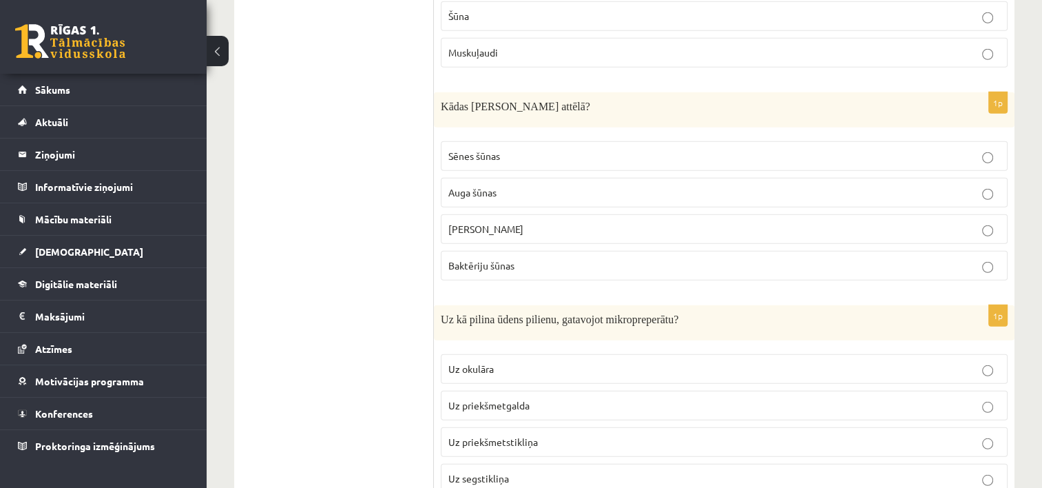
click at [452, 186] on span "Auga šūnas" at bounding box center [472, 192] width 48 height 12
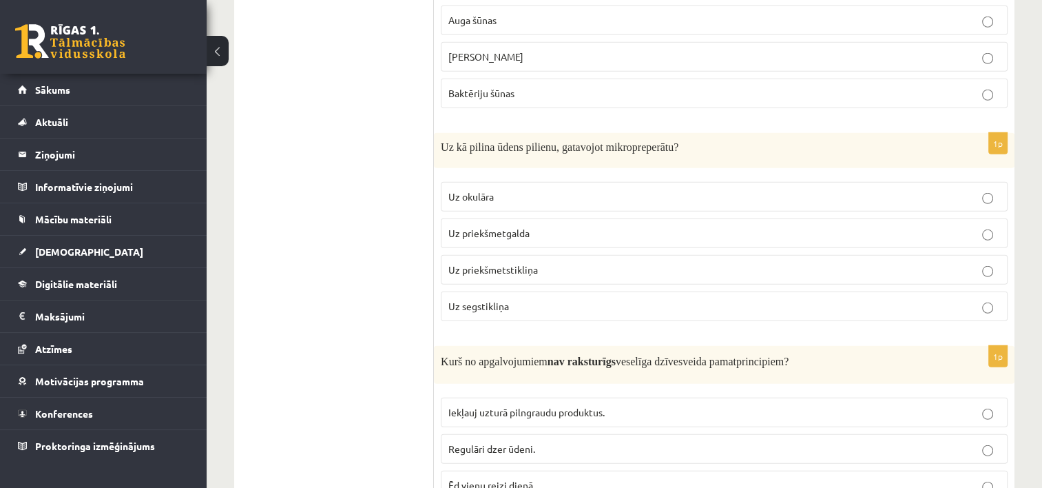
scroll to position [3925, 0]
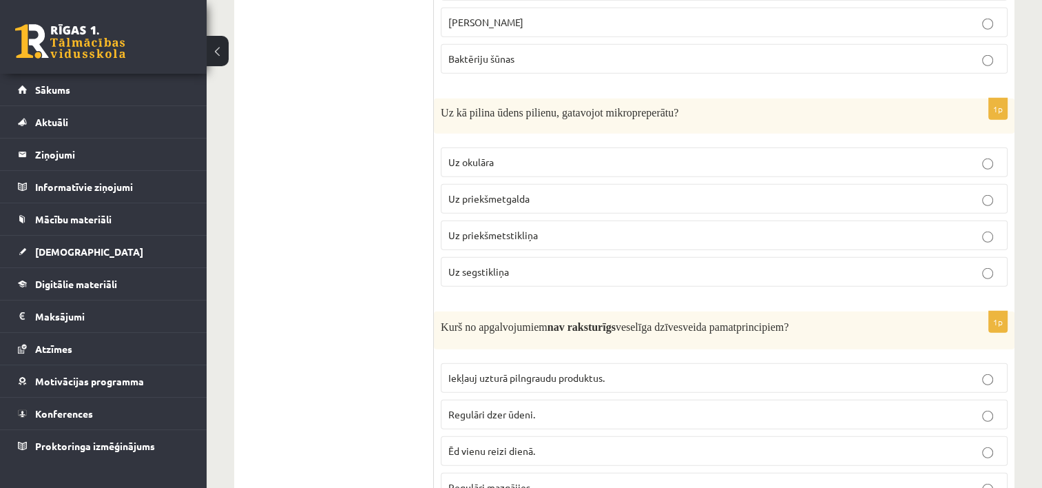
click at [462, 229] on span "Uz priekšmetstikliņa" at bounding box center [493, 235] width 90 height 12
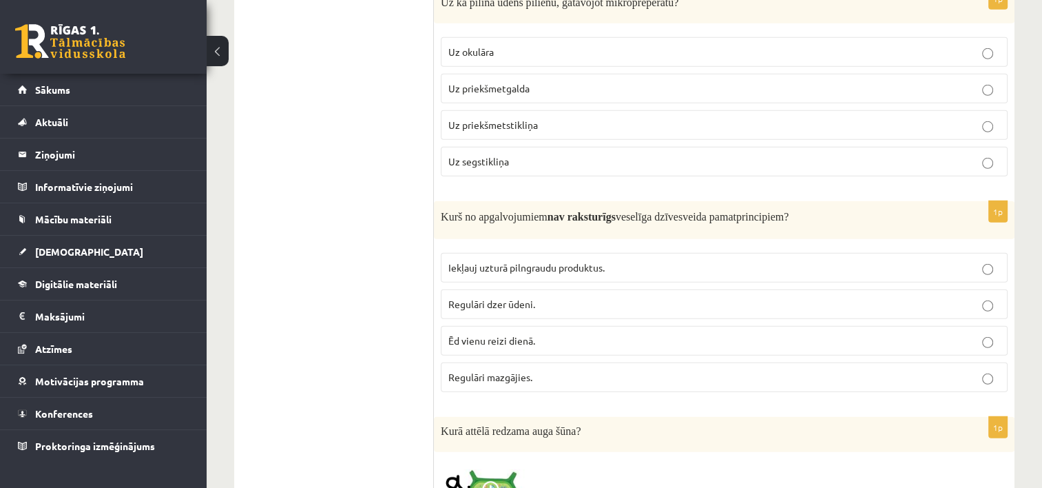
scroll to position [4059, 0]
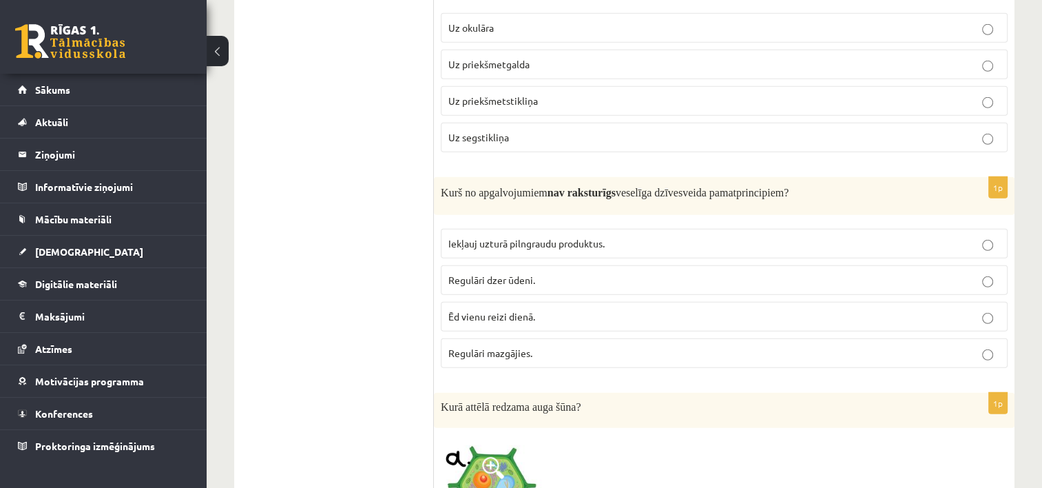
click at [479, 309] on p "Ēd vienu reizi dienā." at bounding box center [724, 316] width 552 height 14
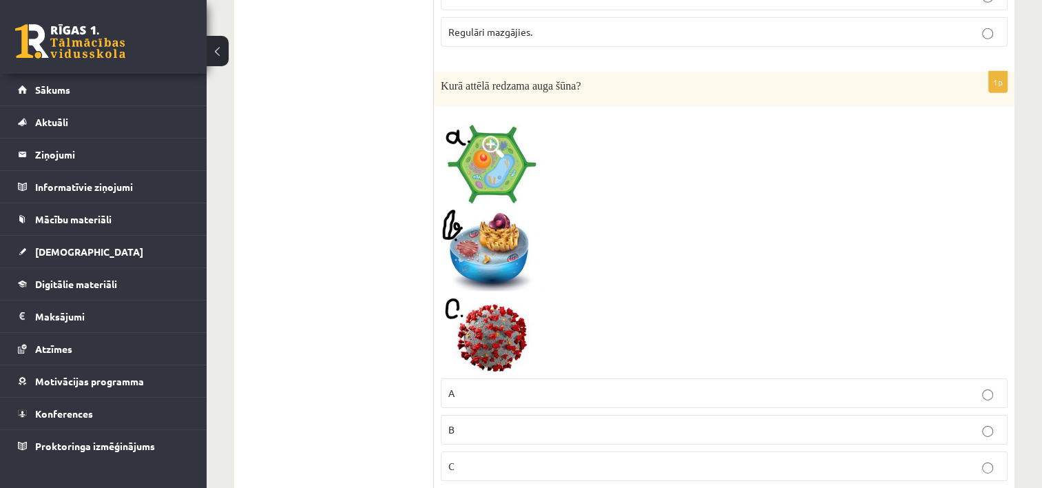
scroll to position [4404, 0]
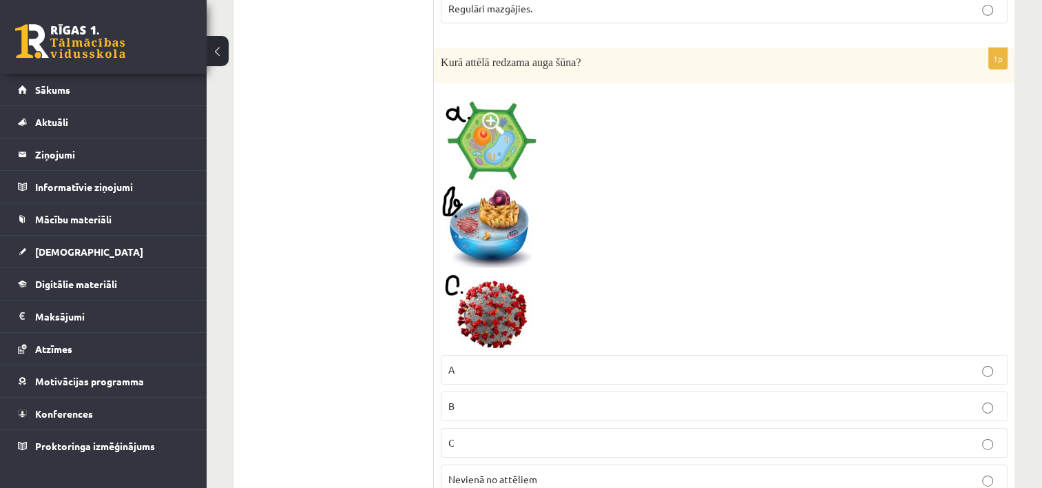
click at [452, 363] on span "A" at bounding box center [451, 369] width 6 height 12
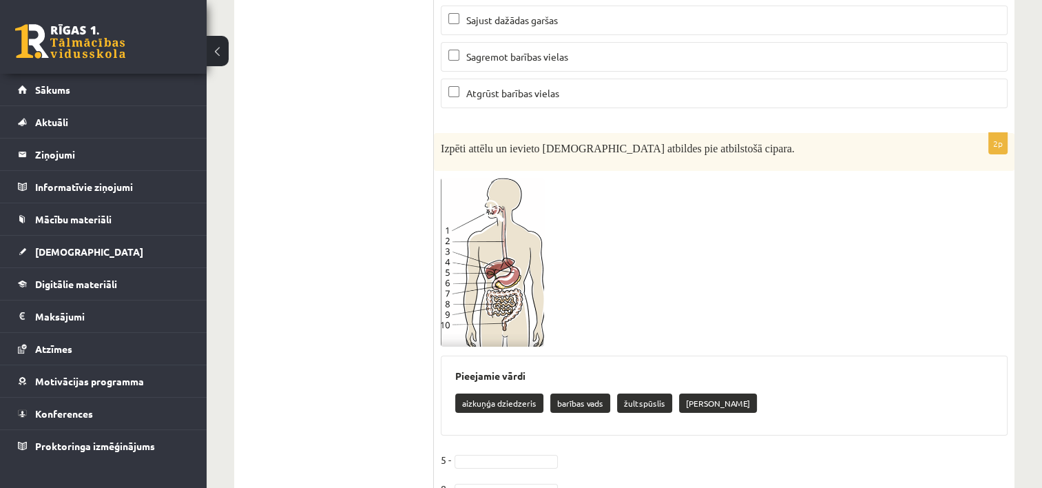
scroll to position [5368, 0]
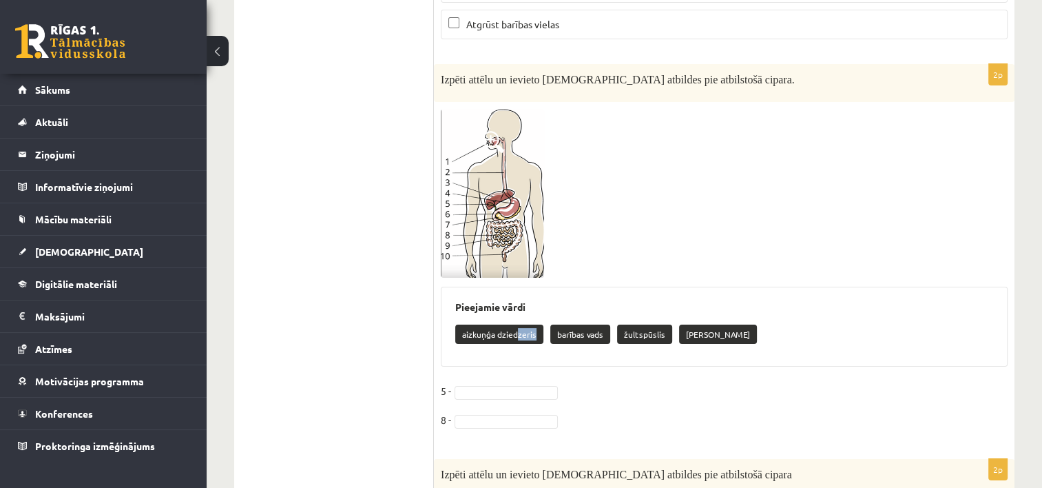
click at [515, 324] on p "aizkuņģa dziedzeris" at bounding box center [499, 333] width 88 height 19
click at [508, 324] on p "aizkuņģa dziedzeris" at bounding box center [499, 333] width 88 height 19
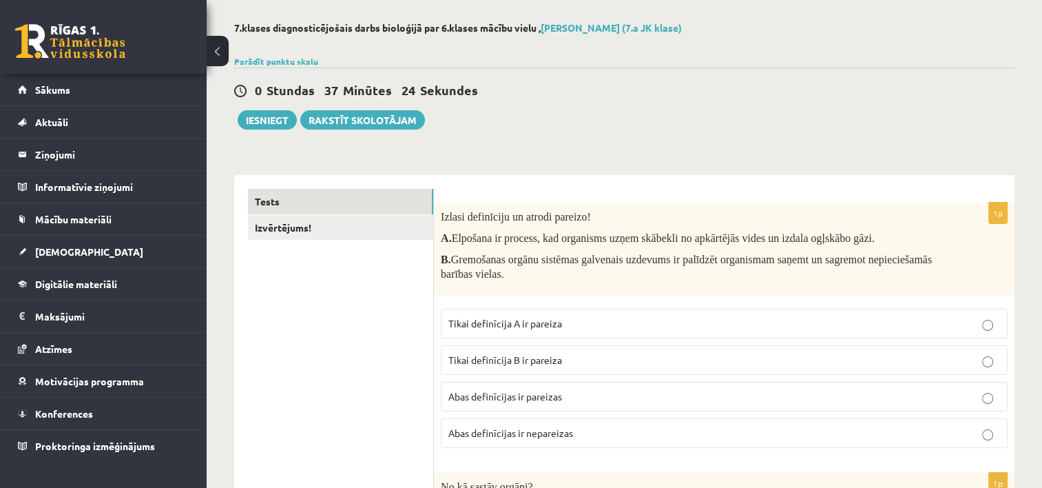
scroll to position [0, 0]
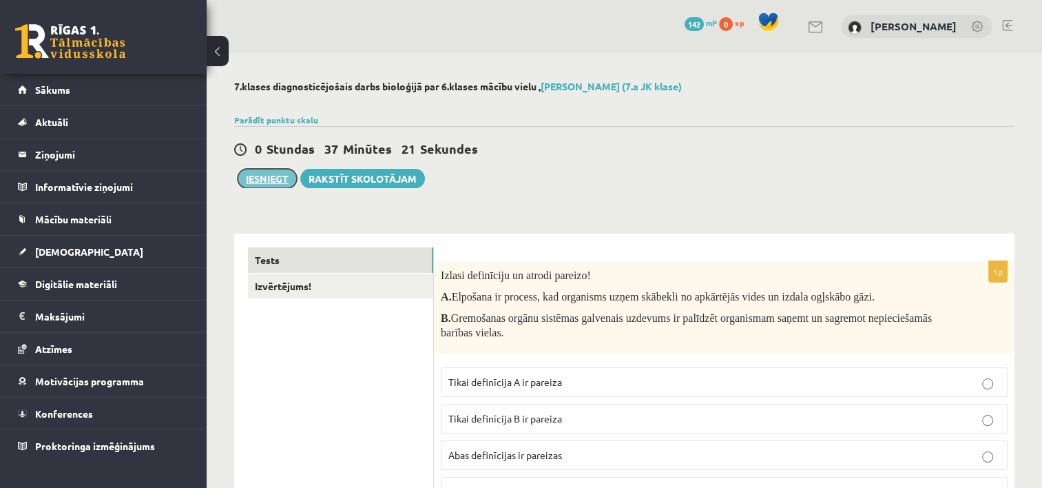
click at [277, 179] on button "Iesniegt" at bounding box center [267, 178] width 59 height 19
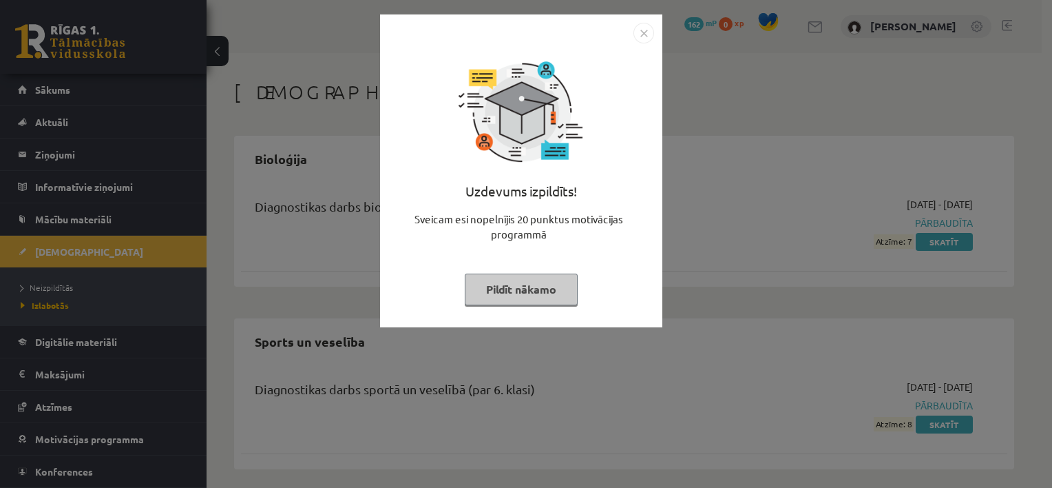
click at [538, 288] on button "Pildīt nākamo" at bounding box center [521, 289] width 113 height 32
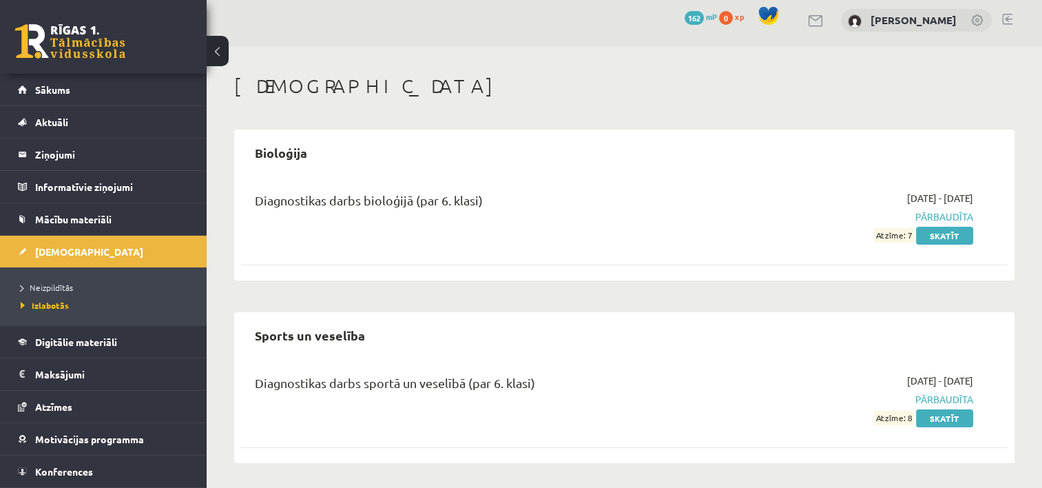
scroll to position [8, 0]
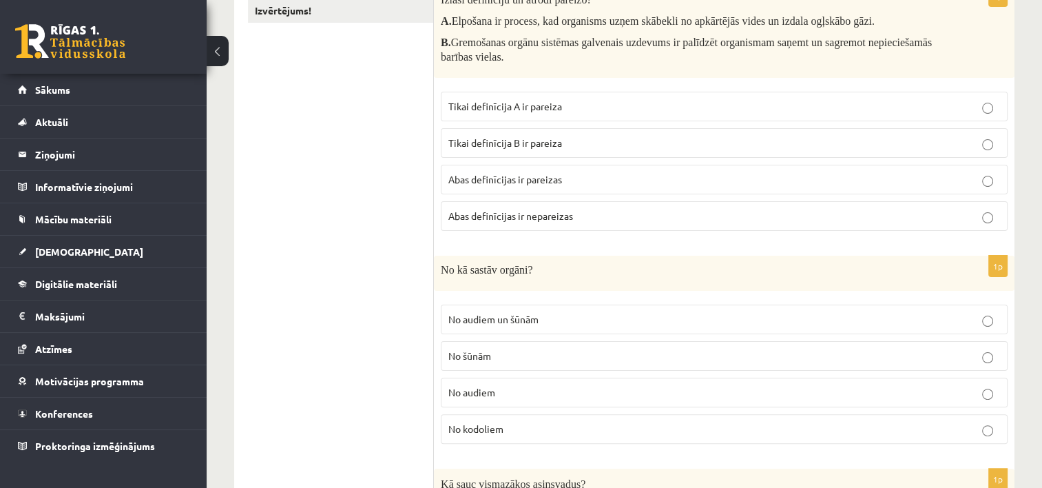
scroll to position [482, 0]
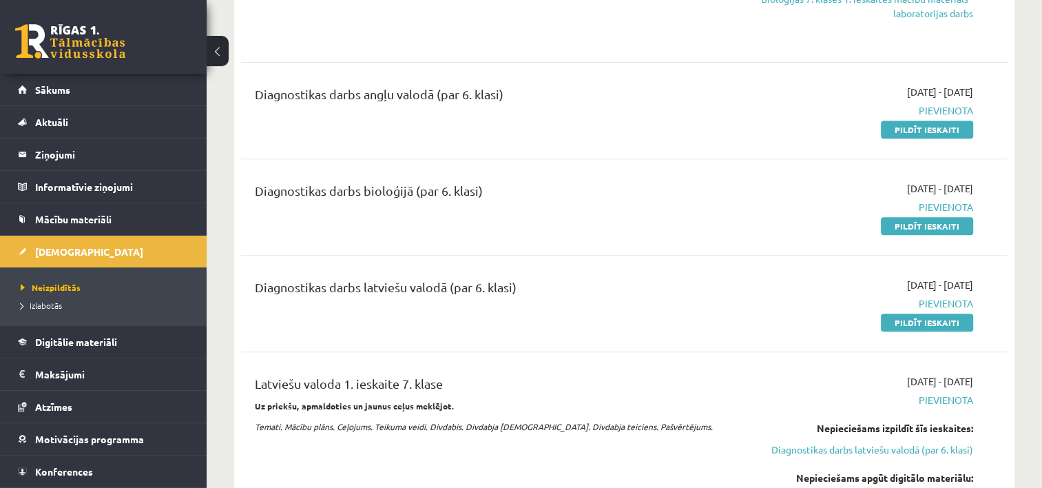
scroll to position [482, 0]
